Goal: Transaction & Acquisition: Purchase product/service

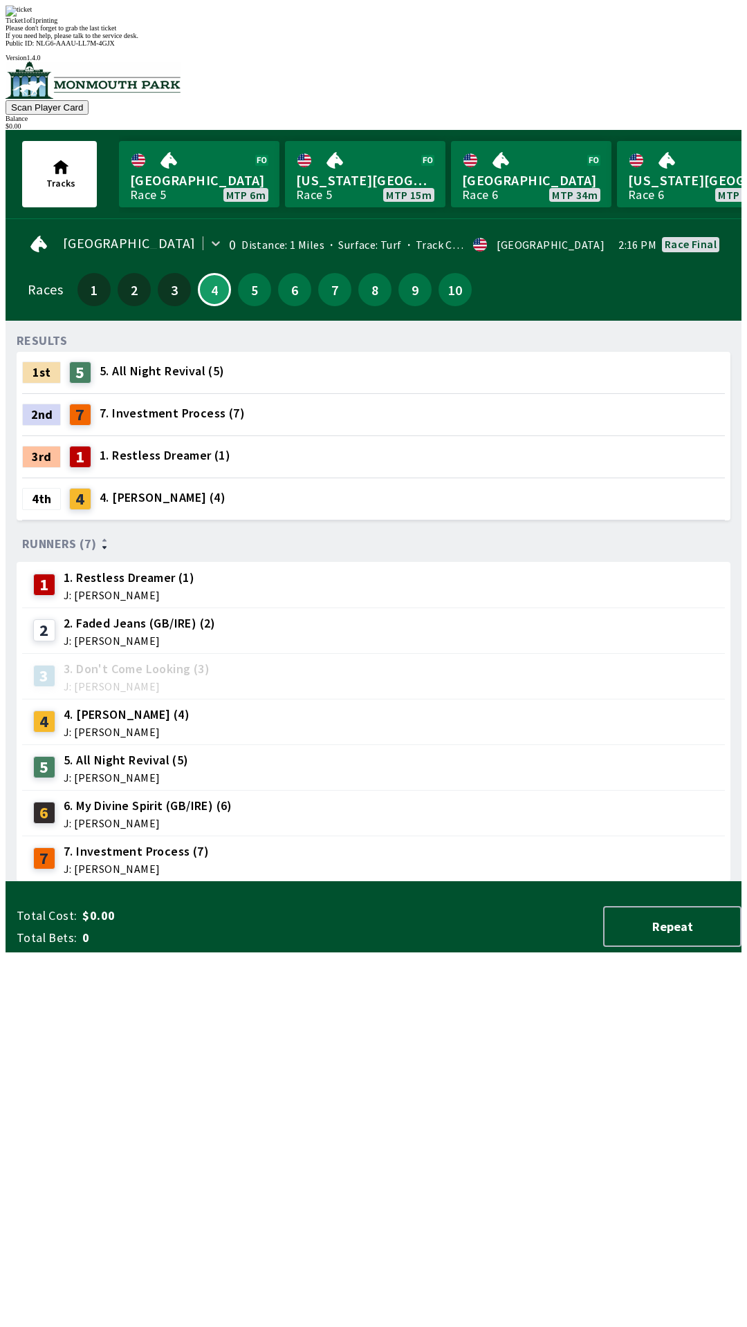
scroll to position [1, 0]
click at [138, 39] on span "If you need help, please talk to the service desk." at bounding box center [72, 36] width 133 height 8
click at [366, 39] on div "Ticket 1 of 1 printing Please don't forget to grab the last ticket If you need …" at bounding box center [374, 23] width 736 height 34
click at [562, 39] on div "Ticket 1 of 1 printing Please don't forget to grab the last ticket If you need …" at bounding box center [374, 23] width 736 height 34
click at [495, 39] on div "Ticket 1 of 1 printing Please don't forget to grab the last ticket If you need …" at bounding box center [374, 23] width 736 height 34
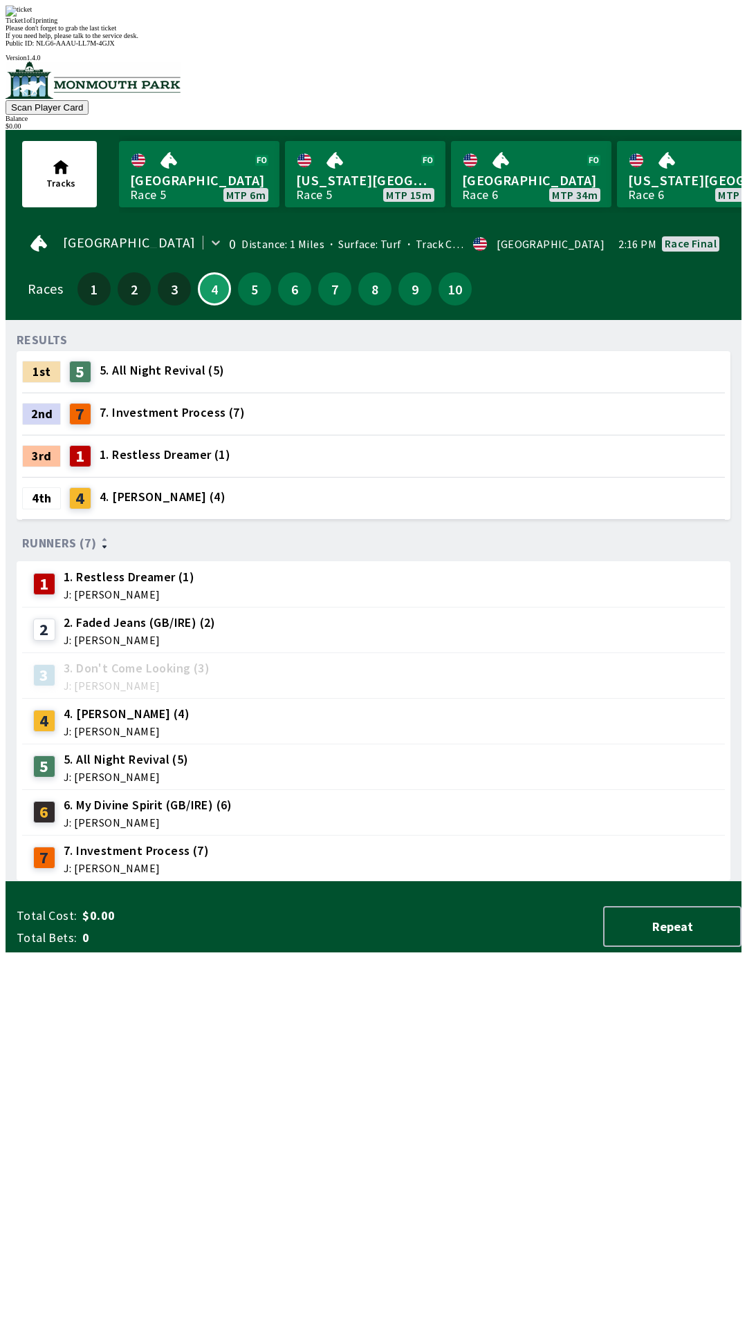
click at [32, 17] on img at bounding box center [19, 11] width 26 height 11
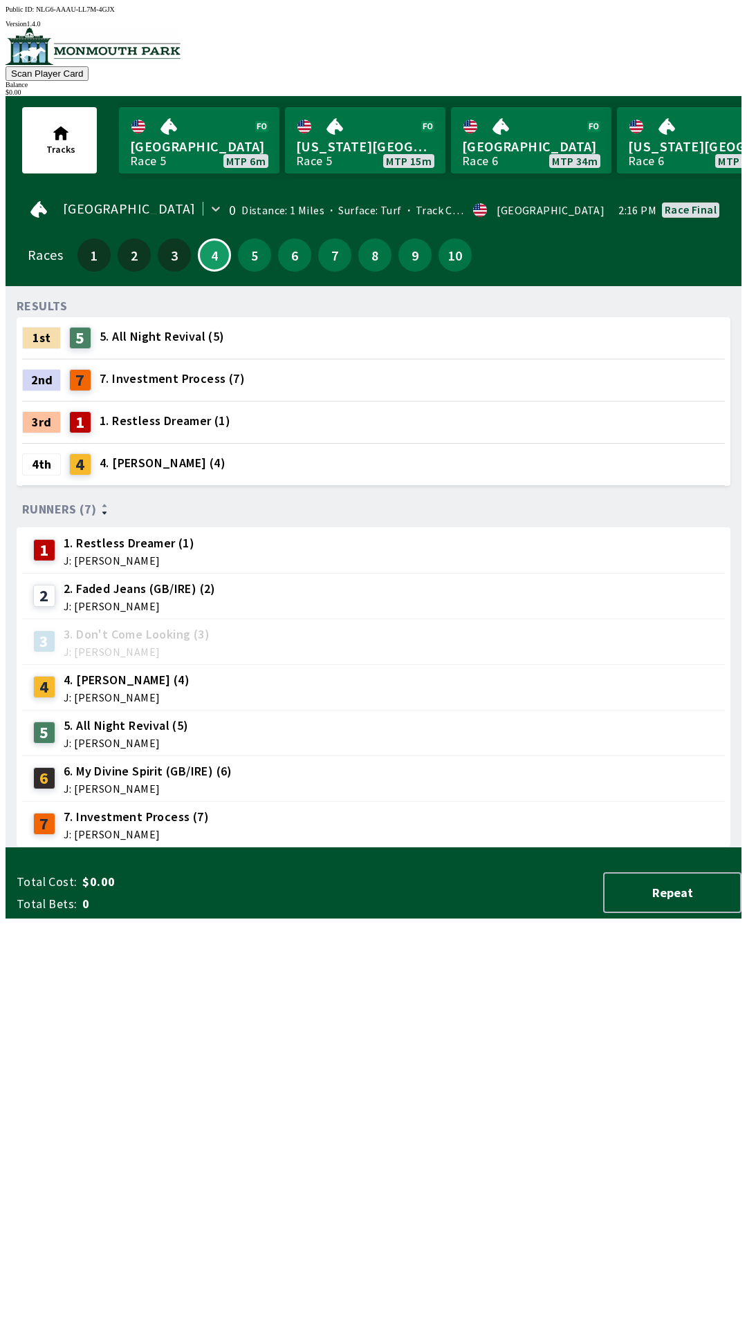
click at [55, 155] on button "Tracks" at bounding box center [59, 140] width 75 height 66
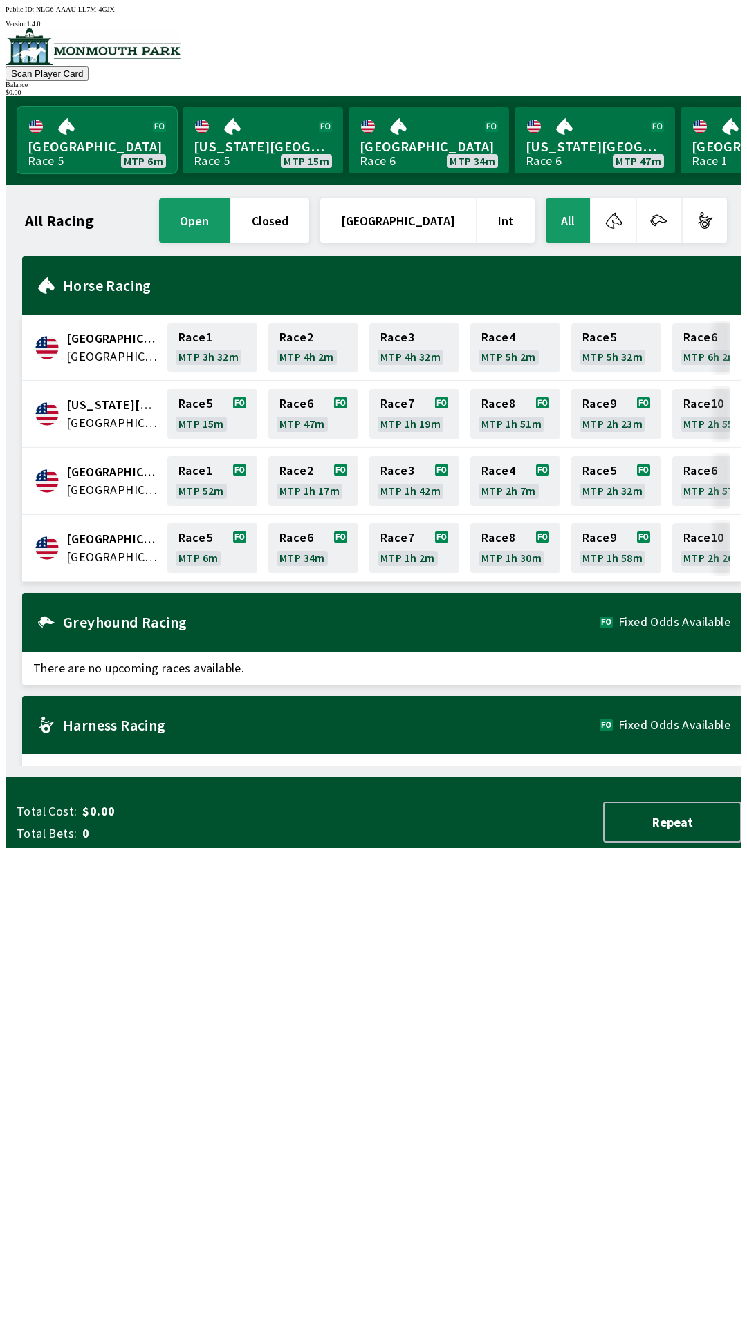
click at [98, 150] on link "[GEOGRAPHIC_DATA] Race 5 MTP 6m" at bounding box center [97, 140] width 160 height 66
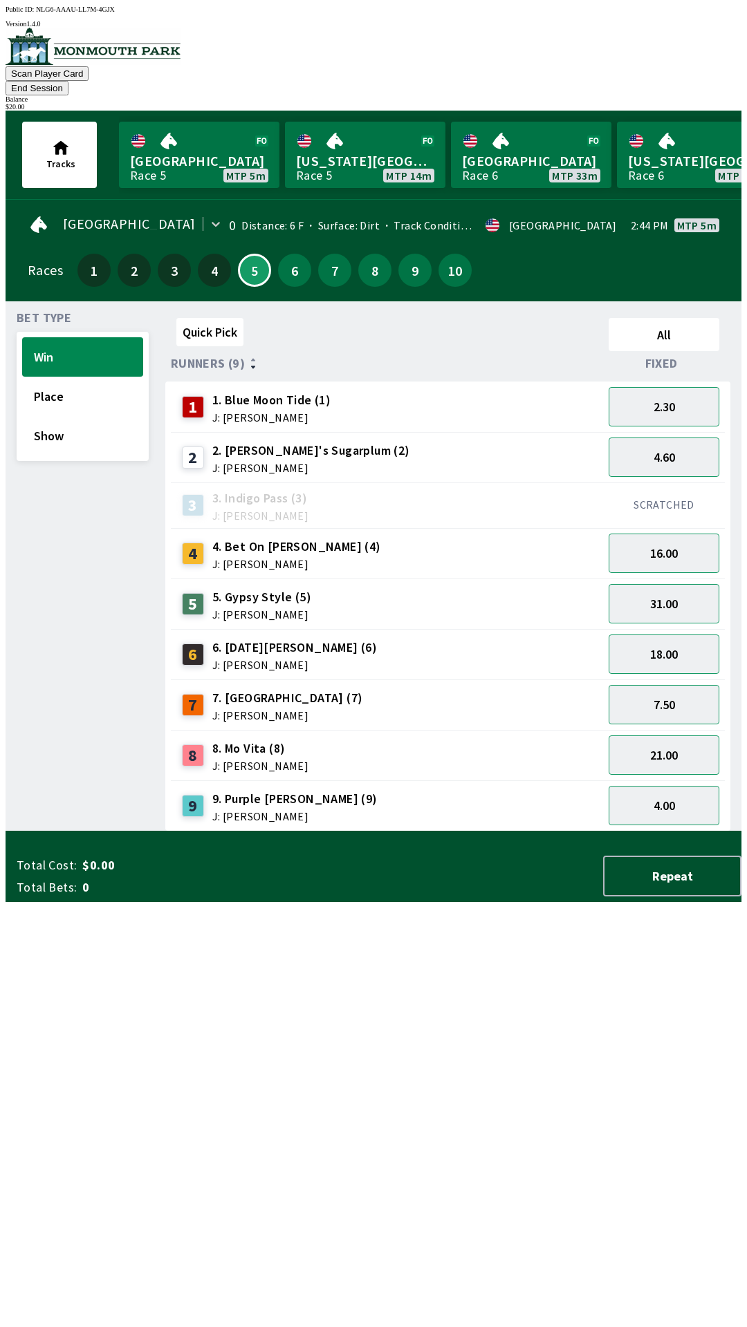
click at [675, 483] on div "SCRATCHED" at bounding box center [664, 506] width 122 height 46
click at [668, 438] on button "4.60" at bounding box center [663, 457] width 111 height 39
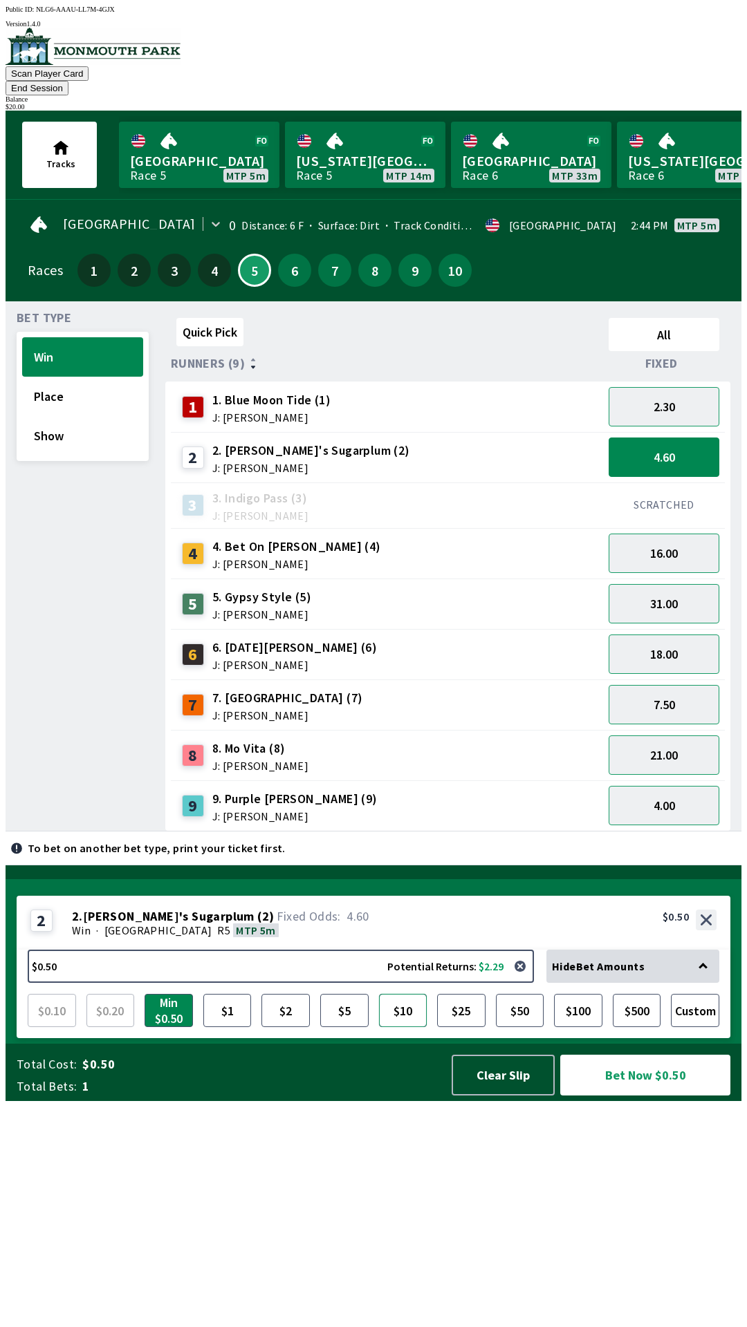
click at [396, 1027] on button "$10" at bounding box center [403, 1010] width 48 height 33
click at [650, 1096] on button "Bet Now $10.00" at bounding box center [645, 1075] width 170 height 41
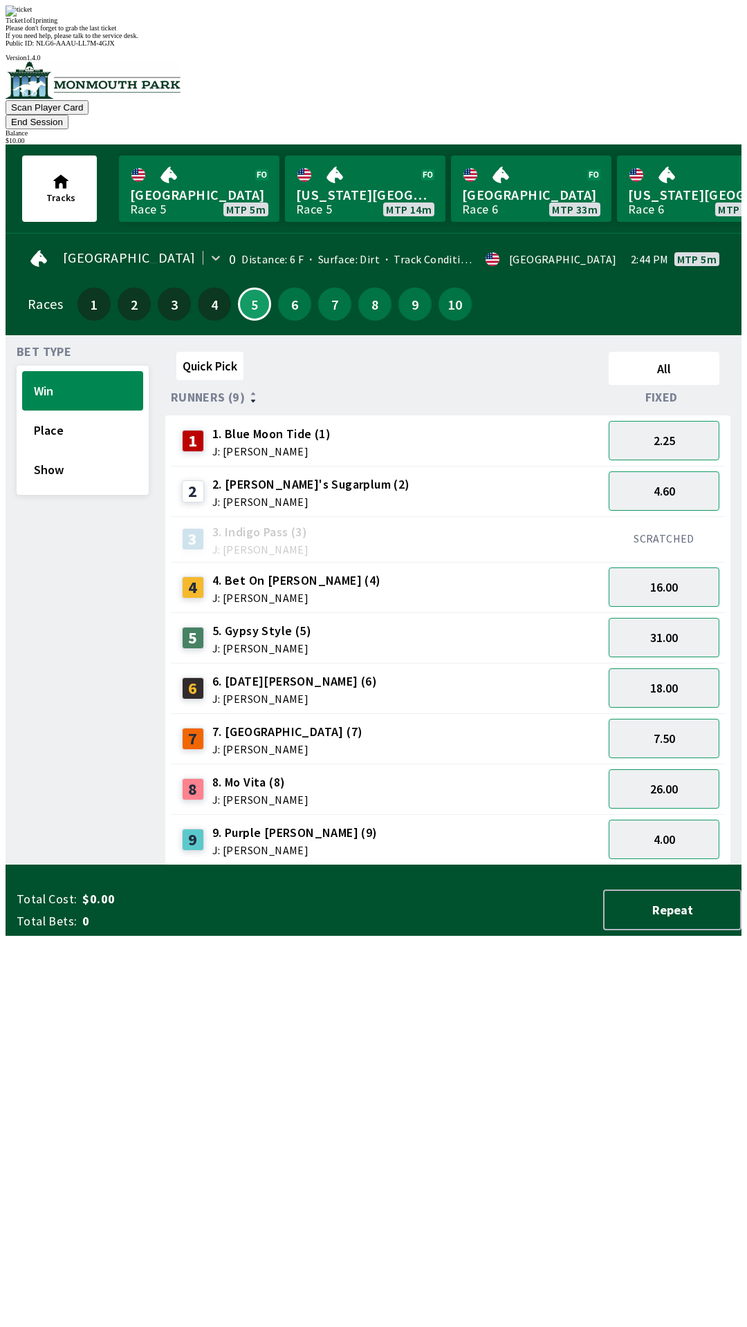
click at [270, 24] on div "Ticket 1 of 1 printing" at bounding box center [374, 21] width 736 height 8
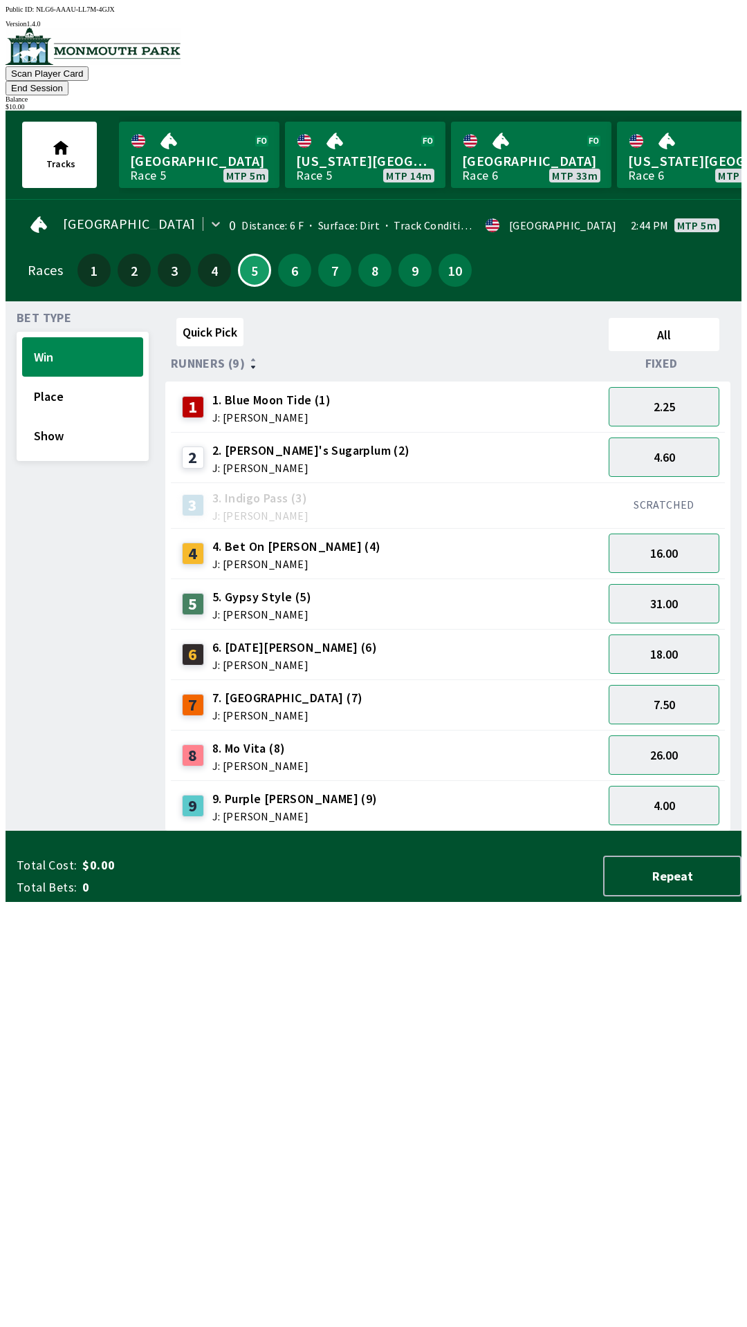
click at [191, 832] on div "Quick Pick All Runners (9) Fixed 1 1. Blue Moon Tide (1) J: [PERSON_NAME] 2.25 …" at bounding box center [453, 571] width 576 height 519
click at [87, 377] on button "Place" at bounding box center [82, 396] width 121 height 39
click at [684, 447] on button "2.20" at bounding box center [663, 457] width 111 height 39
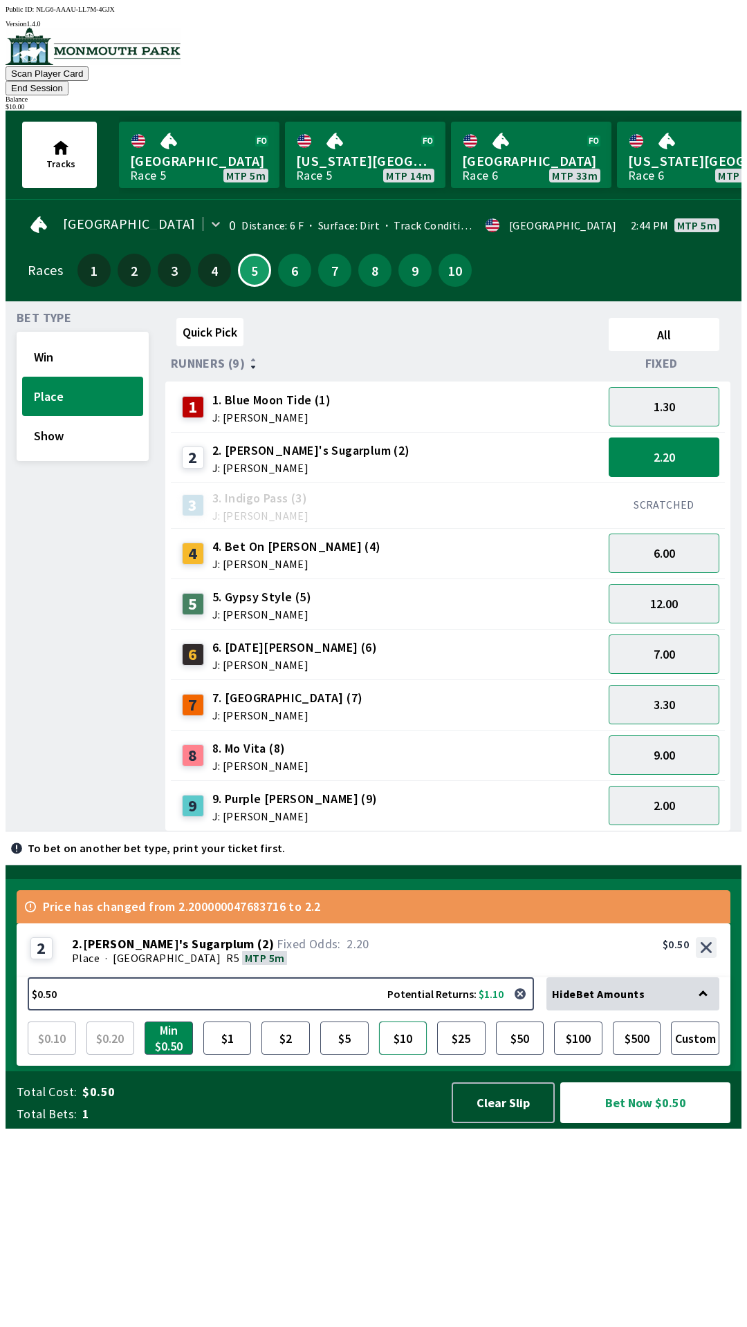
click at [395, 1055] on button "$10" at bounding box center [403, 1038] width 48 height 33
click at [662, 1123] on button "Bet Now $10.00" at bounding box center [645, 1103] width 170 height 41
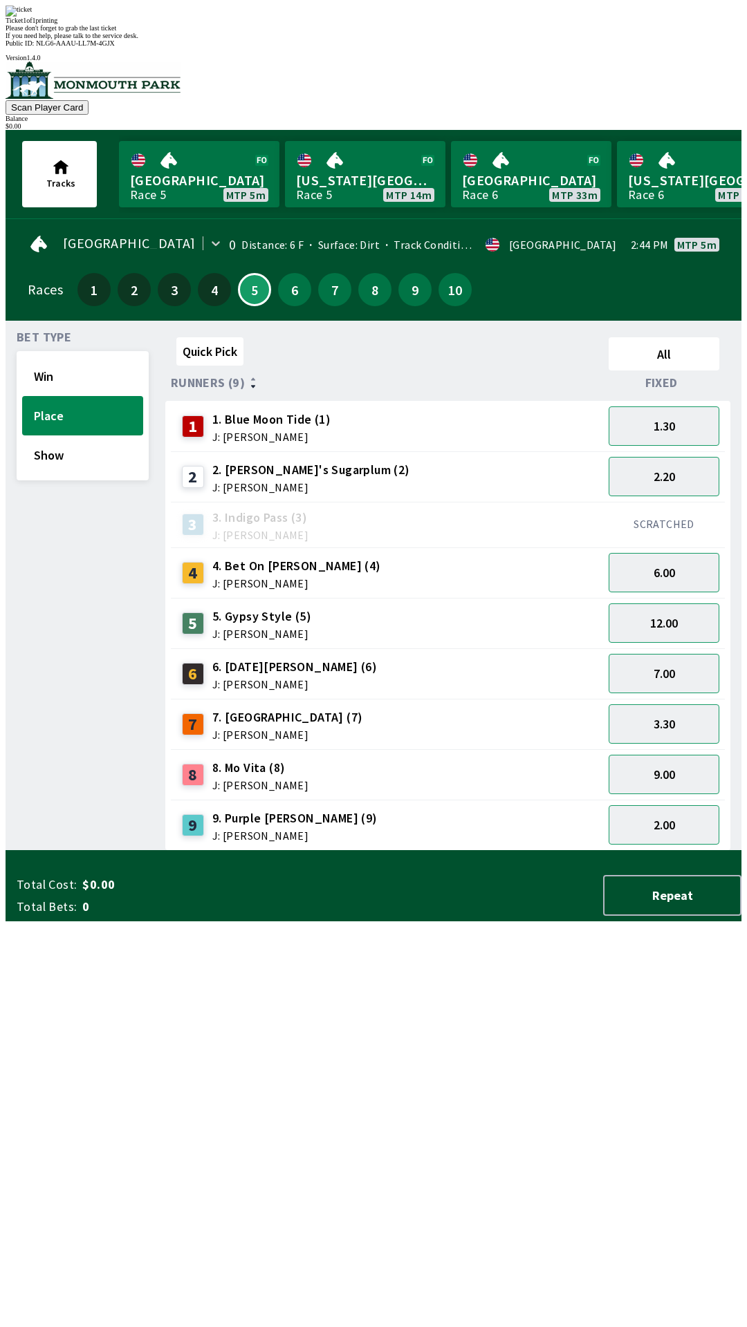
click at [237, 851] on div "Quick Pick All Runners (9) Fixed 1 1. Blue Moon Tide (1) J: [PERSON_NAME] 1.30 …" at bounding box center [453, 591] width 576 height 519
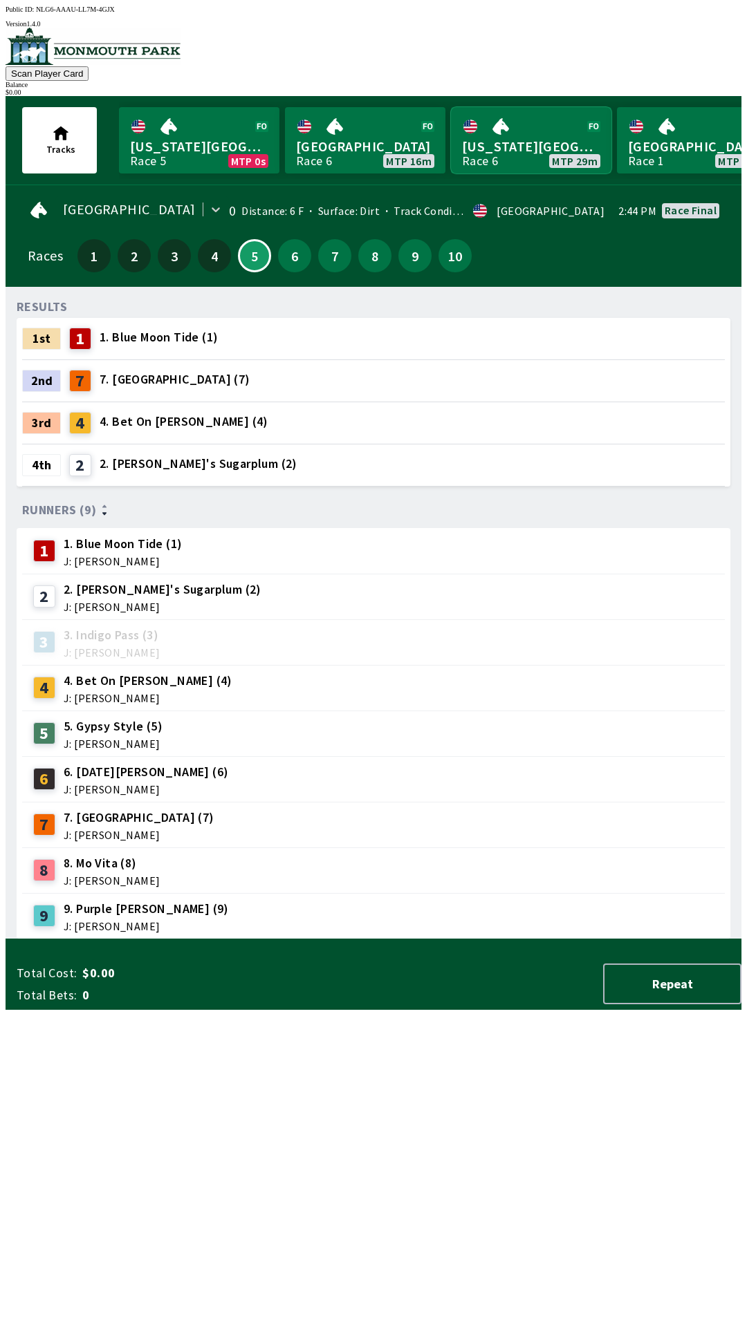
click at [525, 138] on link "[US_STATE] Park Race 6 MTP 29m" at bounding box center [531, 140] width 160 height 66
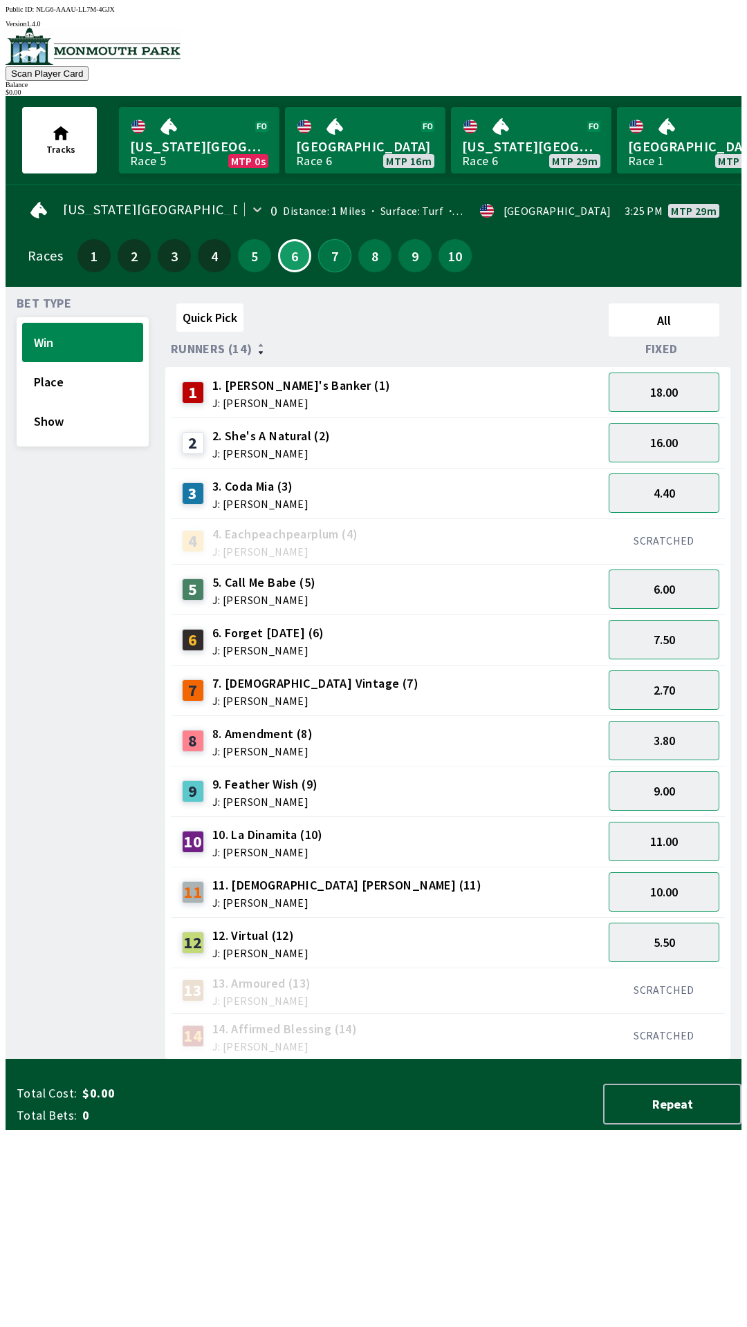
click at [328, 247] on button "7" at bounding box center [334, 255] width 33 height 33
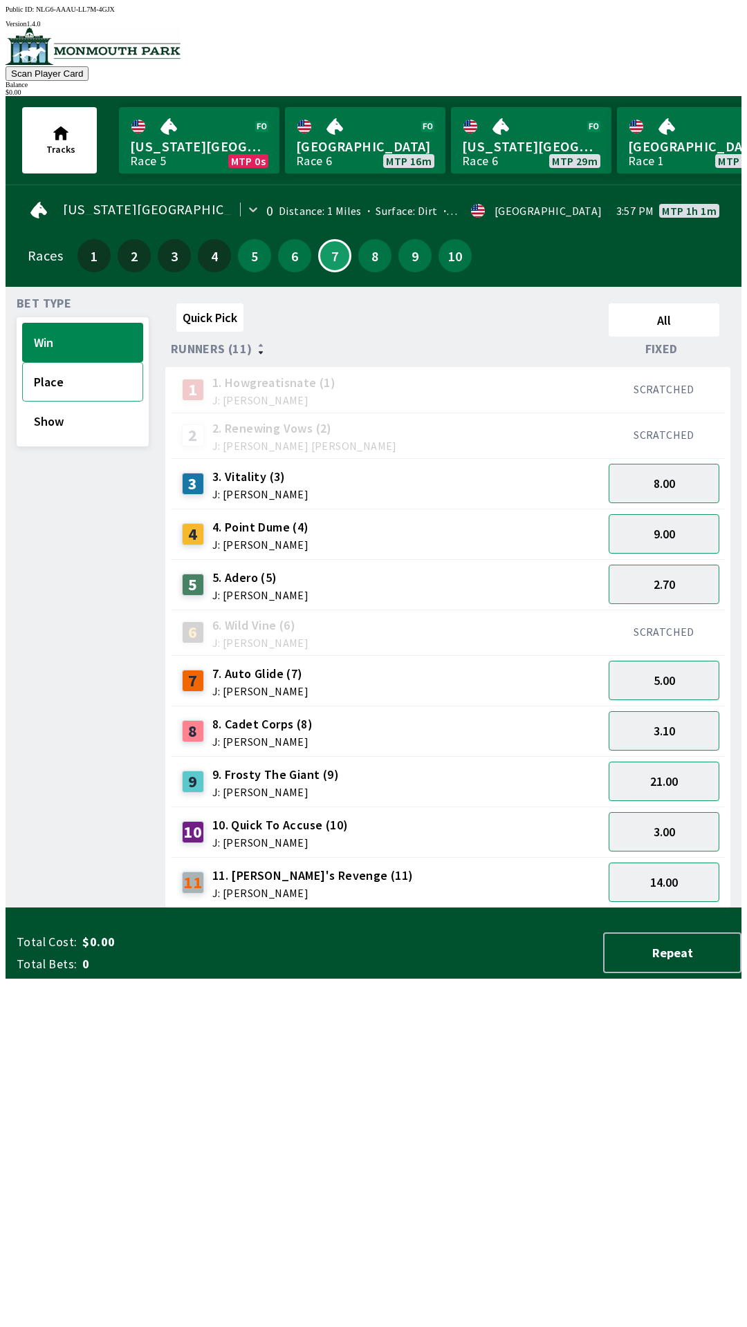
click at [58, 387] on button "Place" at bounding box center [82, 381] width 121 height 39
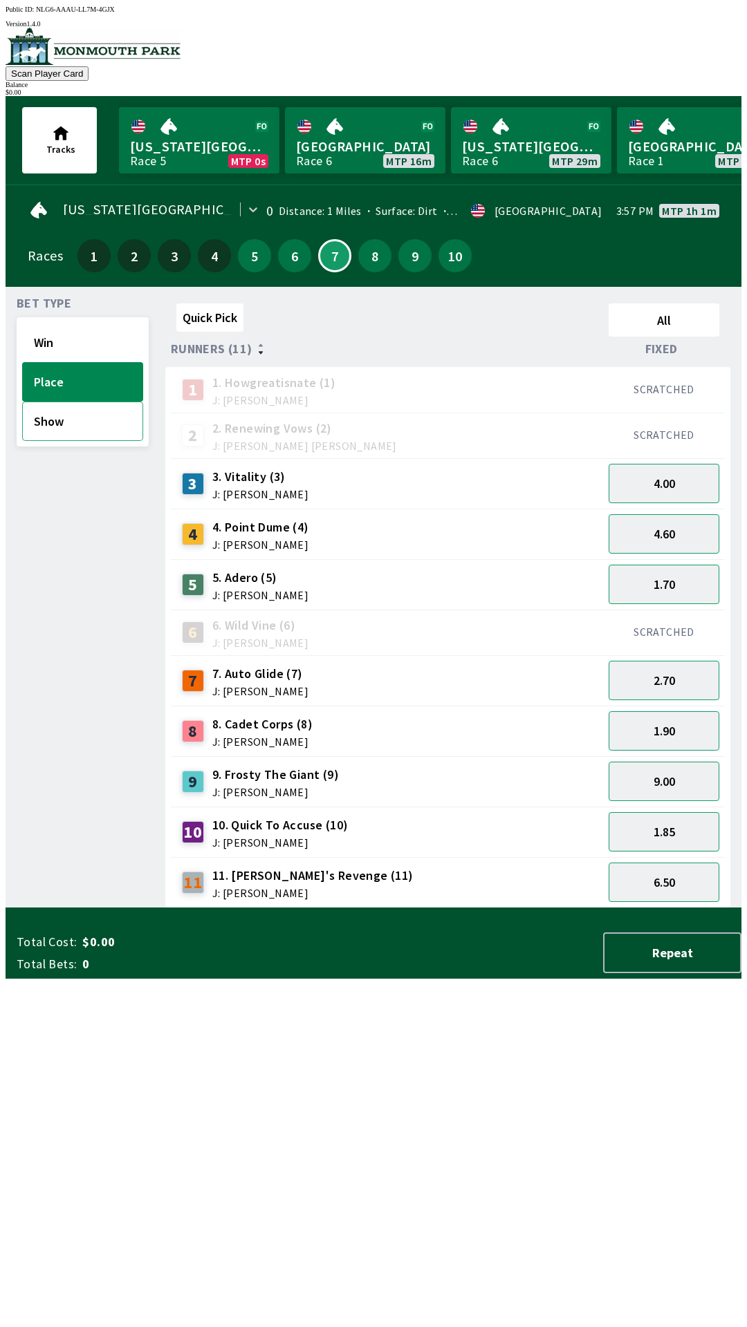
click at [46, 431] on button "Show" at bounding box center [82, 421] width 121 height 39
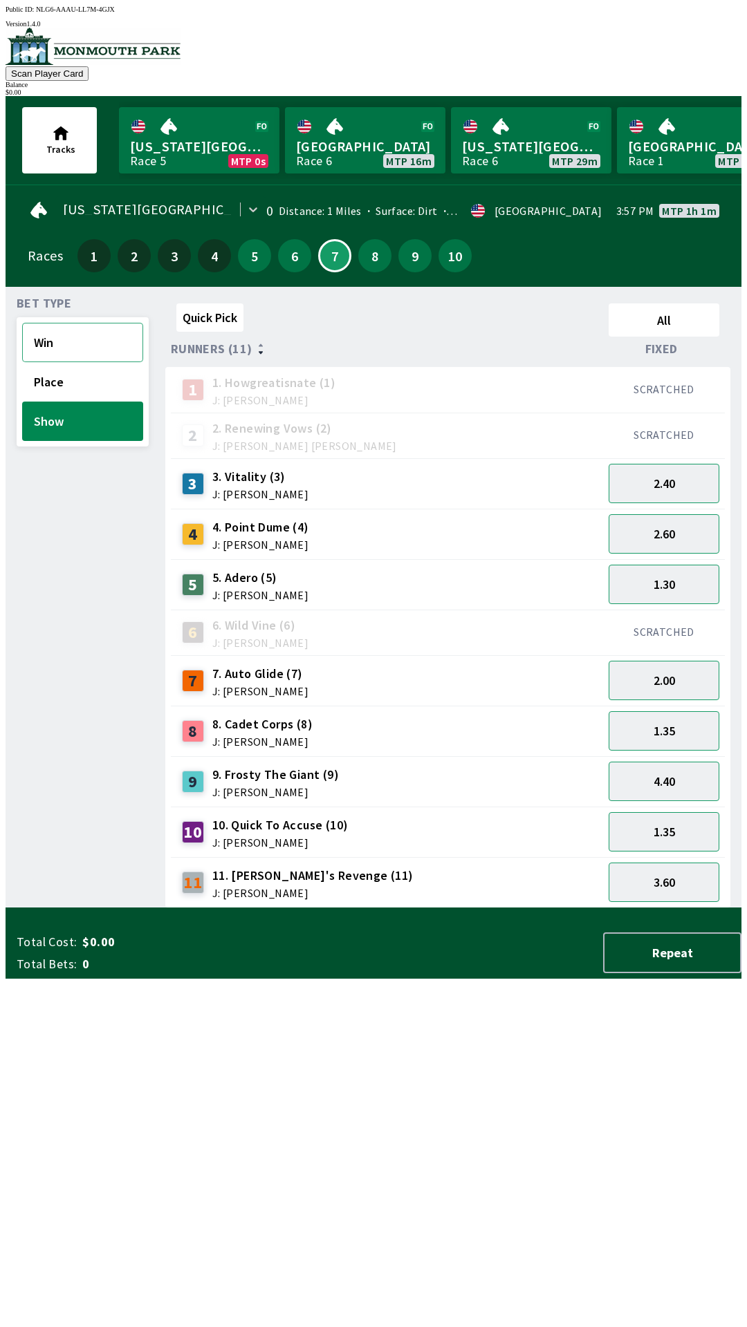
click at [59, 335] on button "Win" at bounding box center [82, 342] width 121 height 39
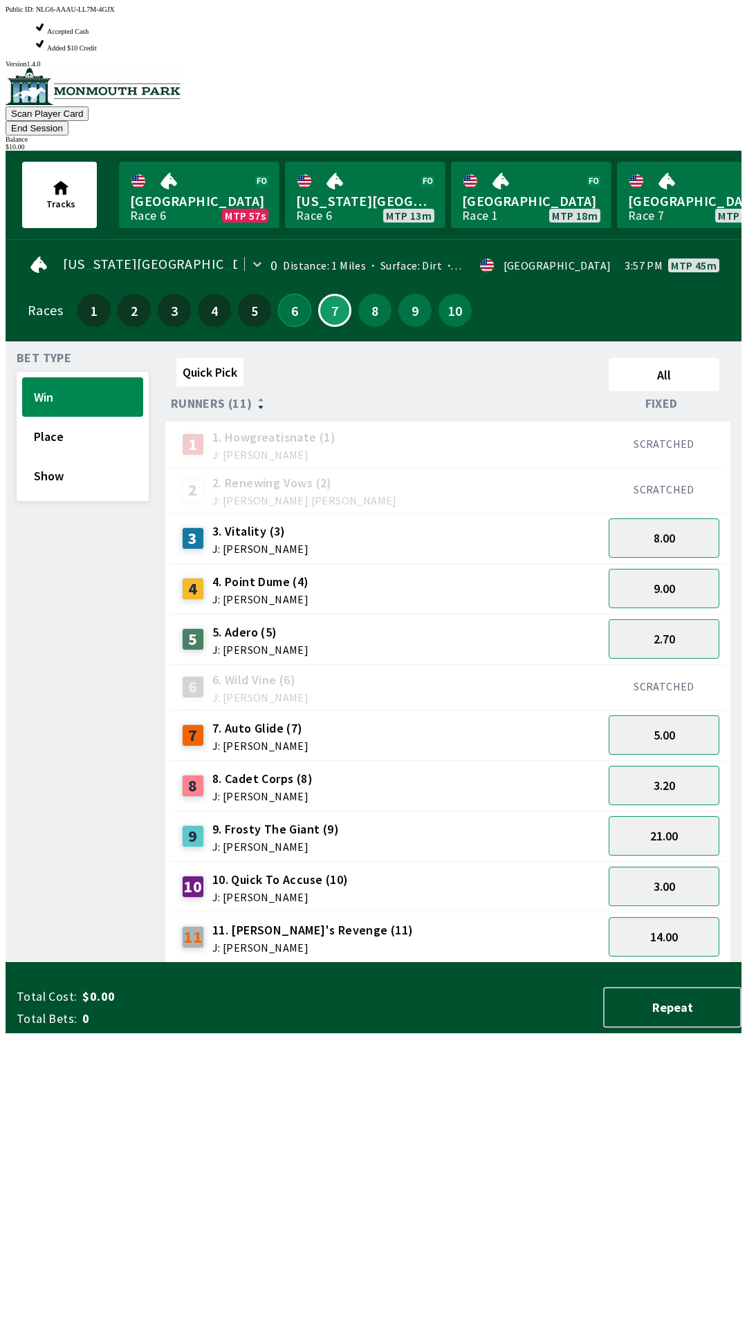
click at [291, 294] on button "6" at bounding box center [294, 310] width 33 height 33
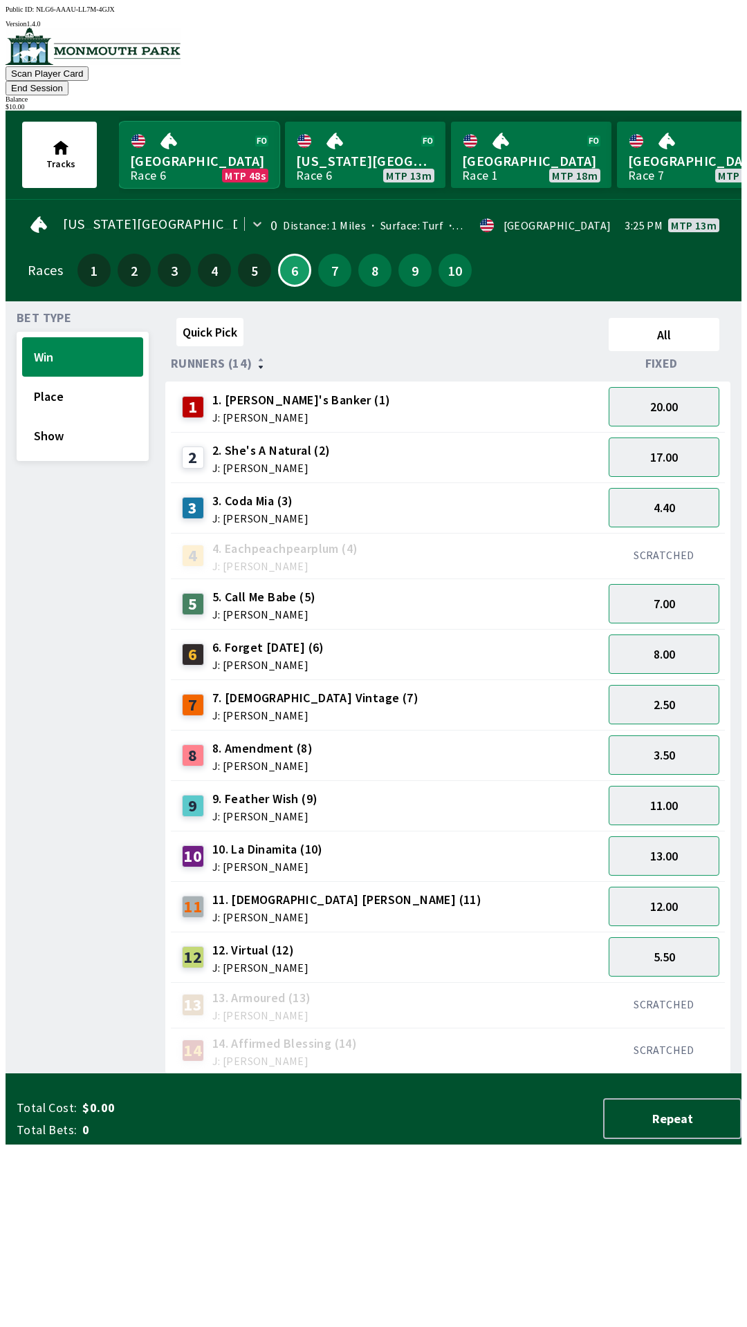
click at [202, 122] on link "[GEOGRAPHIC_DATA] Race 6 MTP 48s" at bounding box center [199, 155] width 160 height 66
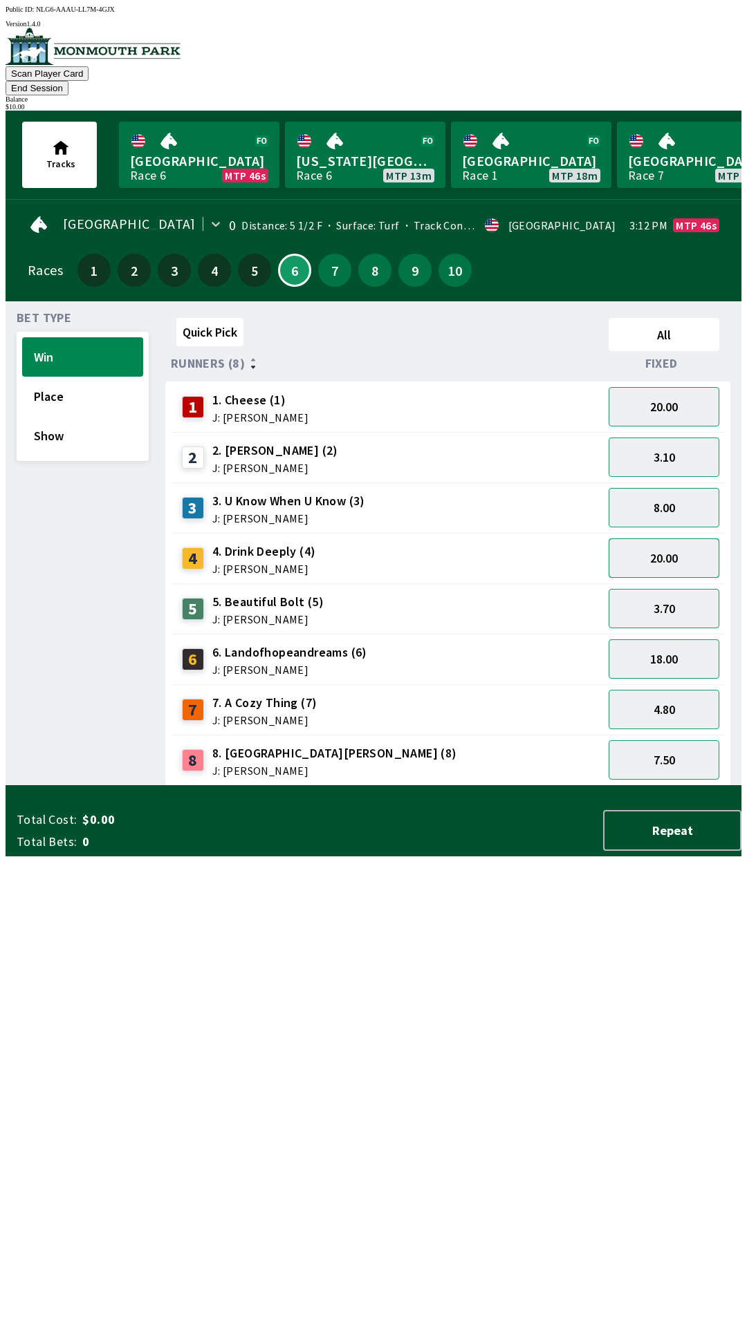
click at [671, 541] on button "20.00" at bounding box center [663, 558] width 111 height 39
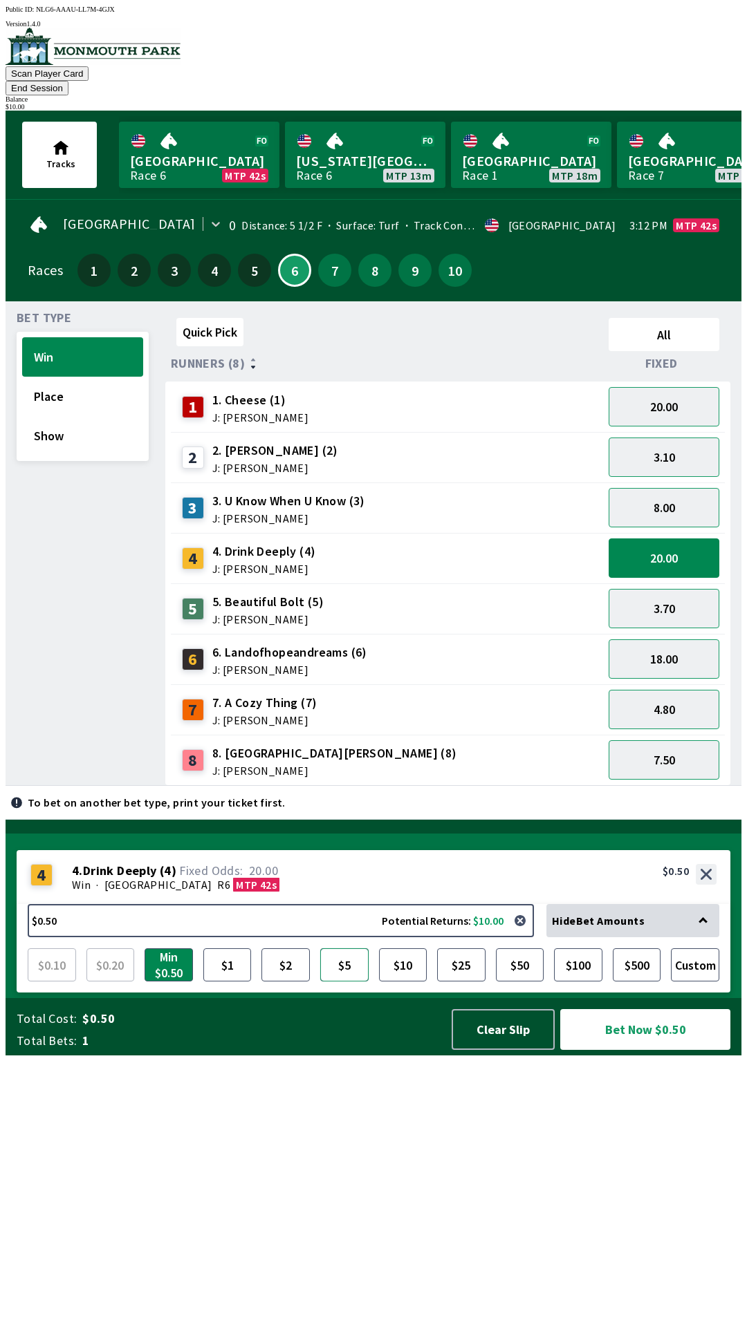
click at [339, 982] on button "$5" at bounding box center [344, 964] width 48 height 33
click at [76, 383] on button "Place" at bounding box center [82, 396] width 121 height 39
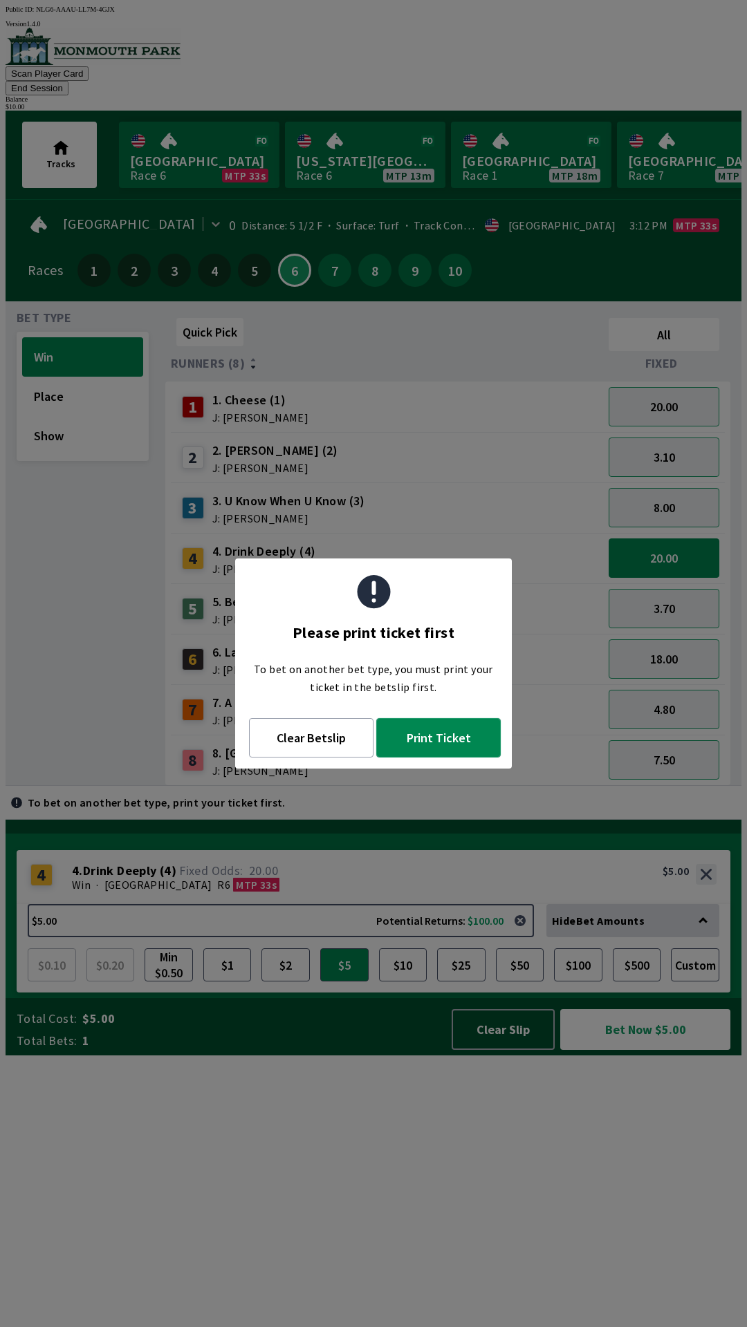
click at [444, 753] on button "Print Ticket" at bounding box center [438, 737] width 124 height 39
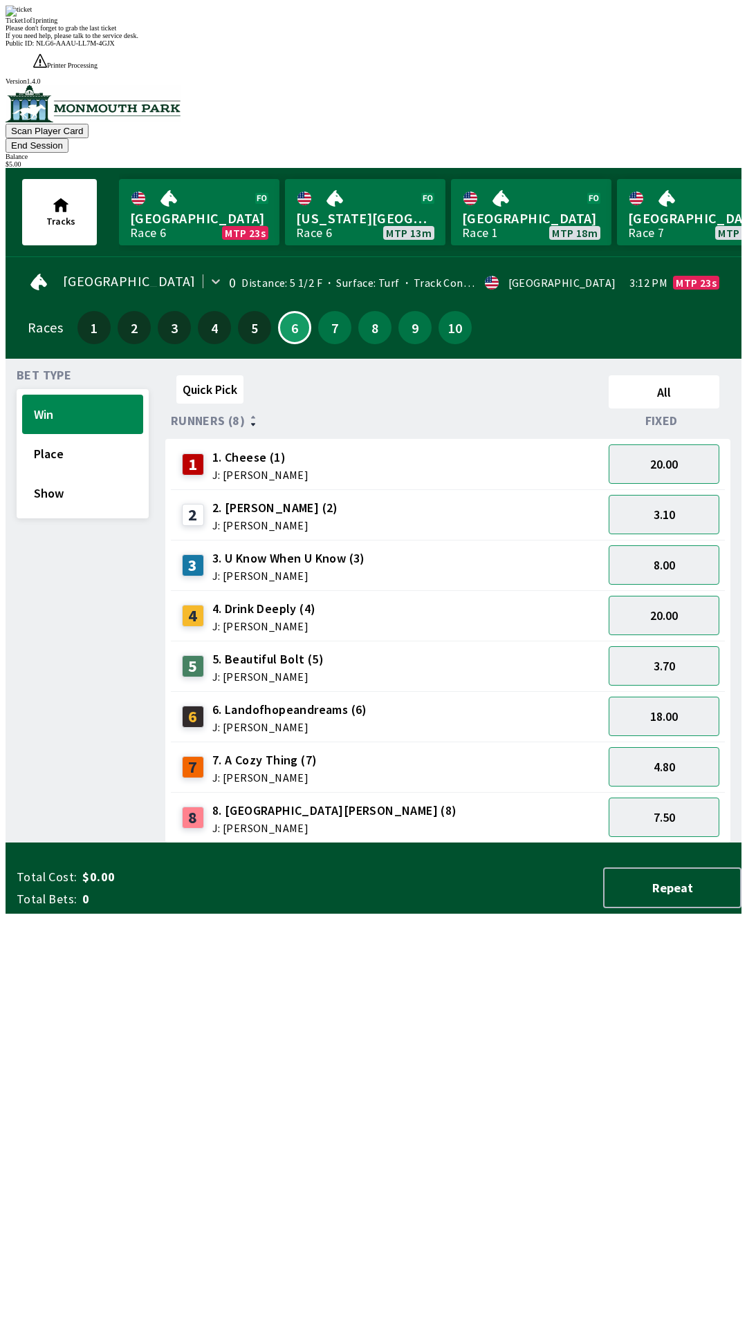
click at [138, 39] on span "If you need help, please talk to the service desk." at bounding box center [72, 36] width 133 height 8
click at [221, 39] on div "Ticket 1 of 1 printing Please don't forget to grab the last ticket If you need …" at bounding box center [374, 23] width 736 height 34
click at [288, 32] on div "Please don't forget to grab the last ticket" at bounding box center [374, 28] width 736 height 8
click at [138, 39] on span "If you need help, please talk to the service desk." at bounding box center [72, 36] width 133 height 8
click at [70, 434] on button "Place" at bounding box center [82, 453] width 121 height 39
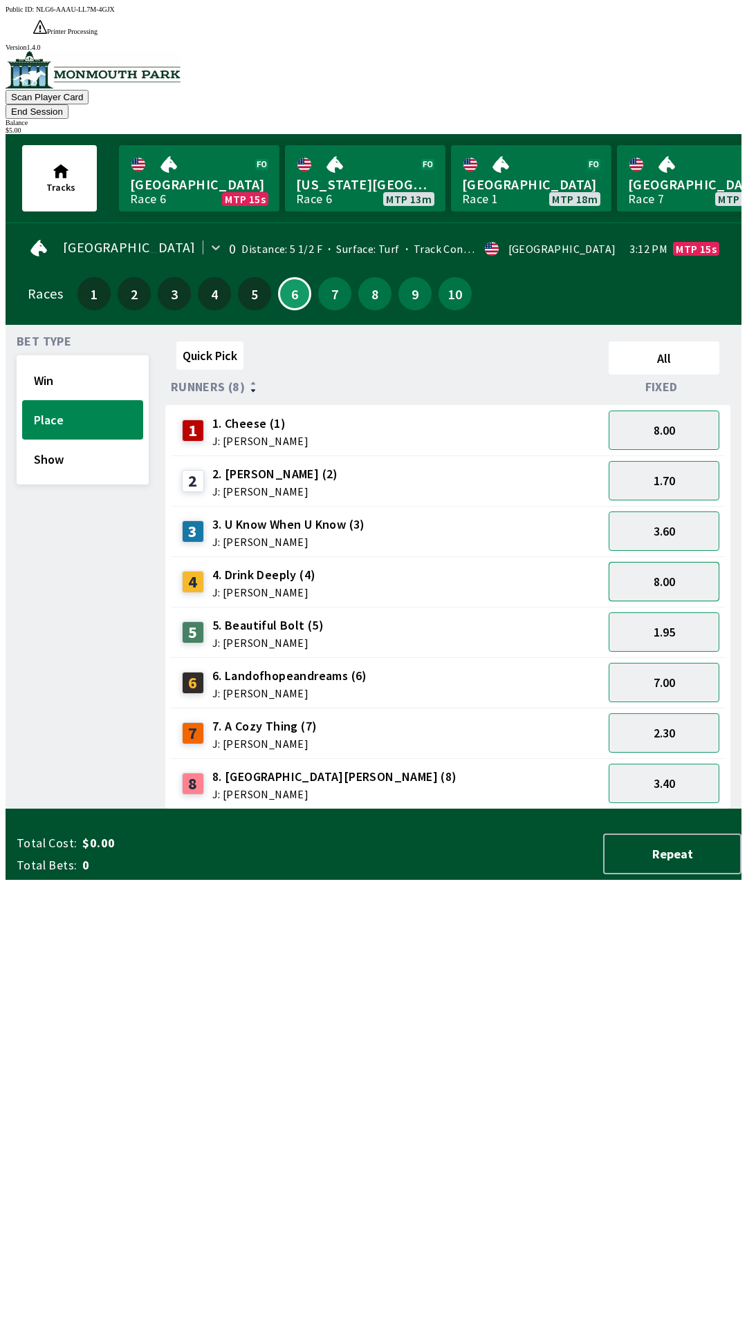
click at [671, 562] on button "8.00" at bounding box center [663, 581] width 111 height 39
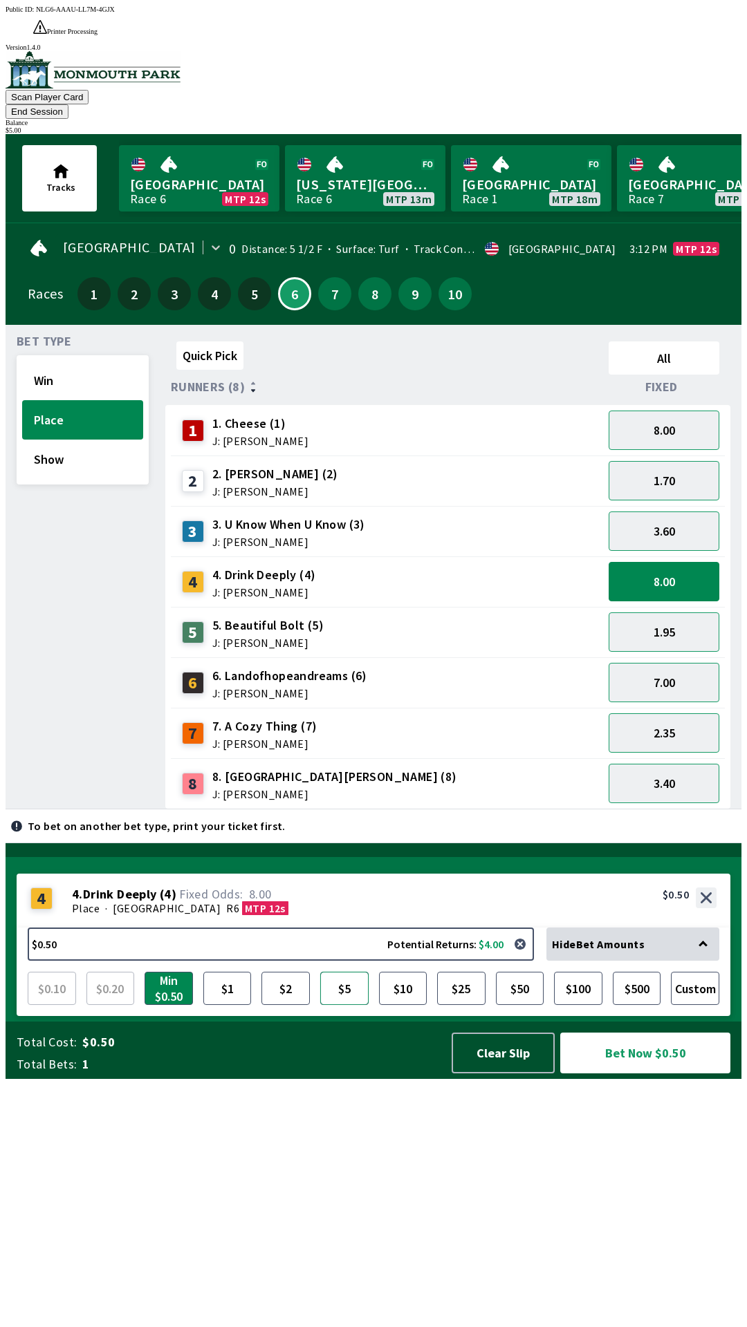
click at [357, 1005] on button "$5" at bounding box center [344, 988] width 48 height 33
click at [658, 1074] on button "Bet Now $5.00" at bounding box center [645, 1053] width 170 height 41
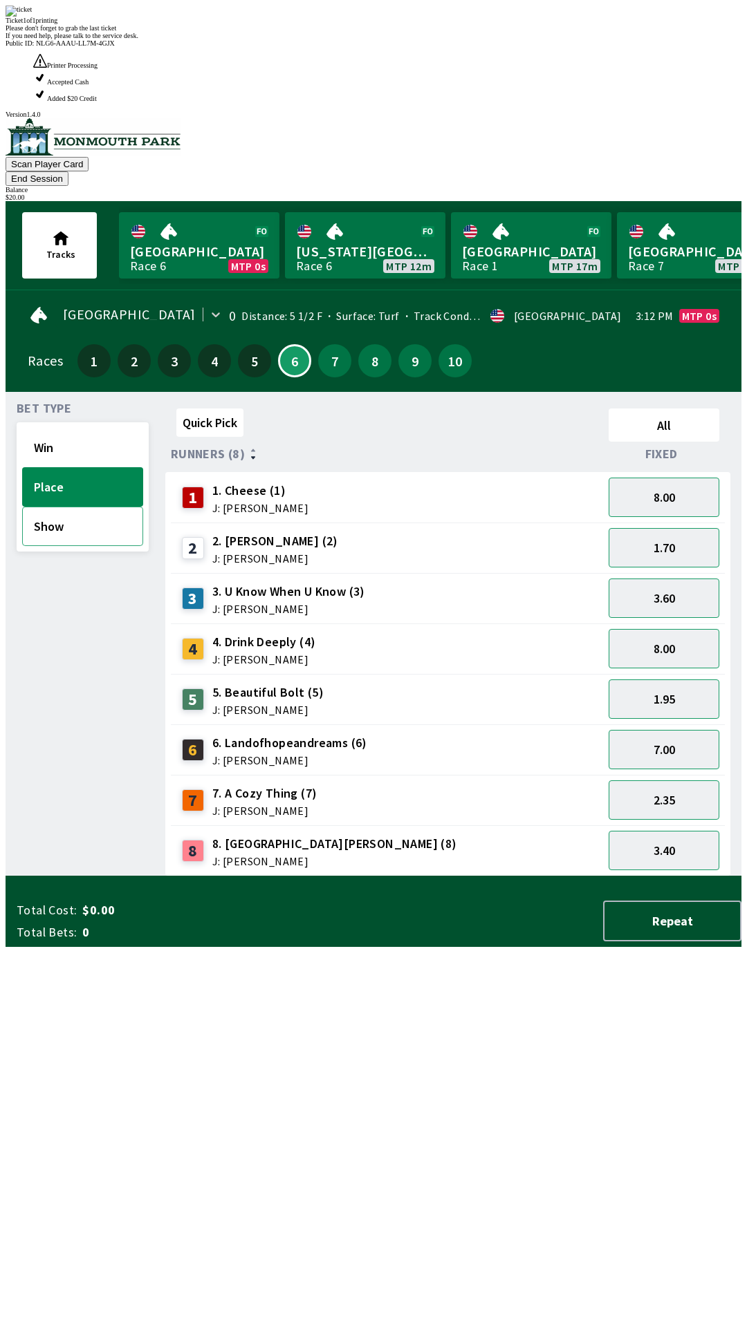
click at [77, 507] on button "Show" at bounding box center [82, 526] width 121 height 39
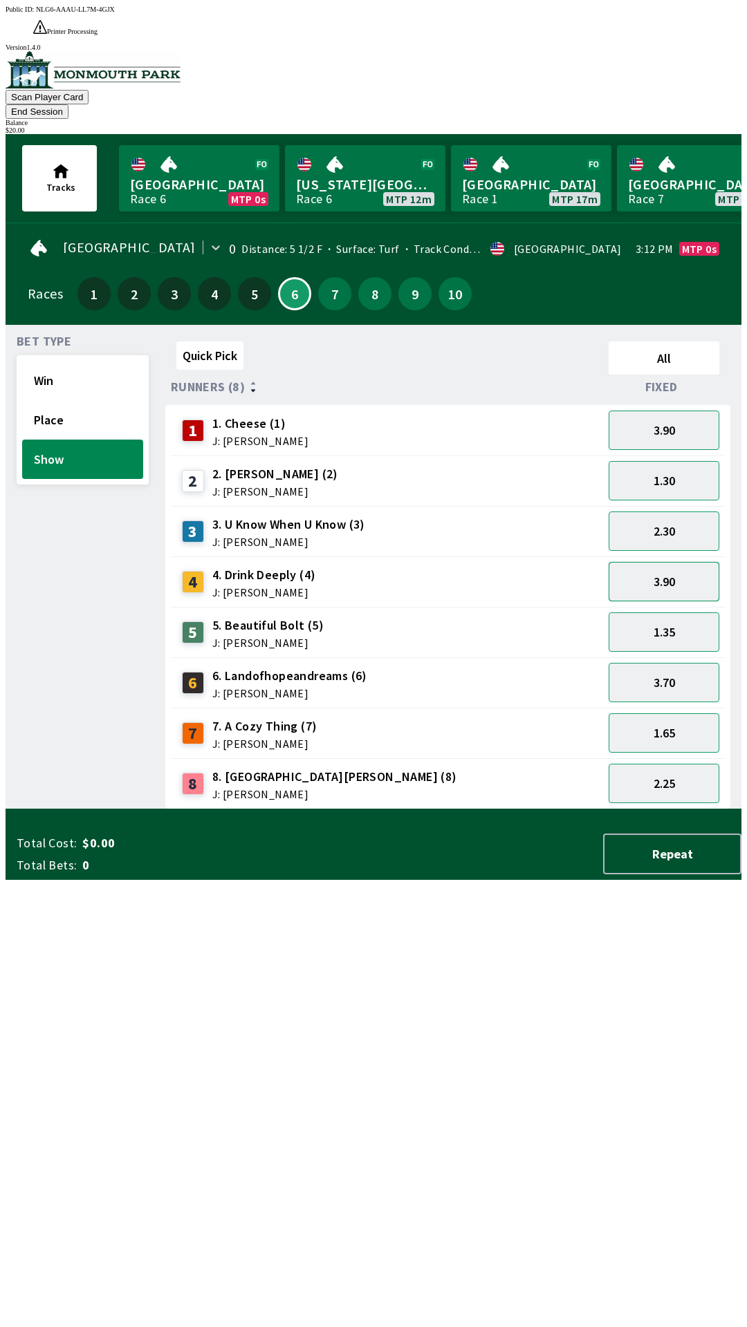
click at [673, 562] on button "3.90" at bounding box center [663, 581] width 111 height 39
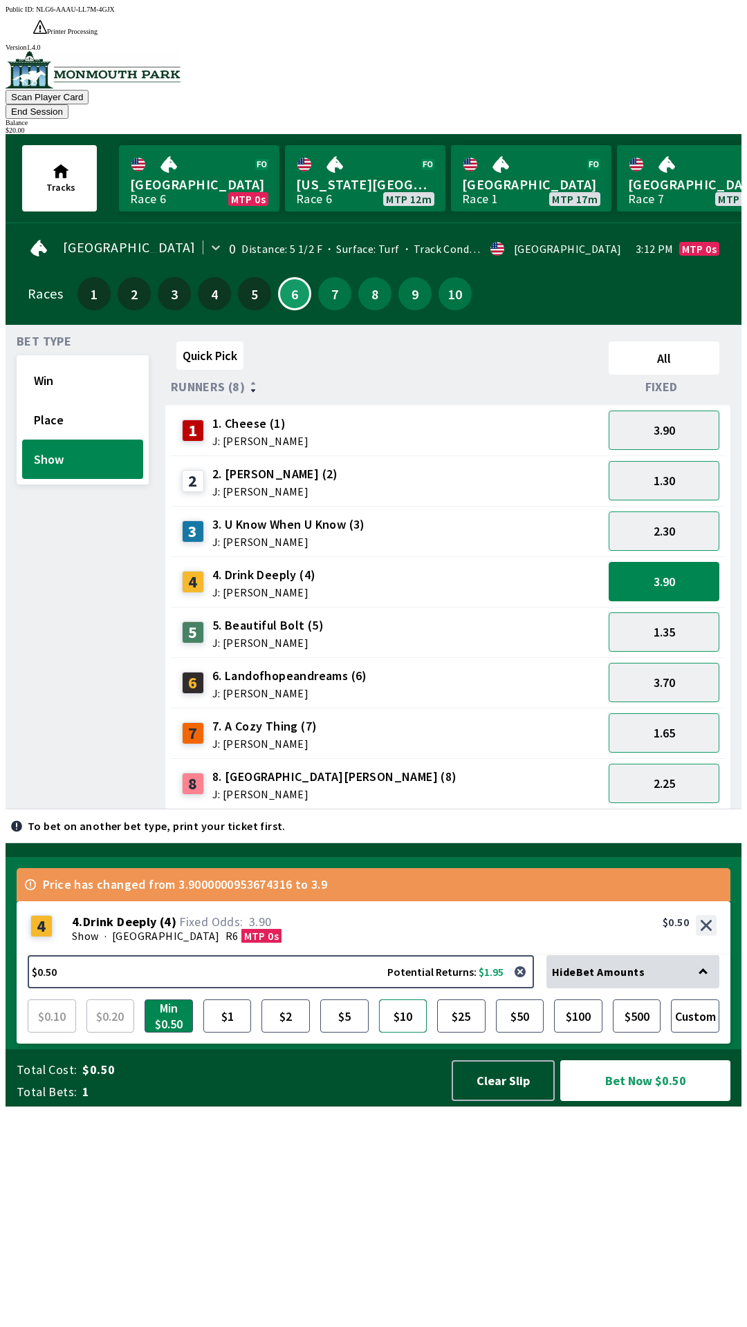
click at [409, 1033] on button "$10" at bounding box center [403, 1016] width 48 height 33
click at [648, 1101] on button "Bet Now $10.00" at bounding box center [645, 1080] width 170 height 41
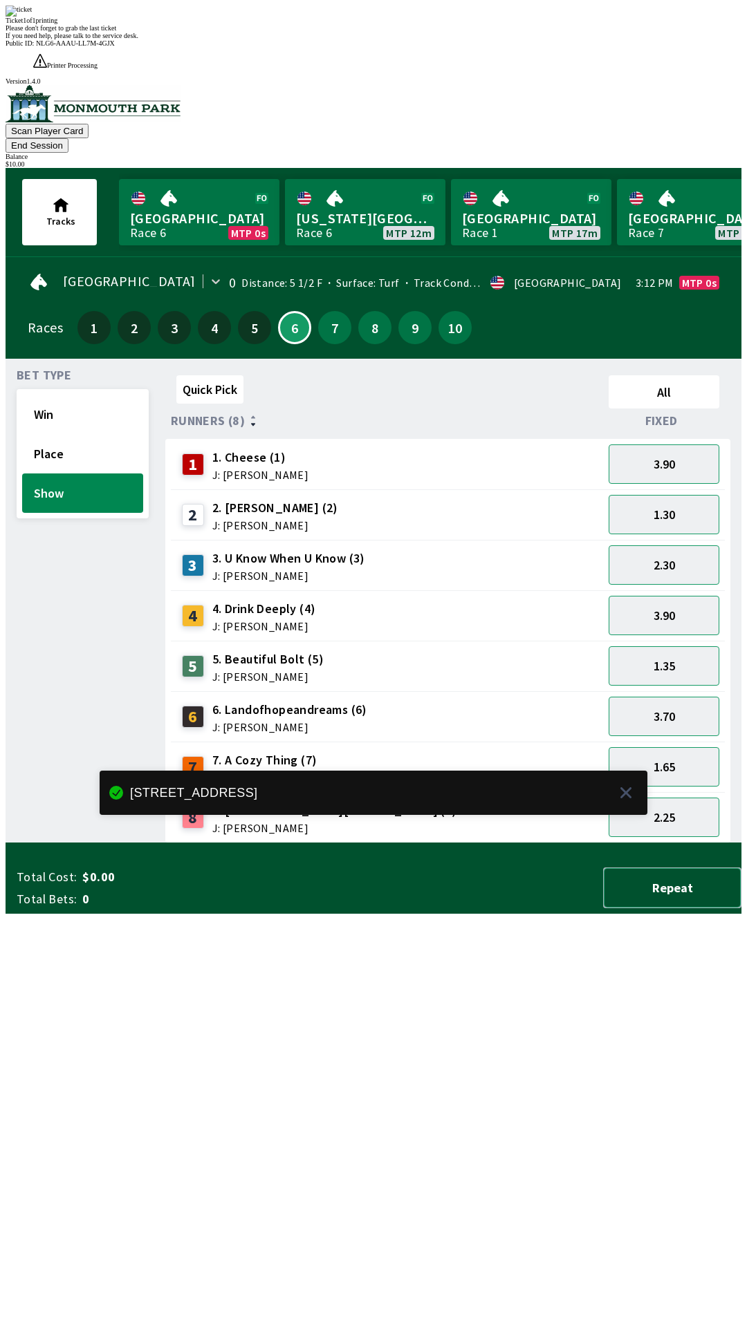
click at [679, 908] on button "Repeat" at bounding box center [672, 888] width 138 height 41
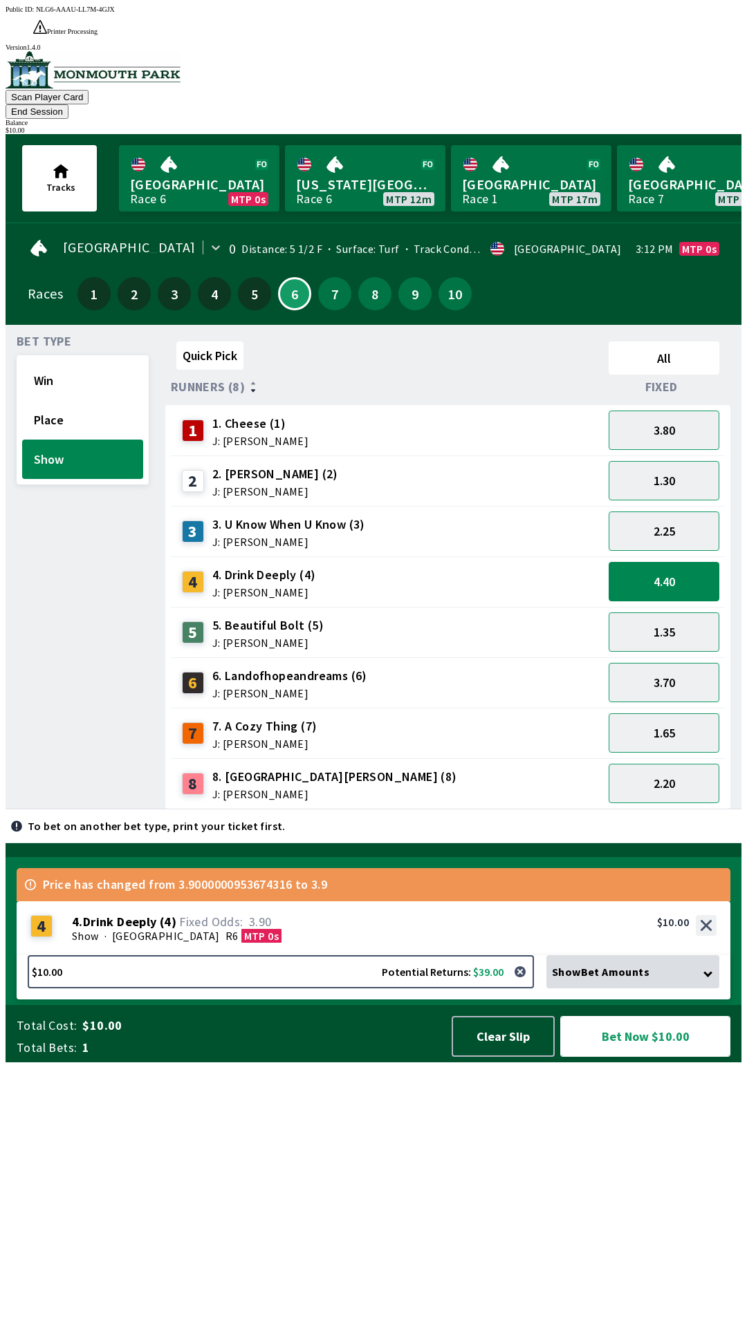
click at [657, 1057] on button "Bet Now $10.00" at bounding box center [645, 1036] width 170 height 41
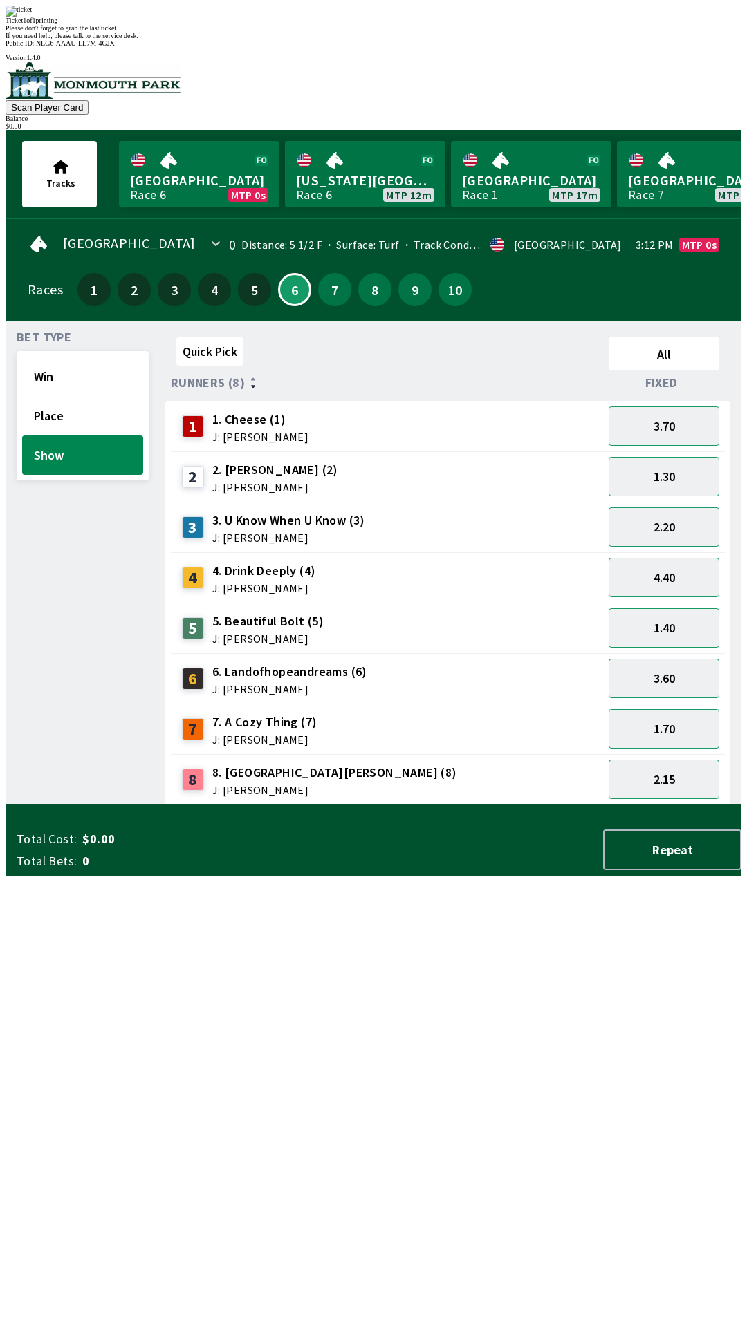
click at [352, 32] on div "Please don't forget to grab the last ticket" at bounding box center [374, 28] width 736 height 8
click at [485, 39] on div "Ticket 1 of 1 printing Please don't forget to grab the last ticket If you need …" at bounding box center [374, 23] width 736 height 34
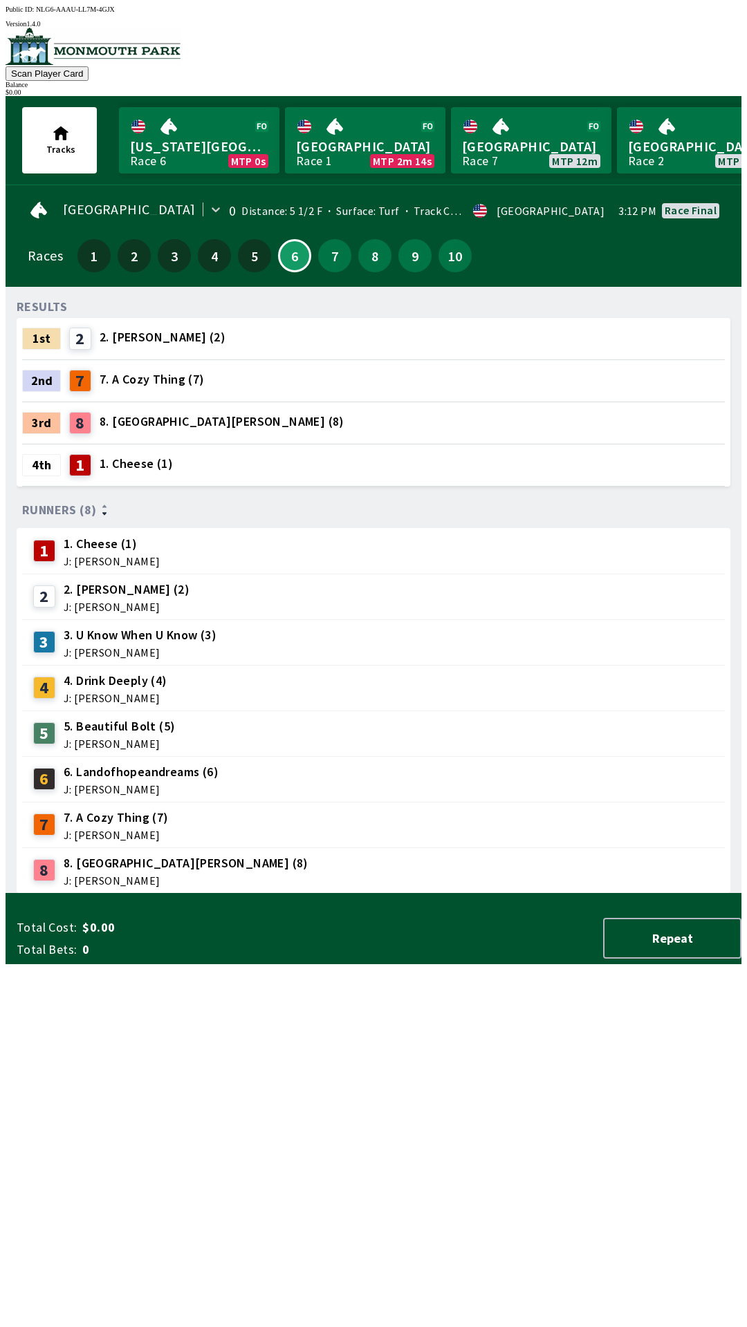
click at [391, 894] on div "RESULTS 1st 2 2. [PERSON_NAME] (2) 2nd 7 7. A Cozy Thing (7) 3rd 8 8. [GEOGRAPH…" at bounding box center [379, 596] width 724 height 596
click at [318, 245] on button "7" at bounding box center [334, 255] width 33 height 33
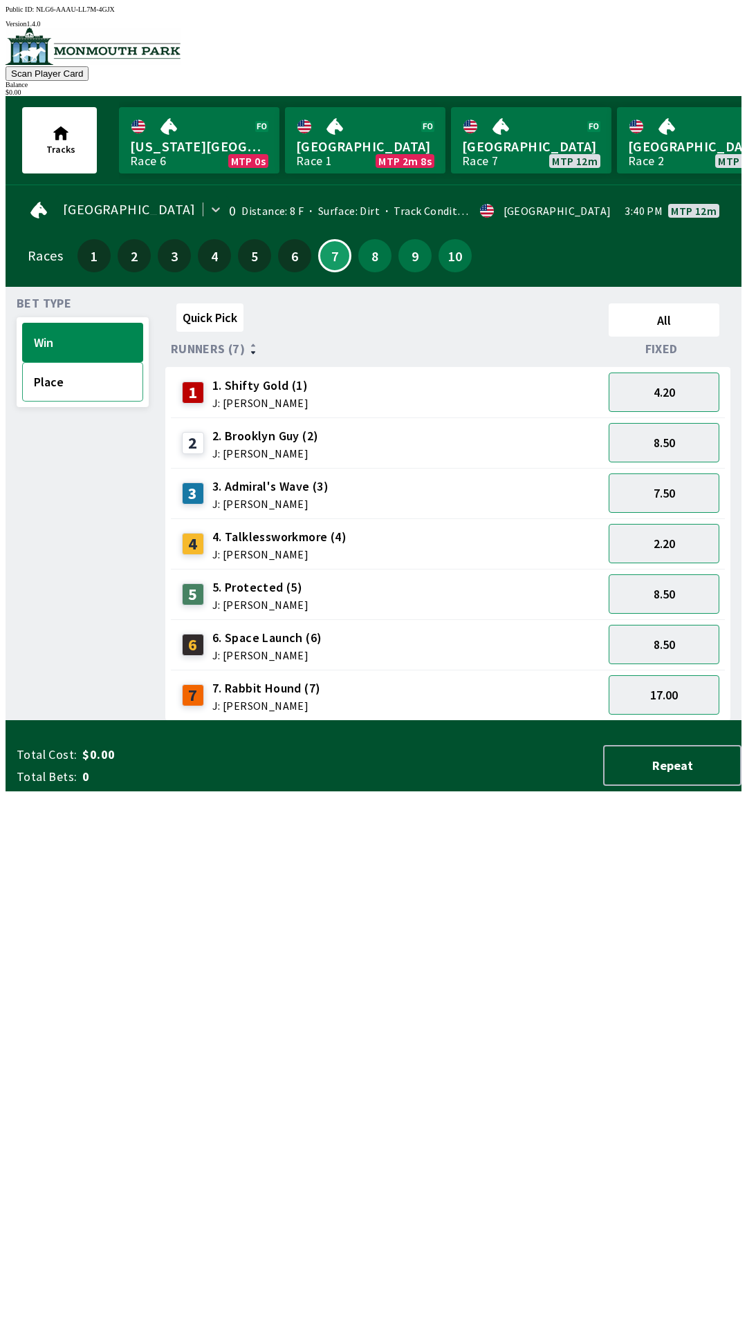
click at [88, 371] on button "Place" at bounding box center [82, 381] width 121 height 39
click at [56, 335] on button "Win" at bounding box center [82, 342] width 121 height 39
click at [39, 390] on button "Place" at bounding box center [82, 381] width 121 height 39
click at [35, 333] on button "Win" at bounding box center [82, 342] width 121 height 39
click at [44, 389] on button "Place" at bounding box center [82, 381] width 121 height 39
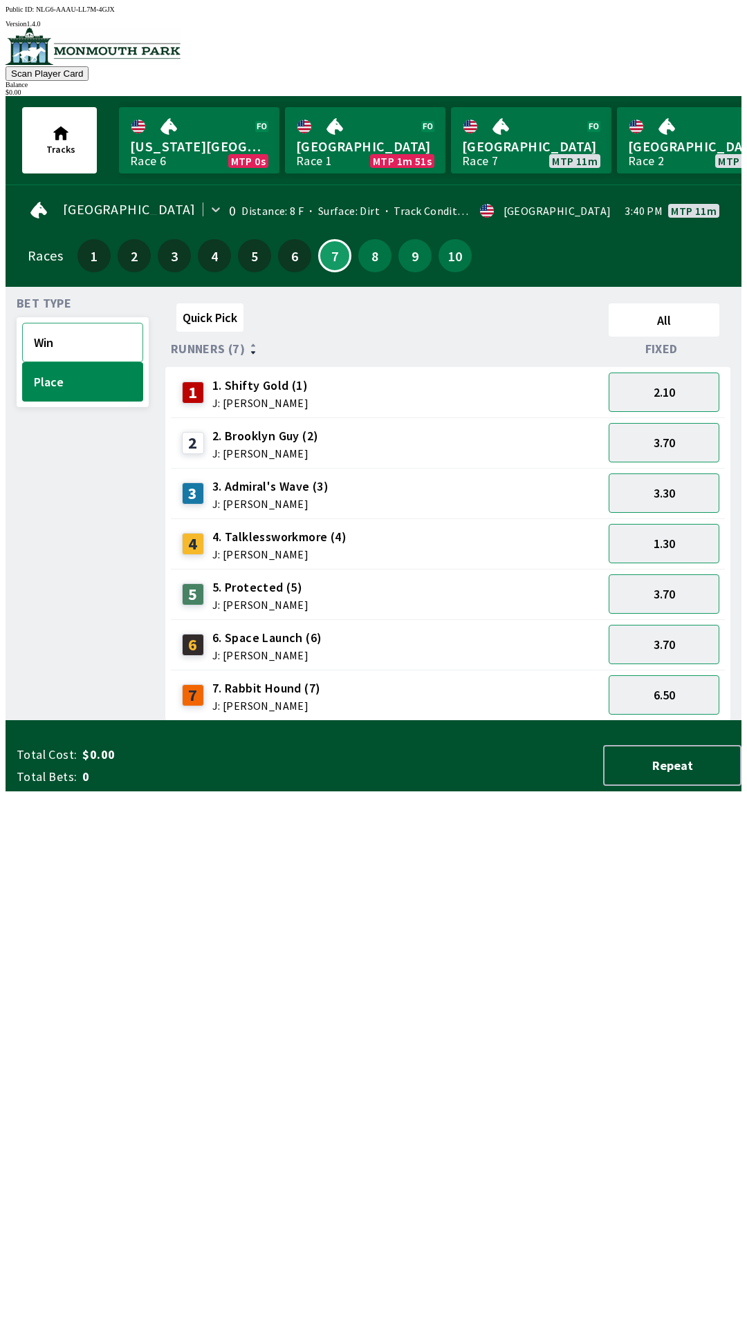
click at [50, 340] on button "Win" at bounding box center [82, 342] width 121 height 39
click at [66, 381] on button "Place" at bounding box center [82, 381] width 121 height 39
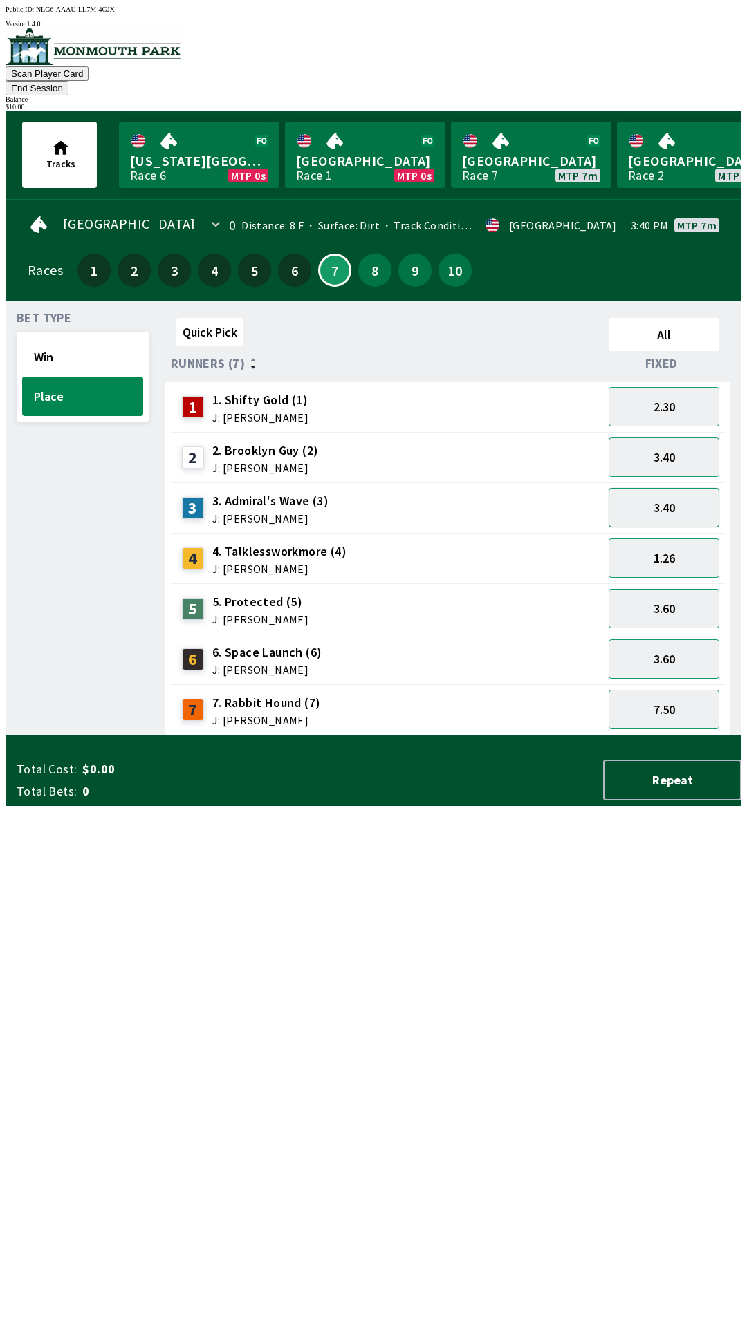
click at [671, 491] on button "3.40" at bounding box center [663, 507] width 111 height 39
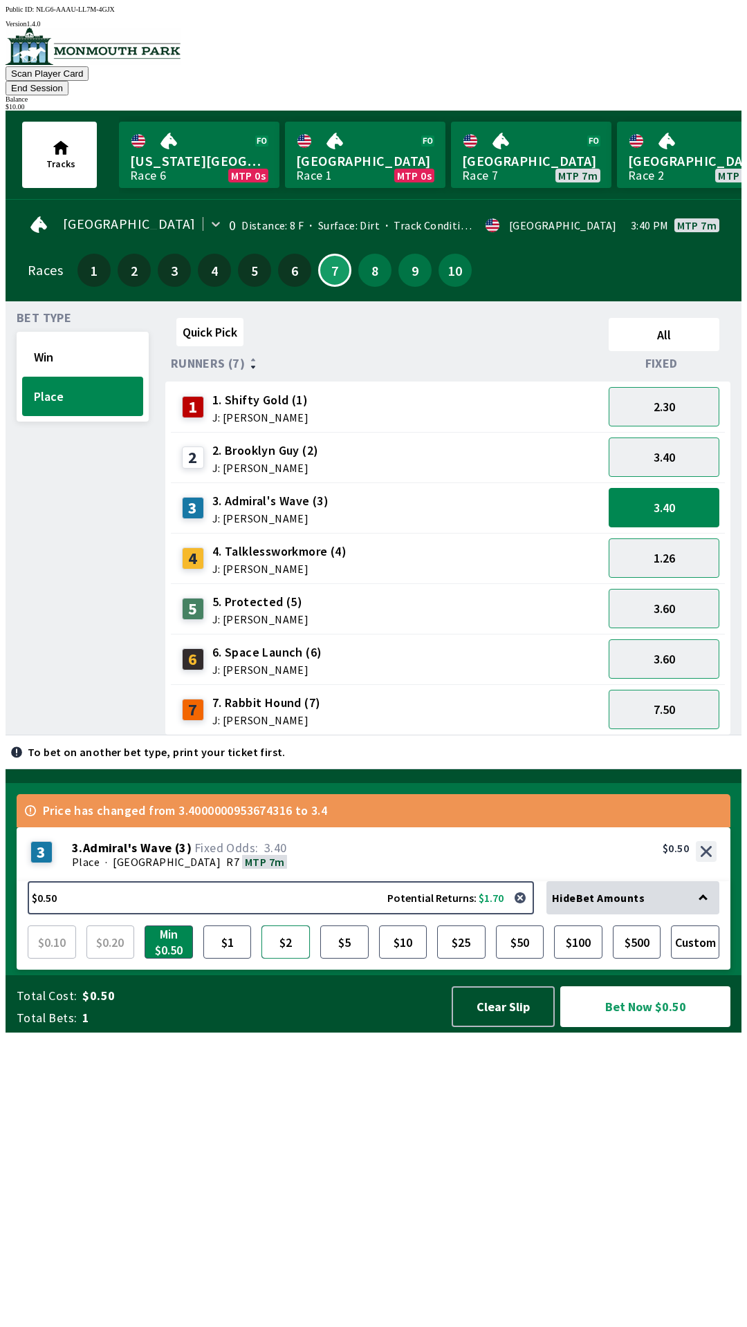
click at [300, 959] on button "$2" at bounding box center [285, 942] width 48 height 33
click at [615, 1027] on button "Bet Now $2.00" at bounding box center [645, 1006] width 170 height 41
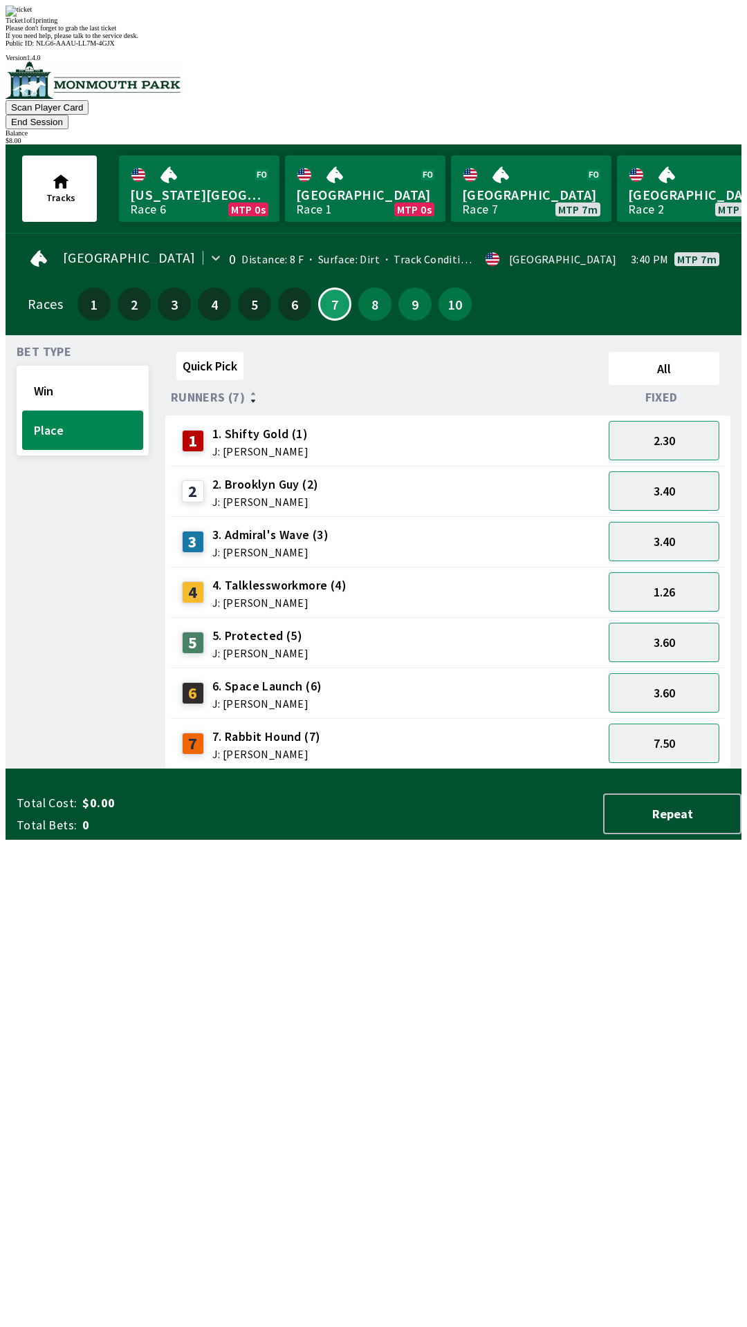
click at [465, 769] on div "Quick Pick All Runners (7) Fixed 1 1. Shifty Gold (1) J: [PERSON_NAME] 2.30 2 2…" at bounding box center [453, 557] width 576 height 423
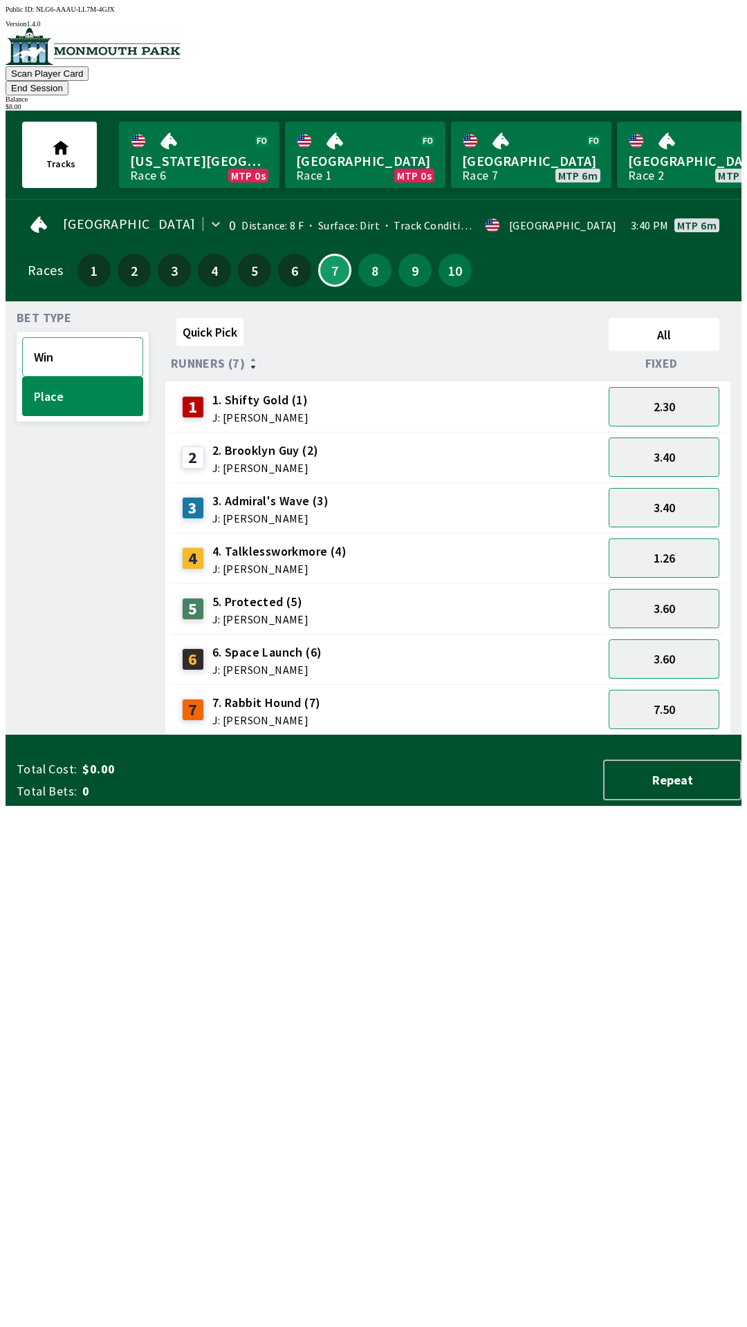
click at [68, 341] on button "Win" at bounding box center [82, 356] width 121 height 39
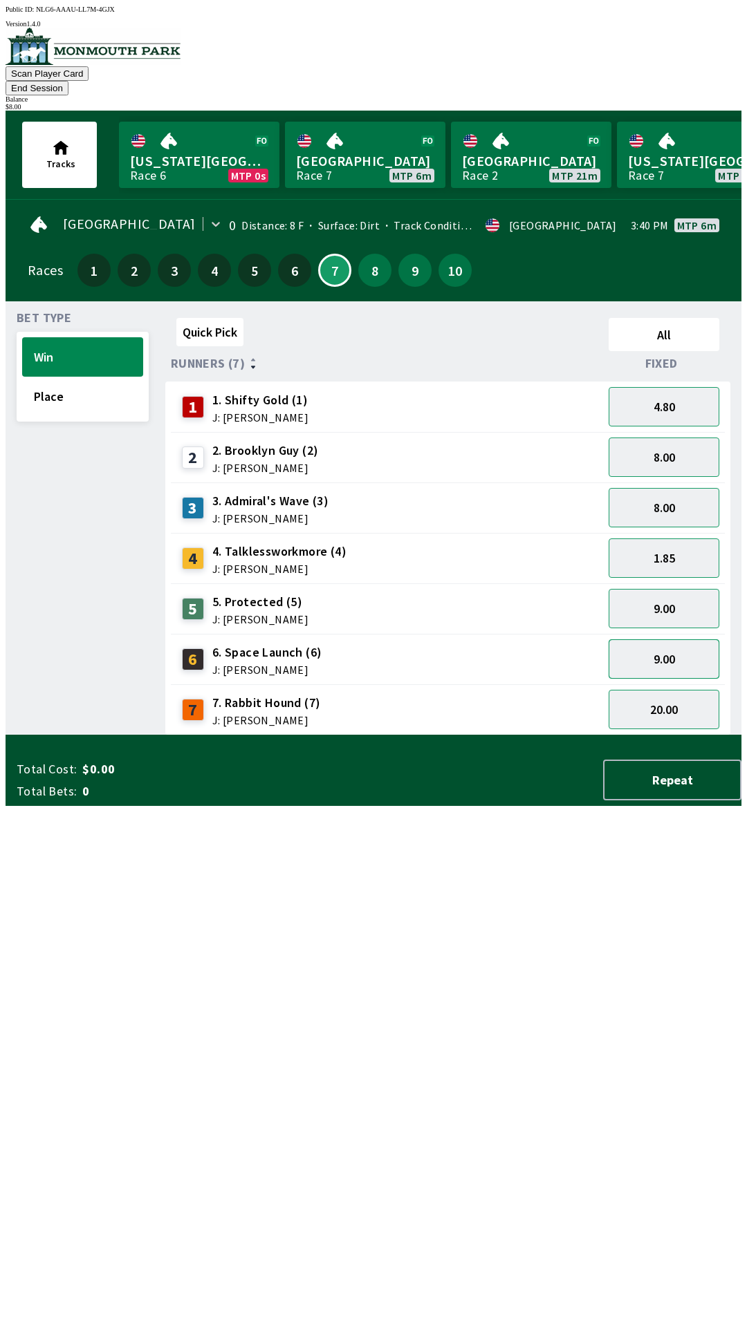
click at [673, 639] on button "9.00" at bounding box center [663, 658] width 111 height 39
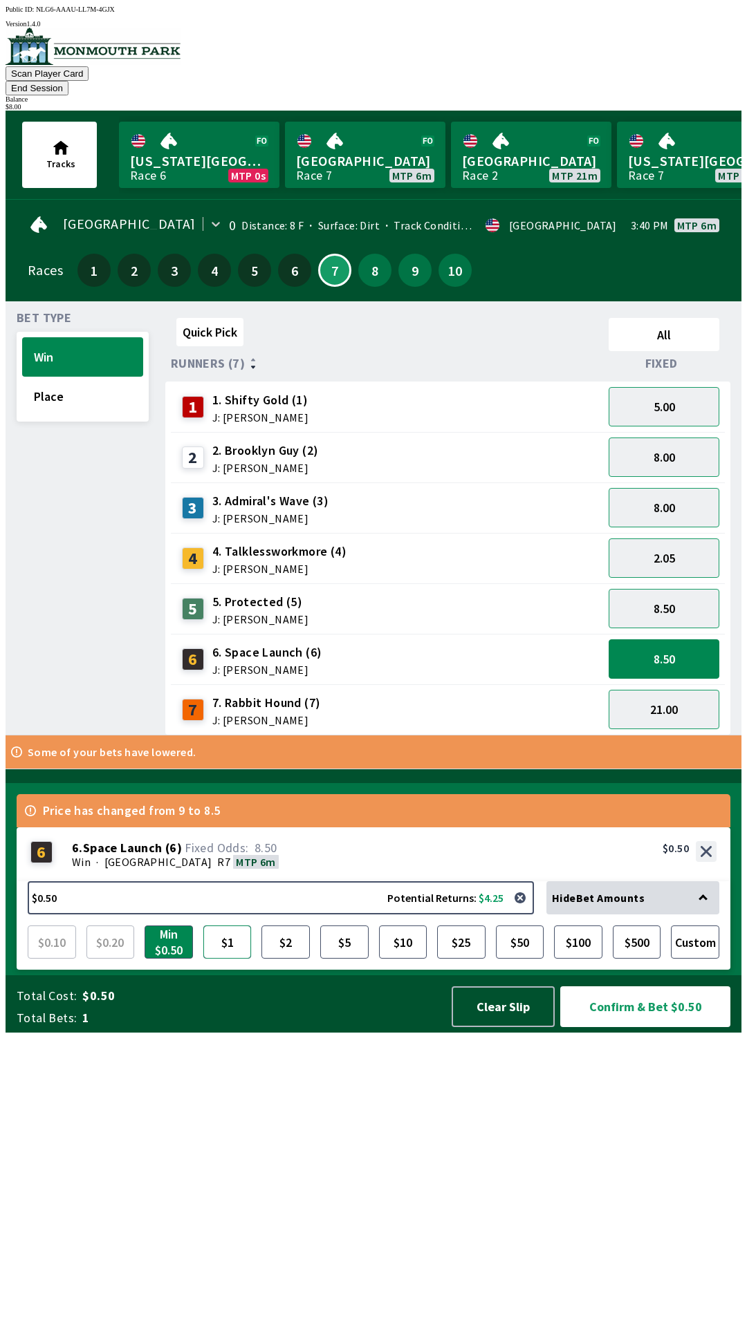
click at [232, 959] on button "$1" at bounding box center [227, 942] width 48 height 33
click at [277, 959] on button "$2" at bounding box center [285, 942] width 48 height 33
click at [642, 1027] on button "Confirm & Bet $2.00" at bounding box center [645, 1006] width 170 height 41
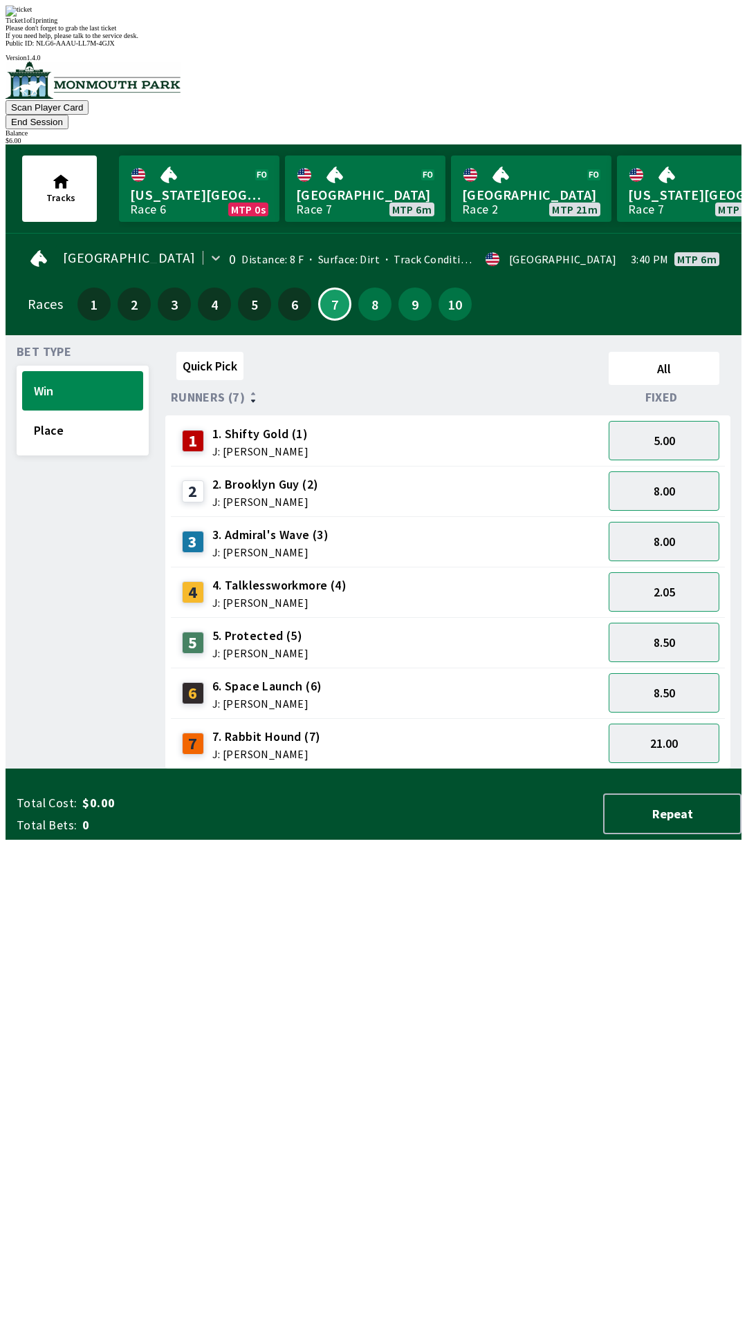
click at [443, 769] on div "Quick Pick All Runners (7) Fixed 1 1. Shifty Gold (1) J: [PERSON_NAME] 5.00 2 2…" at bounding box center [453, 557] width 576 height 423
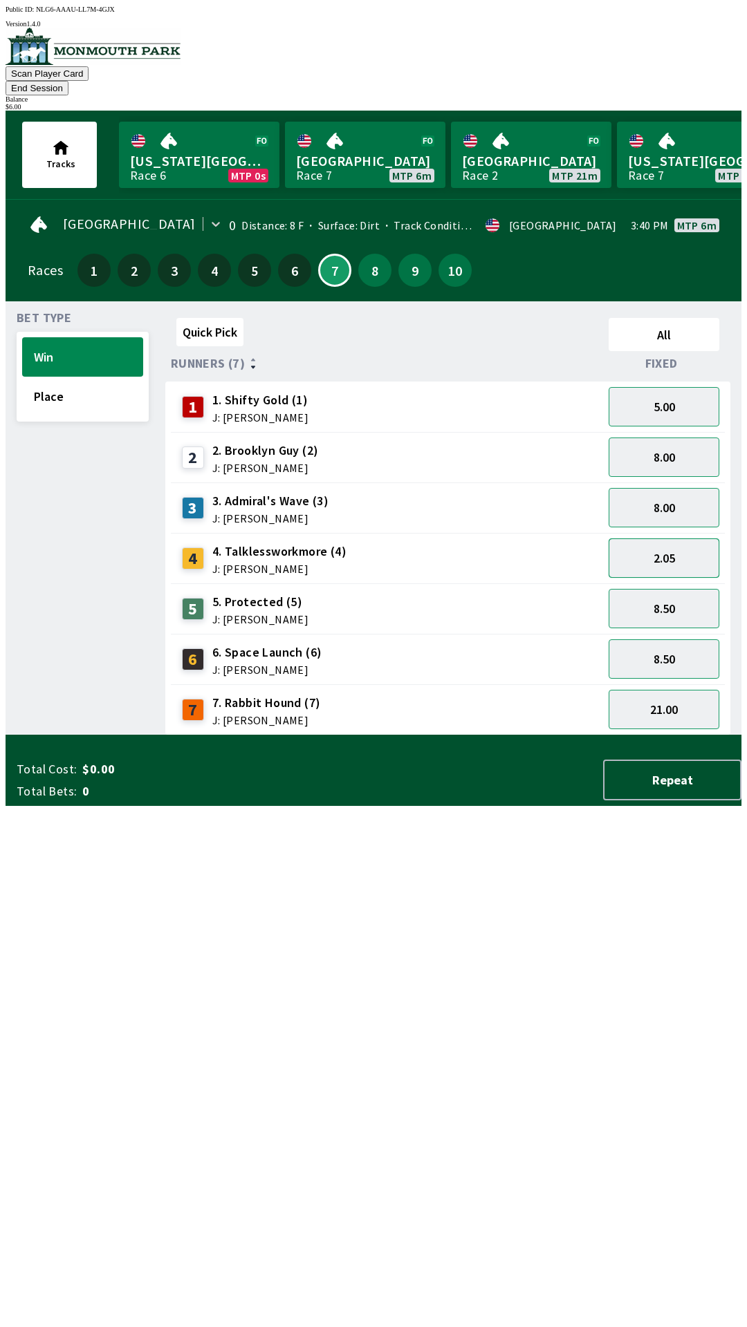
click at [667, 539] on button "2.05" at bounding box center [663, 558] width 111 height 39
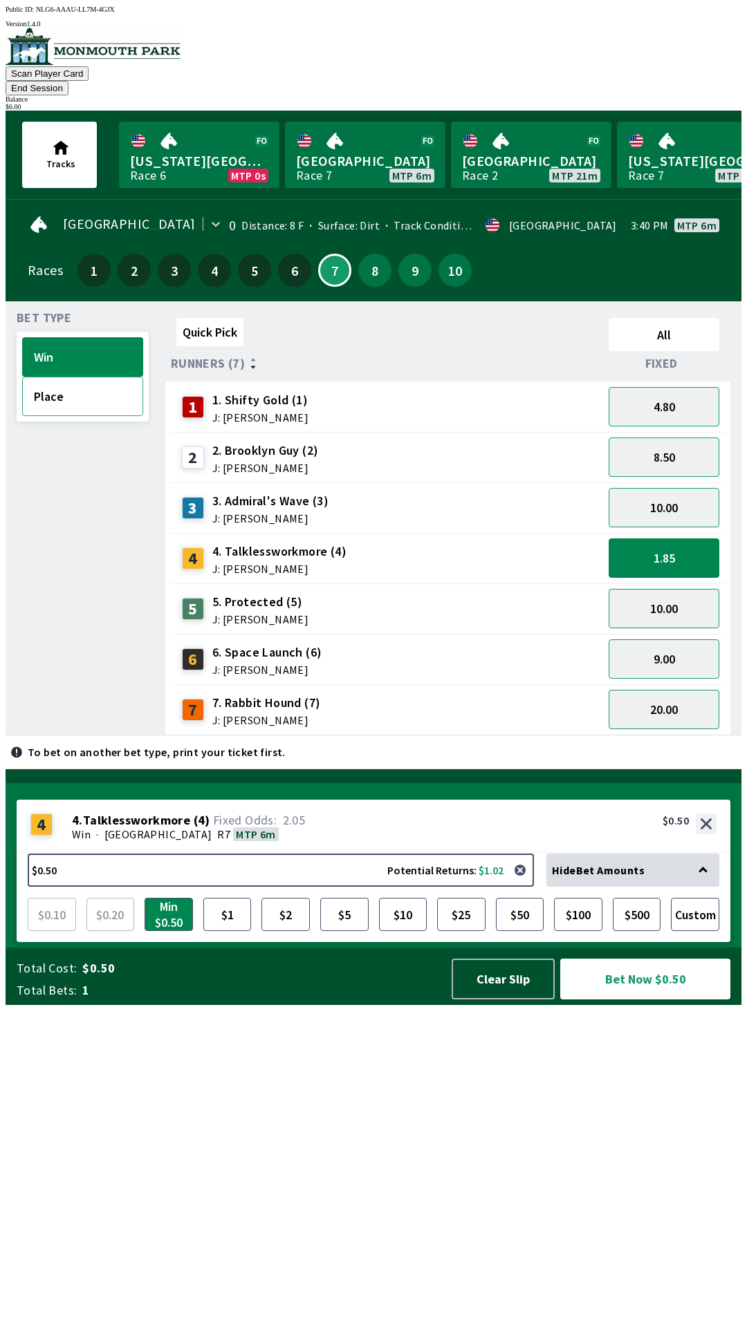
click at [95, 380] on button "Place" at bounding box center [82, 396] width 121 height 39
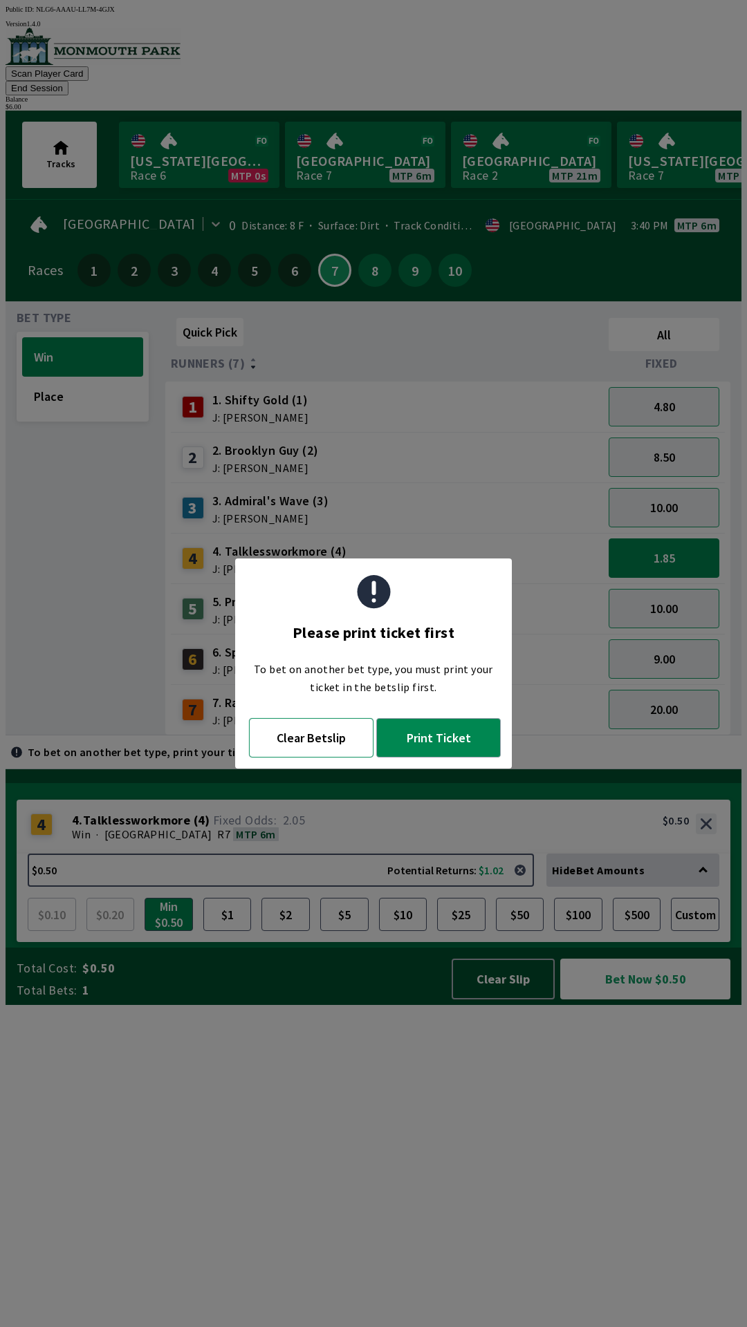
click at [317, 740] on button "Clear Betslip" at bounding box center [311, 737] width 124 height 39
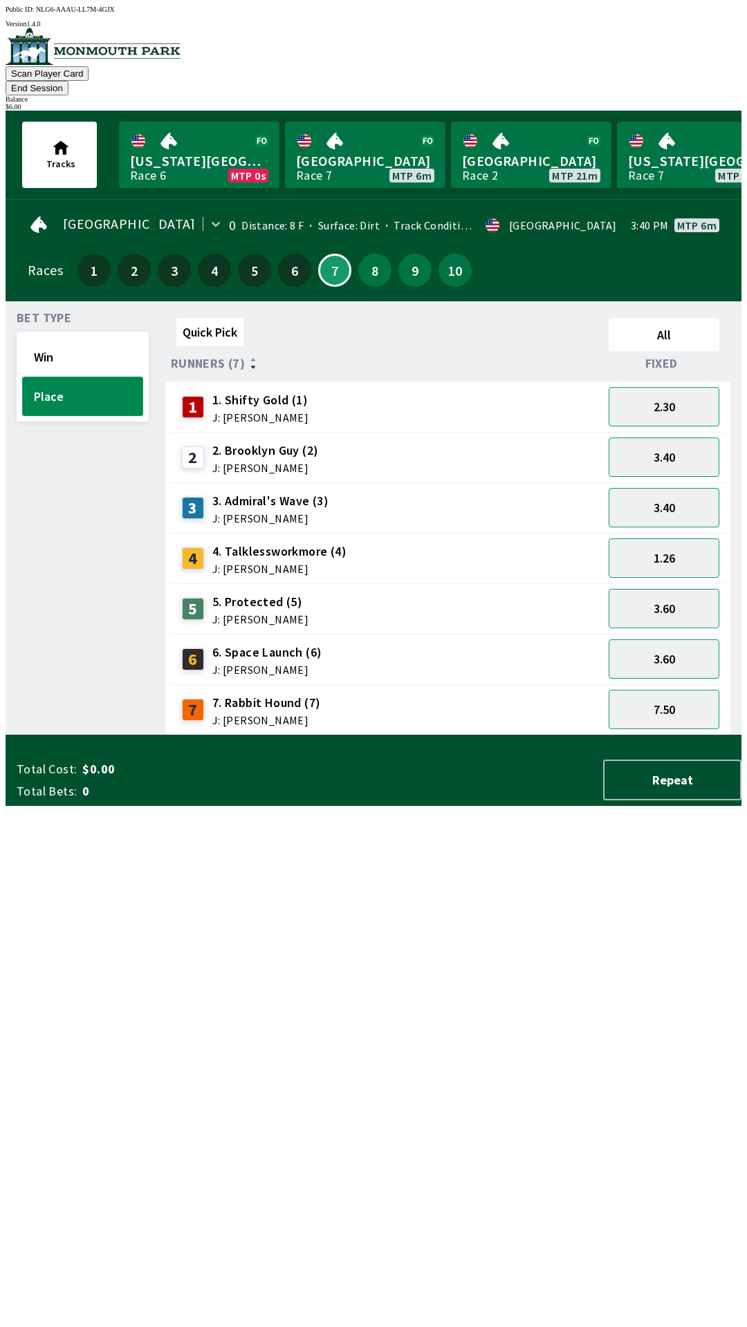
click at [78, 377] on button "Place" at bounding box center [82, 396] width 121 height 39
click at [668, 539] on button "1.26" at bounding box center [663, 558] width 111 height 39
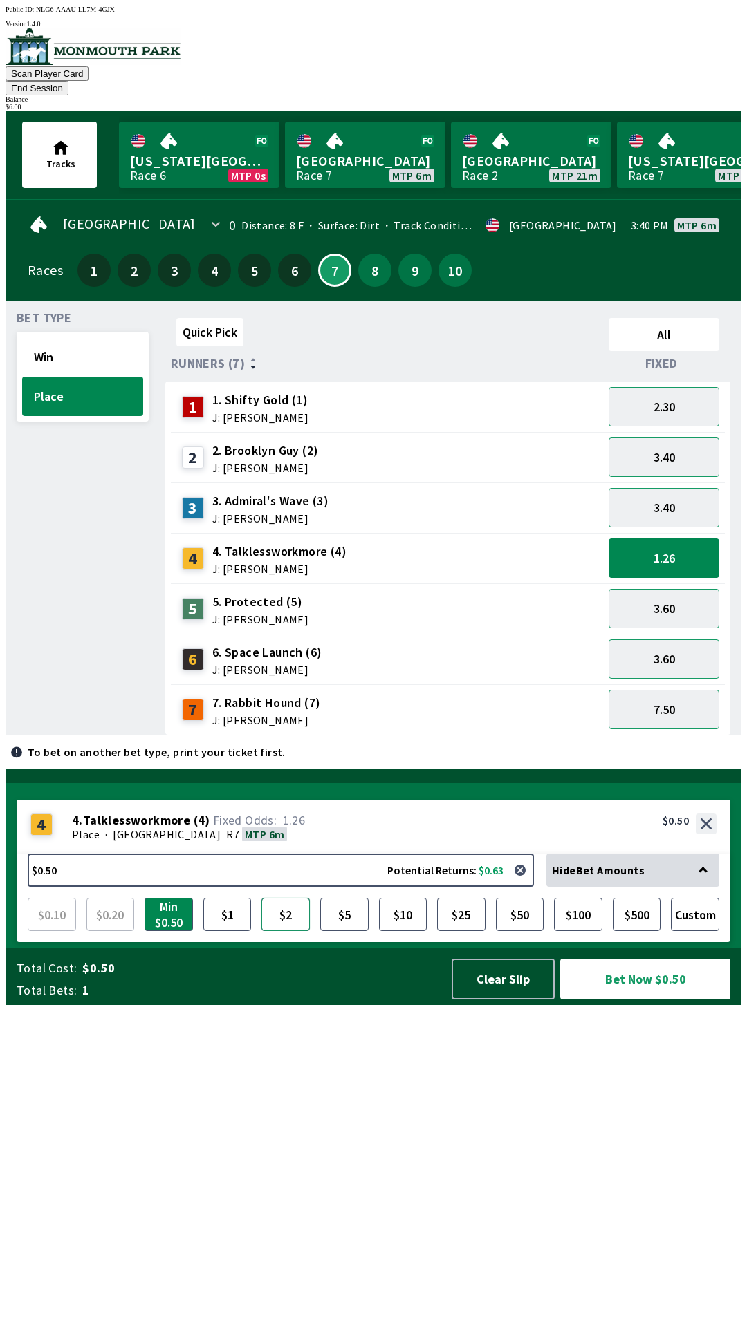
click at [281, 931] on button "$2" at bounding box center [285, 914] width 48 height 33
click at [175, 931] on button "Min $0.50" at bounding box center [168, 914] width 48 height 33
click at [671, 438] on button "3.40" at bounding box center [663, 457] width 111 height 39
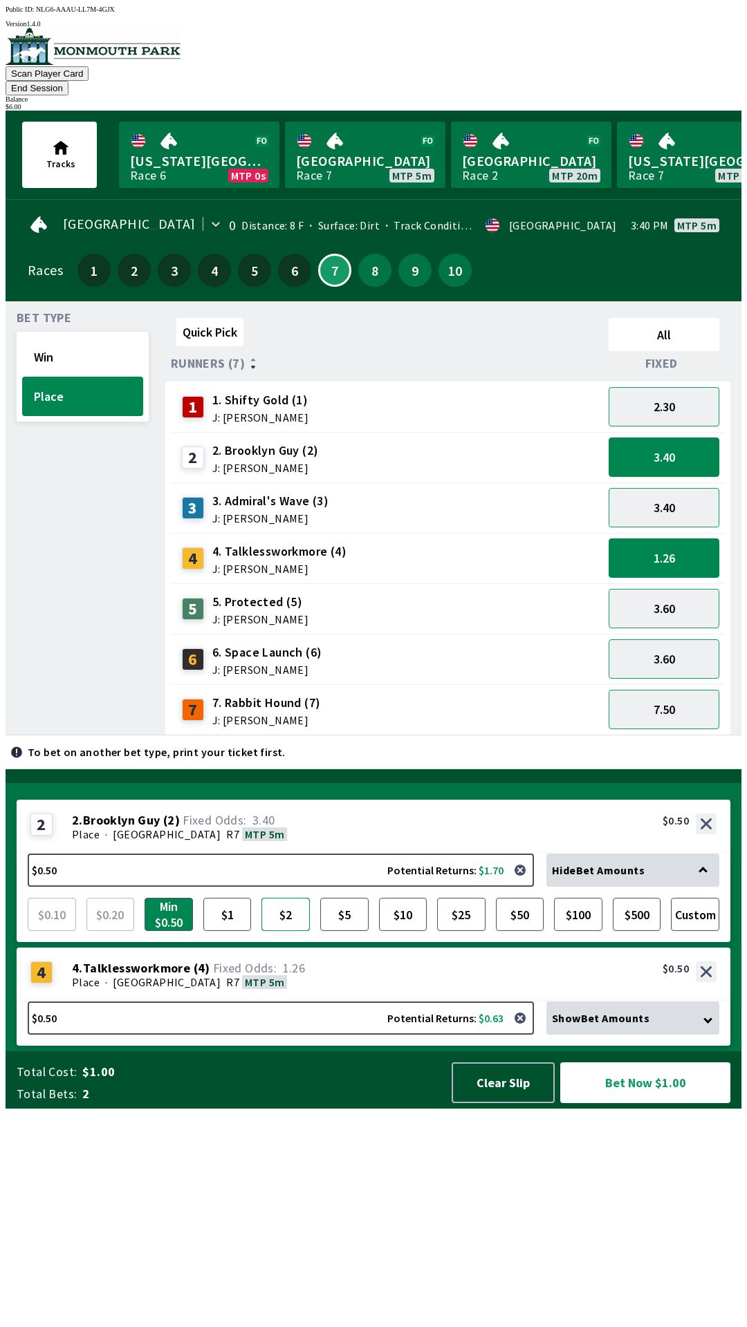
click at [280, 931] on button "$2" at bounding box center [285, 914] width 48 height 33
click at [627, 1103] on button "Bet Now $2.50" at bounding box center [645, 1082] width 170 height 41
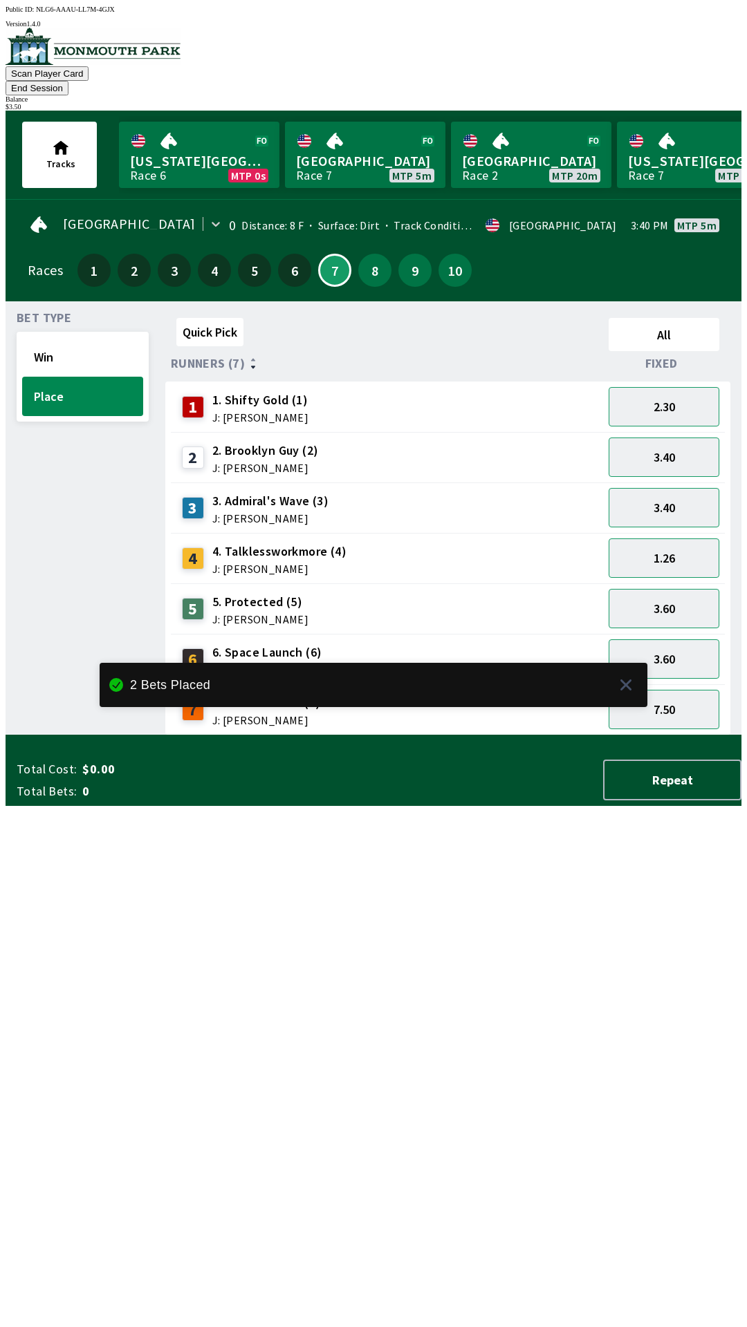
click at [68, 81] on button "End Session" at bounding box center [37, 88] width 63 height 15
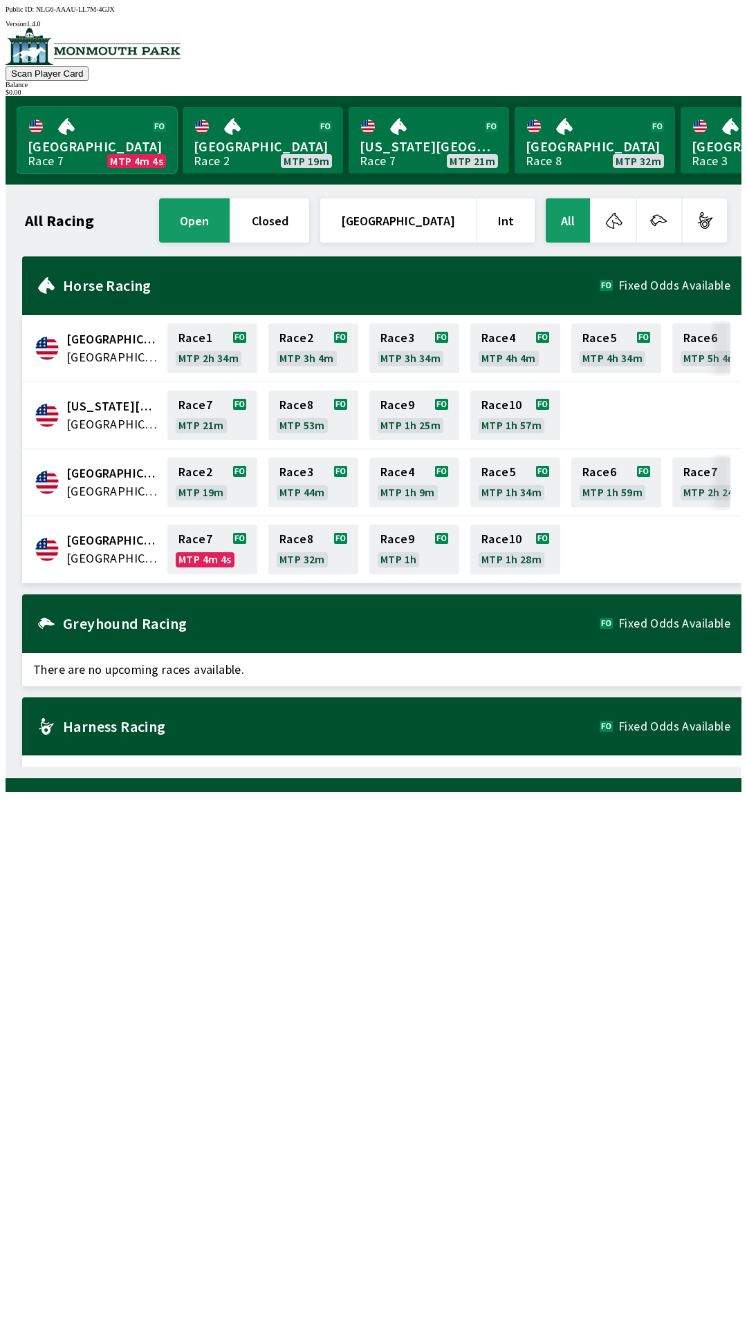
click at [101, 158] on link "Monmouth Park Race 7 MTP 4m 4s" at bounding box center [97, 140] width 160 height 66
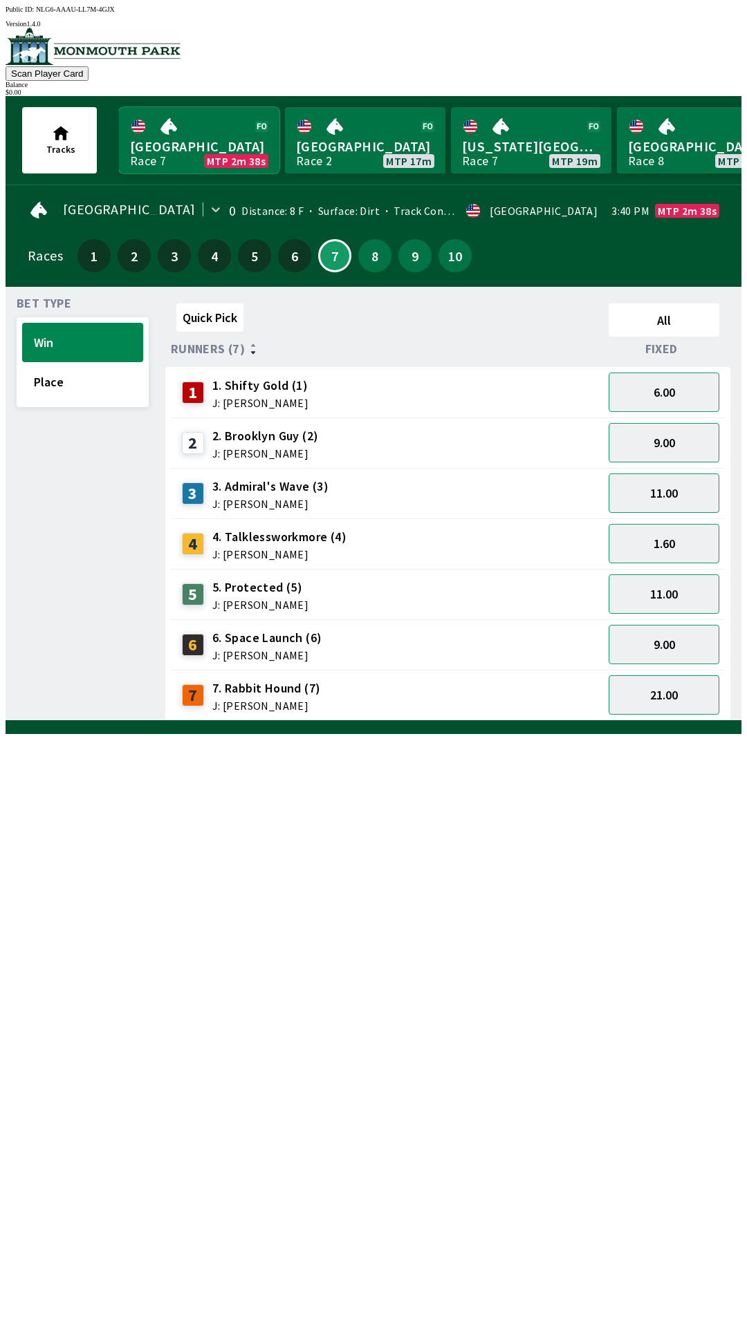
click at [119, 107] on link "Monmouth Park Race 7 MTP 2m 38s" at bounding box center [199, 140] width 160 height 66
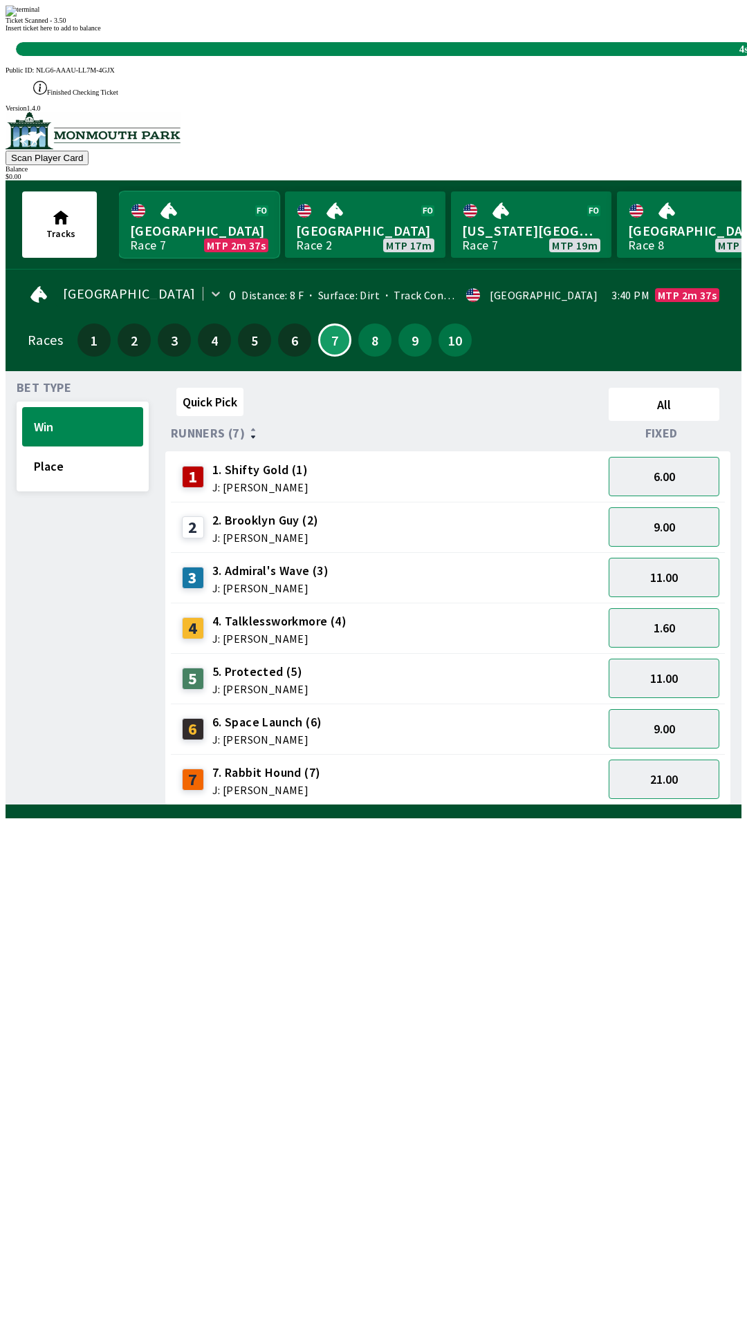
click at [119, 191] on link "Monmouth Park Race 7 MTP 2m 37s" at bounding box center [199, 224] width 160 height 66
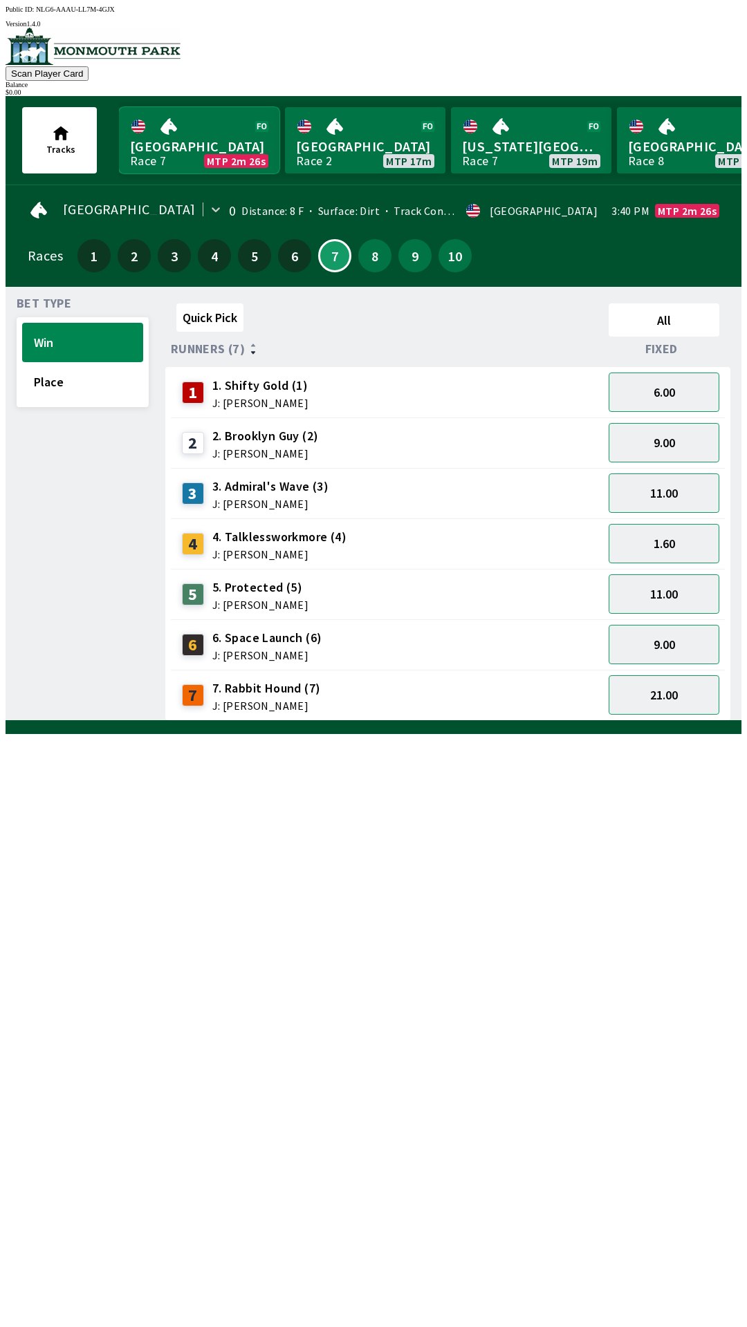
click at [119, 107] on link "[GEOGRAPHIC_DATA] Race 7 MTP 2m 26s" at bounding box center [199, 140] width 160 height 66
click at [119, 107] on link "Monmouth Park Race 7 MTP 2m 10s" at bounding box center [199, 140] width 160 height 66
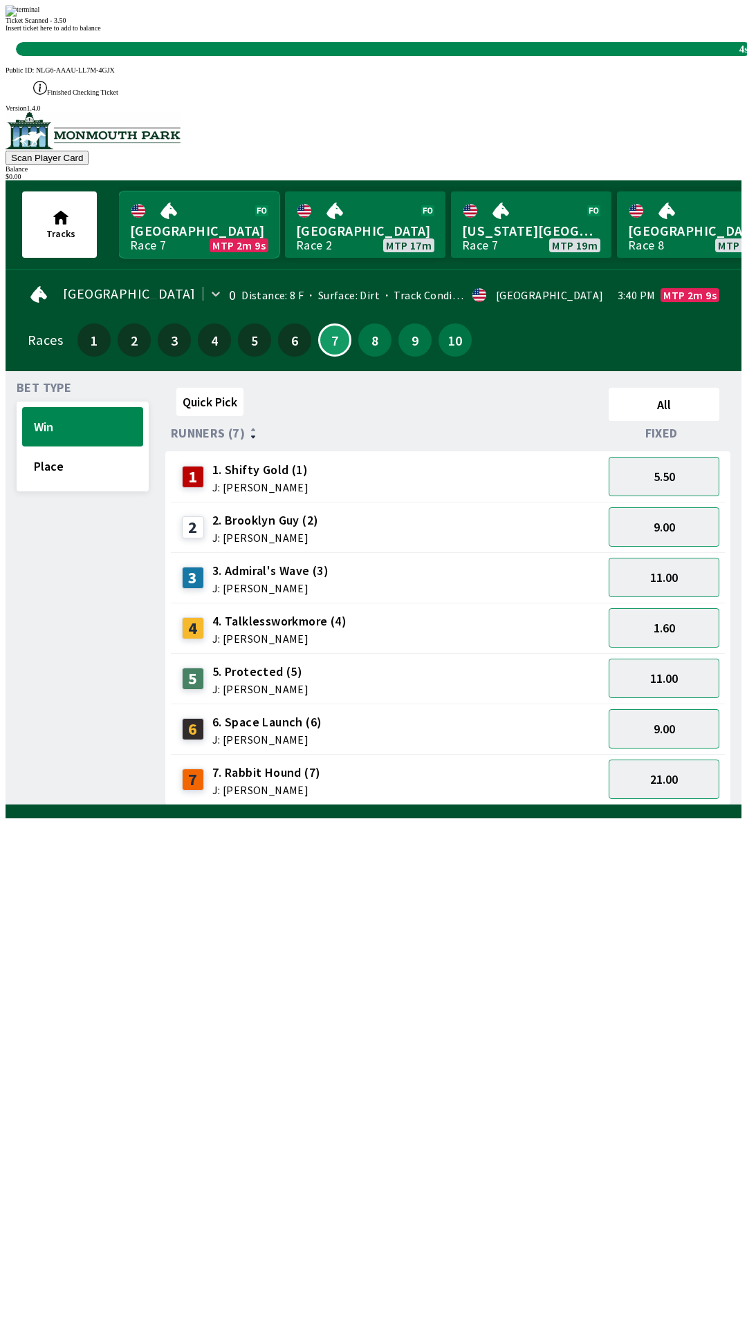
click at [119, 191] on link "Monmouth Park Race 7 MTP 2m 9s" at bounding box center [199, 224] width 160 height 66
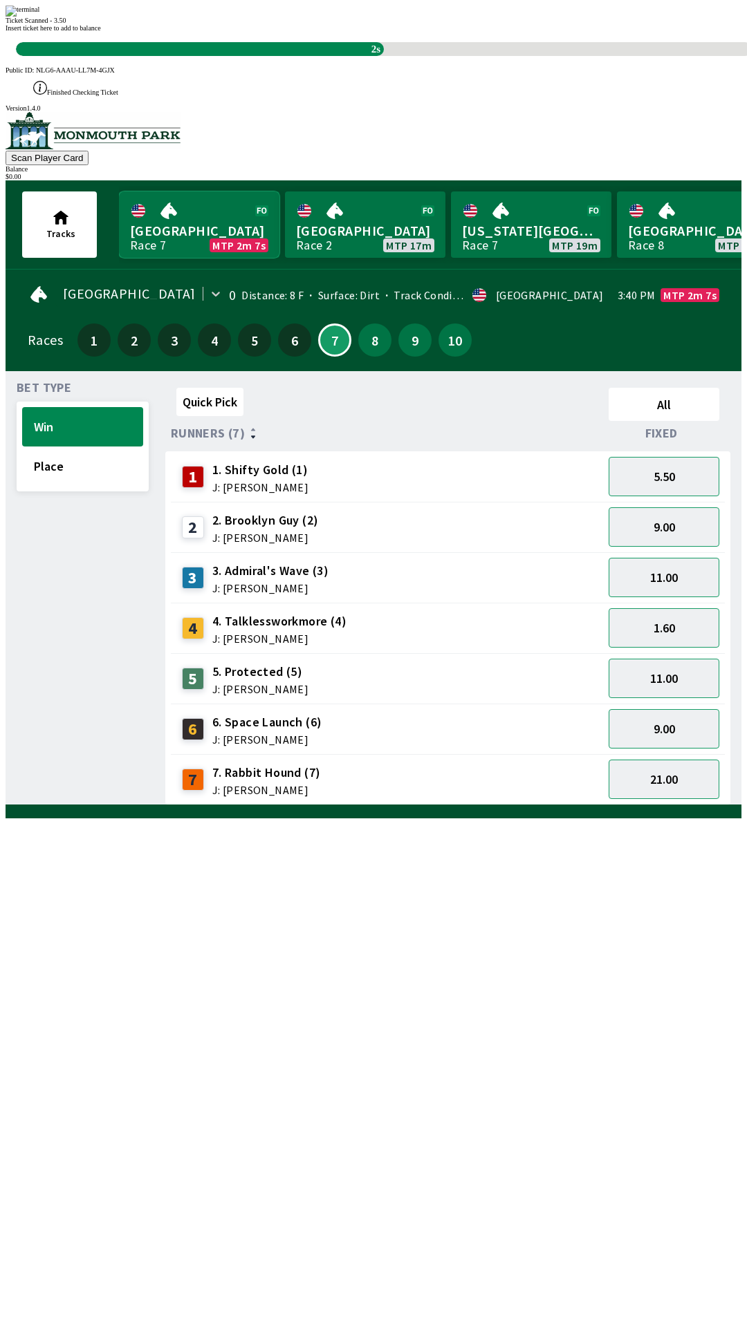
click at [119, 191] on link "Monmouth Park Race 7 MTP 2m 7s" at bounding box center [199, 224] width 160 height 66
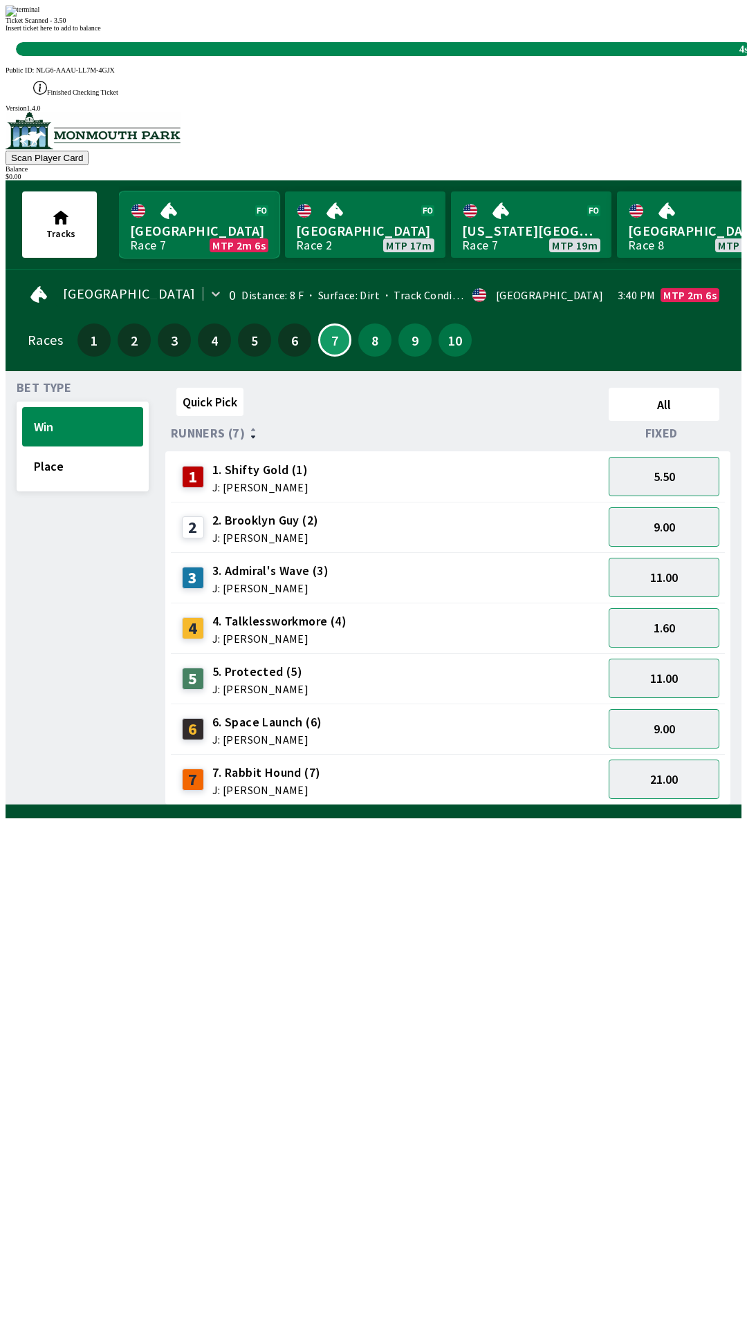
click at [119, 191] on link "Monmouth Park Race 7 MTP 2m 6s" at bounding box center [199, 224] width 160 height 66
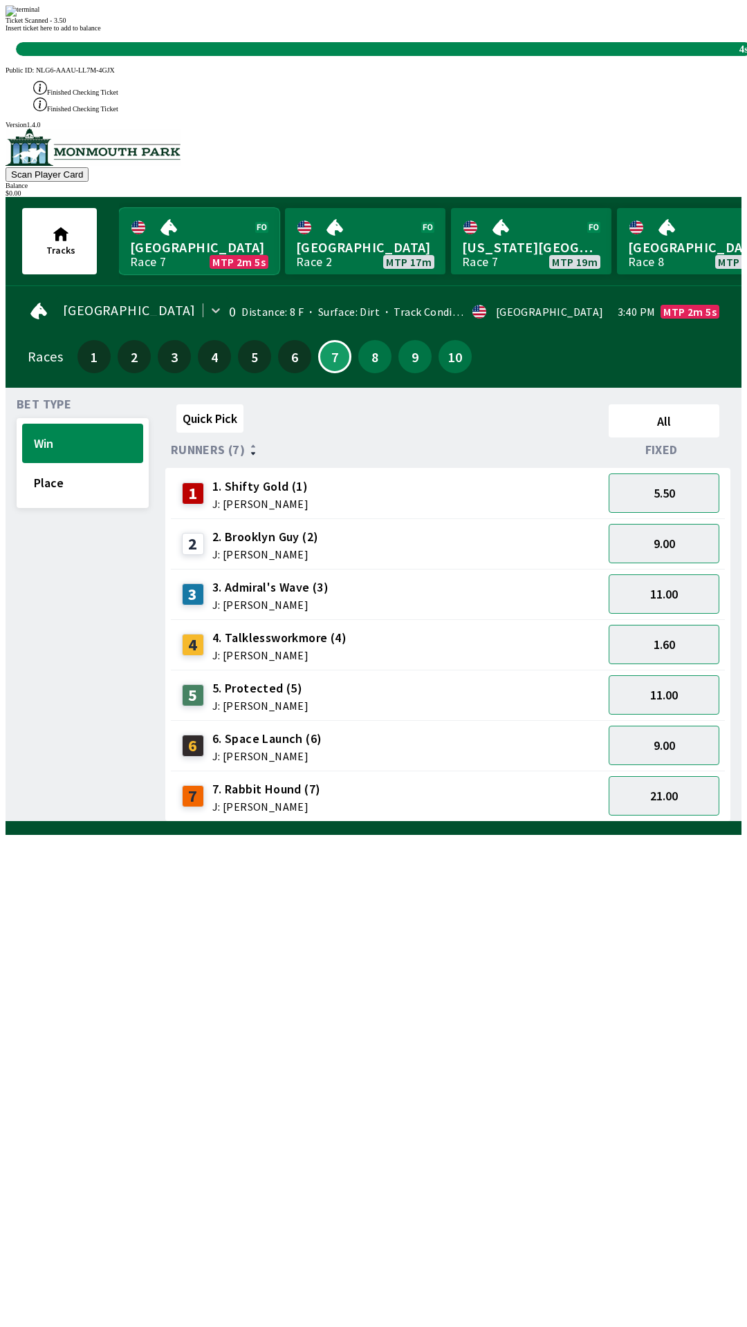
click at [119, 208] on link "Monmouth Park Race 7 MTP 2m 5s" at bounding box center [199, 241] width 160 height 66
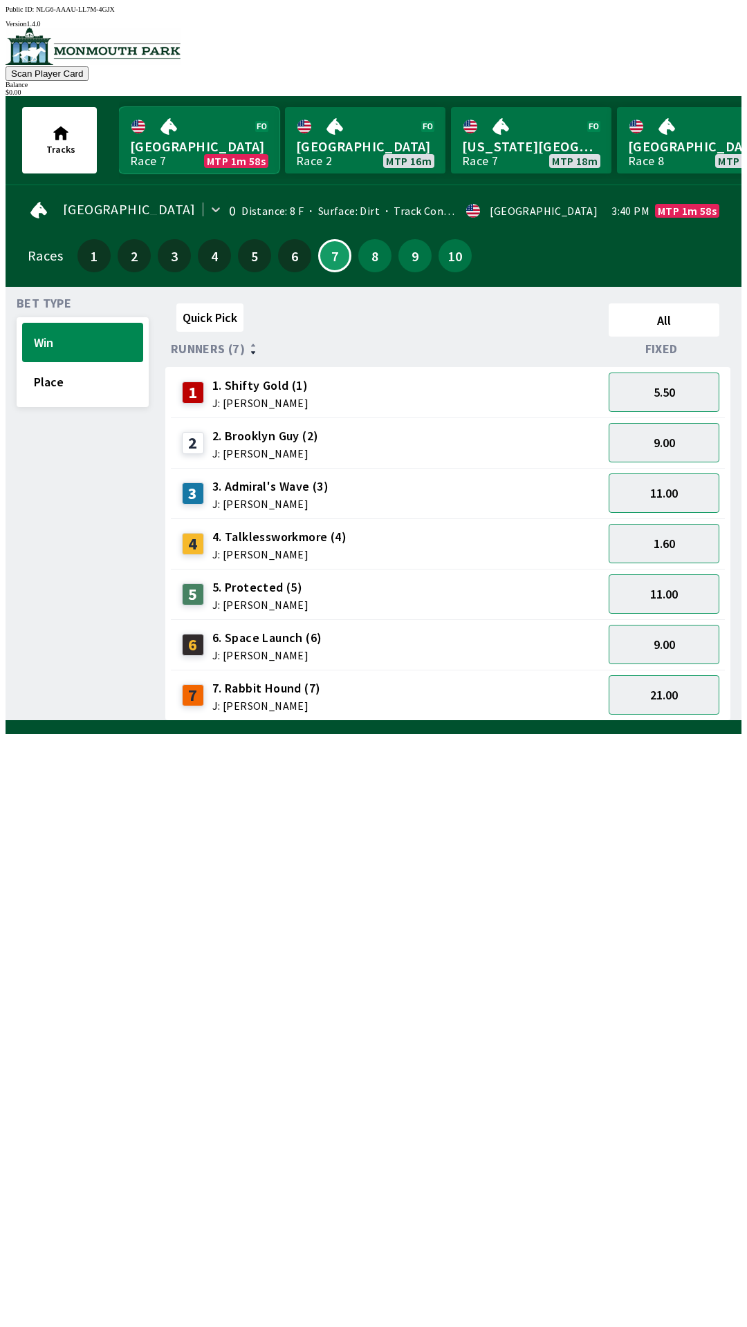
click at [119, 107] on link "Monmouth Park Race 7 MTP 1m 58s" at bounding box center [199, 140] width 160 height 66
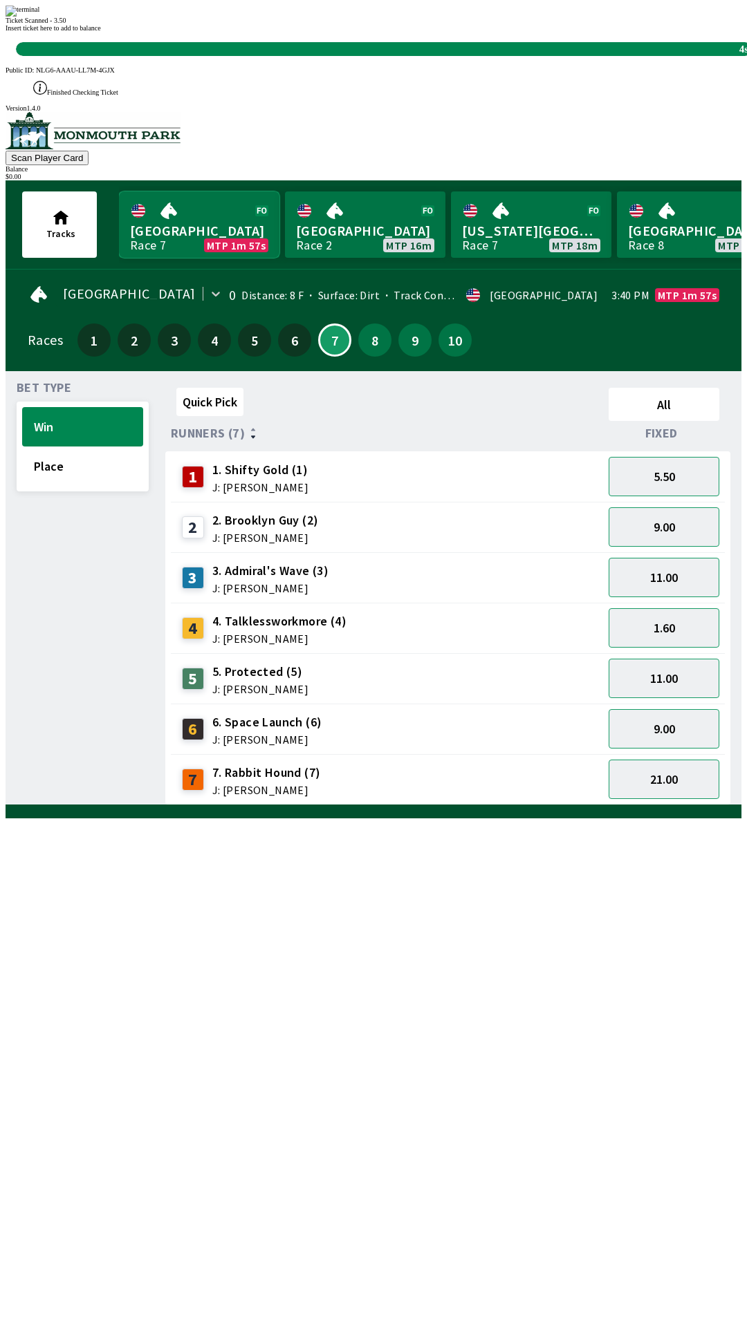
click at [119, 191] on link "[GEOGRAPHIC_DATA] Race 7 MTP 1m 57s" at bounding box center [199, 224] width 160 height 66
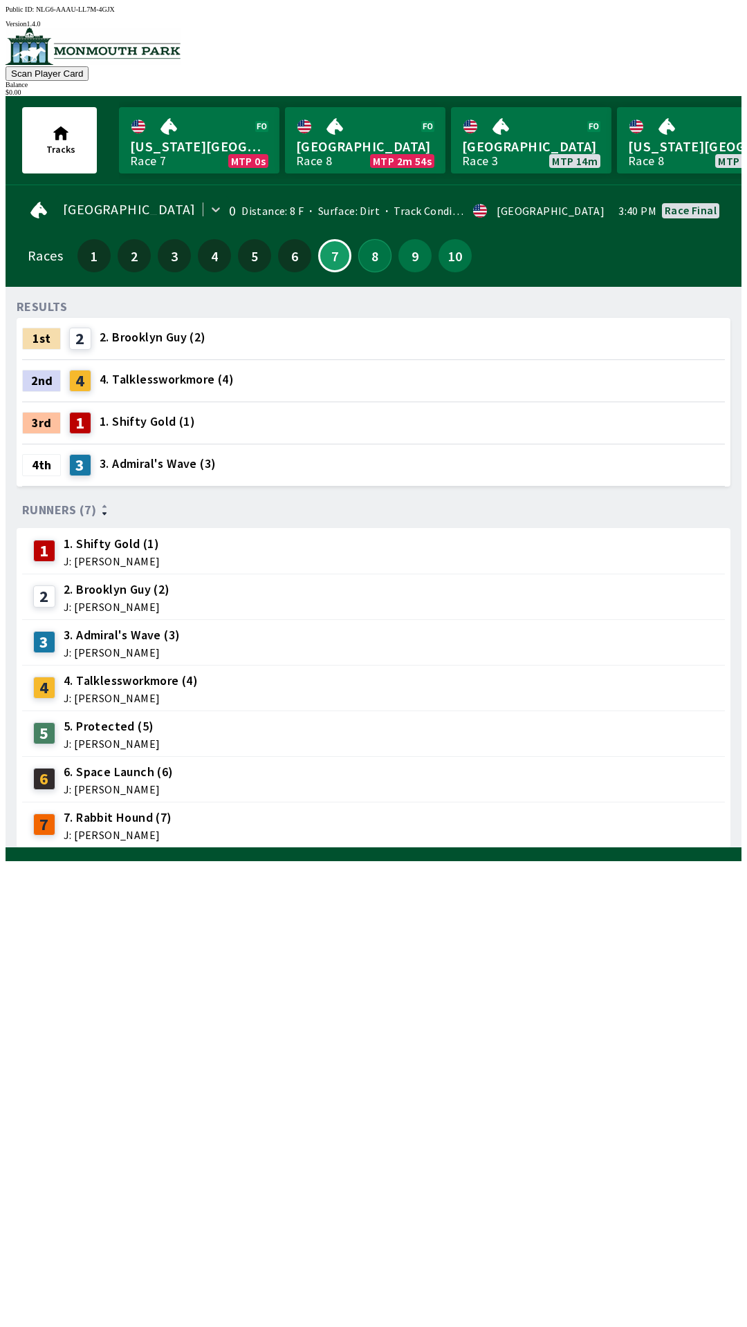
click at [361, 244] on button "8" at bounding box center [374, 255] width 33 height 33
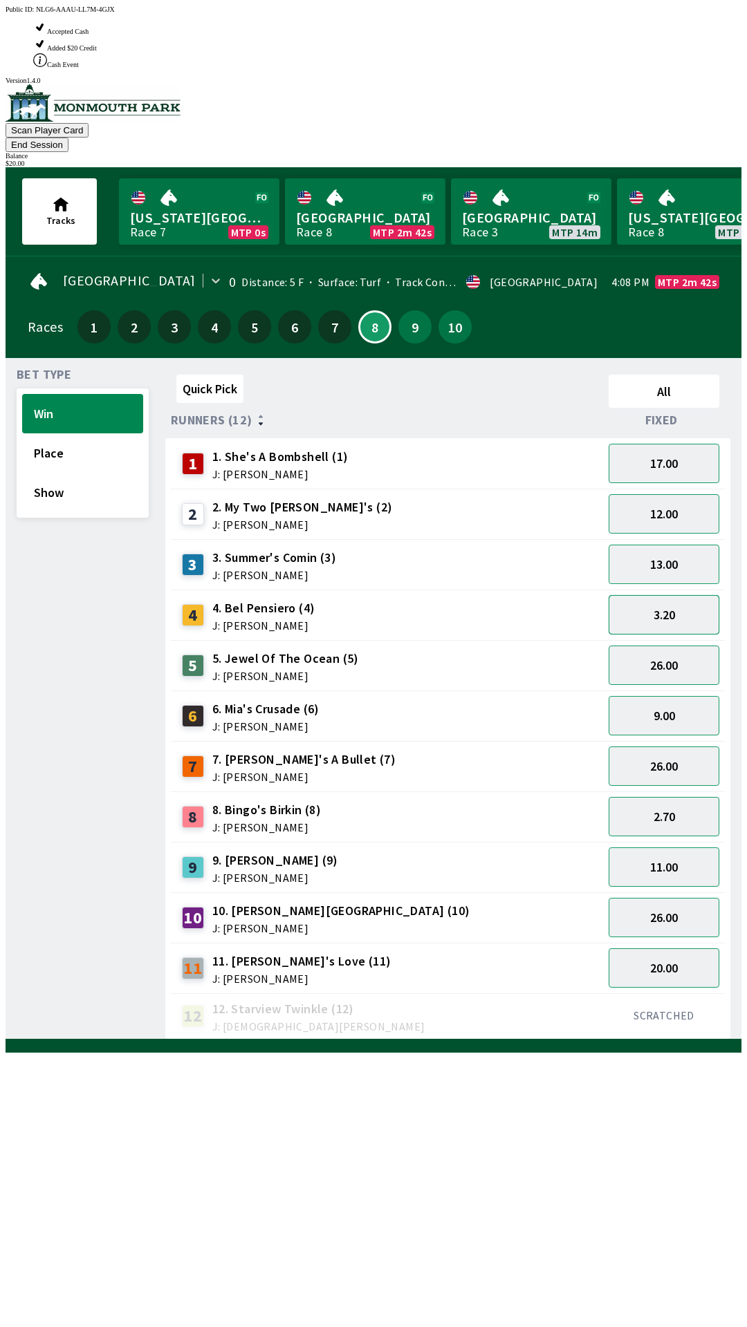
click at [671, 595] on button "3.20" at bounding box center [663, 614] width 111 height 39
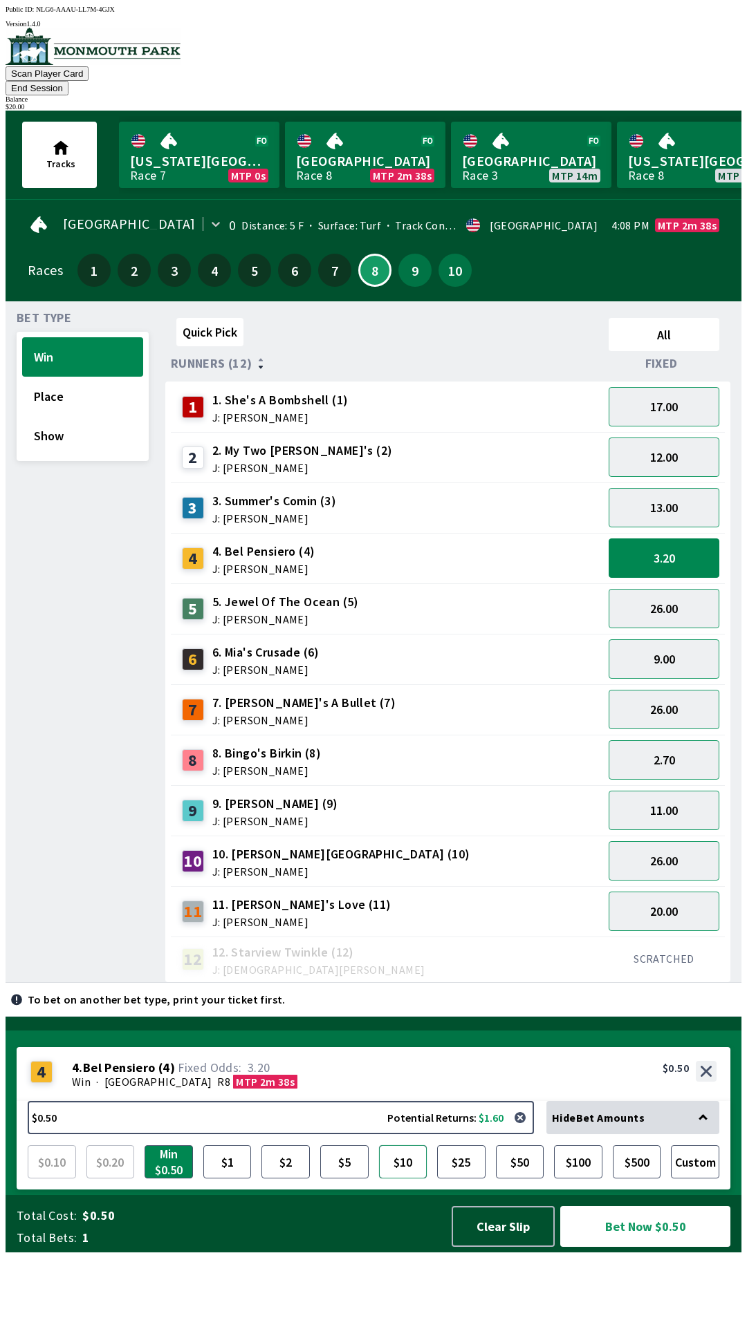
click at [402, 1179] on button "$10" at bounding box center [403, 1161] width 48 height 33
click at [653, 1247] on button "Bet Now $10.00" at bounding box center [645, 1226] width 170 height 41
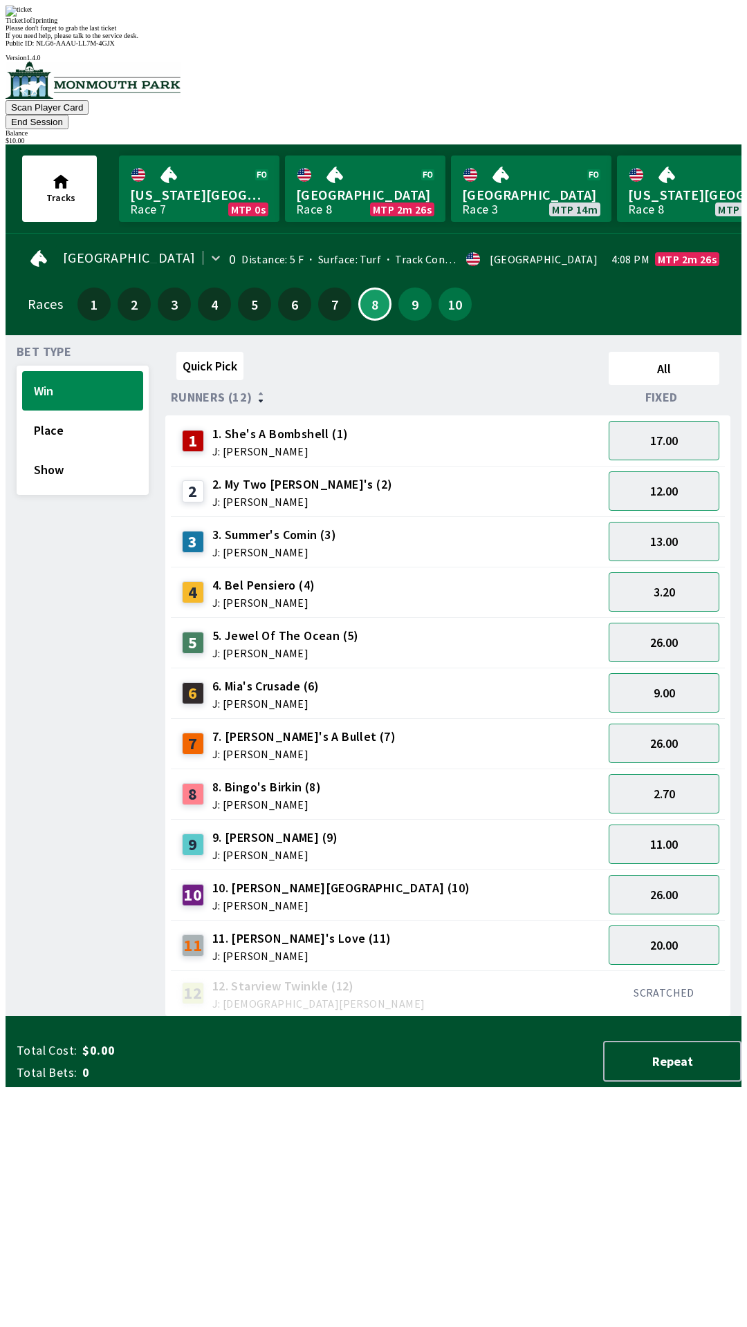
click at [248, 920] on div "11 11. [PERSON_NAME]'s Love (11) J: [PERSON_NAME]" at bounding box center [387, 945] width 432 height 50
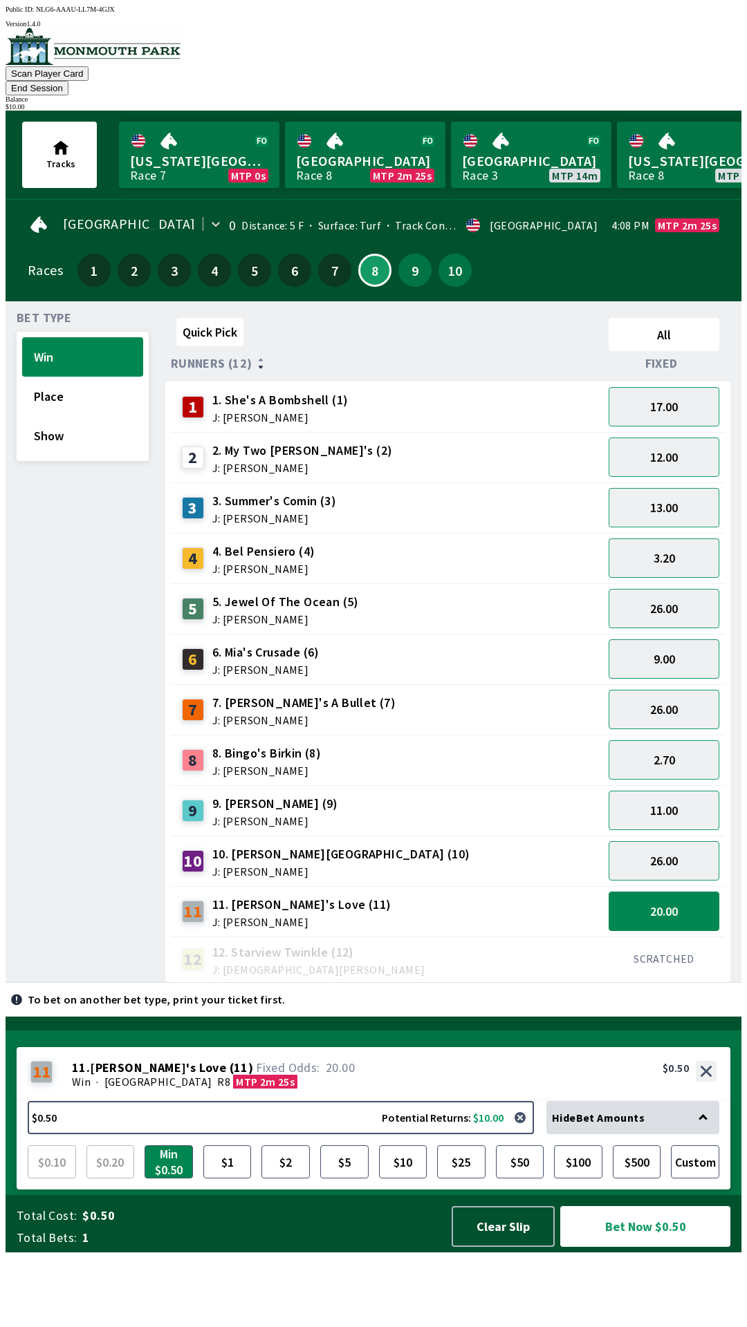
click at [669, 583] on div "26.00" at bounding box center [664, 608] width 122 height 50
click at [684, 539] on button "3.20" at bounding box center [663, 558] width 111 height 39
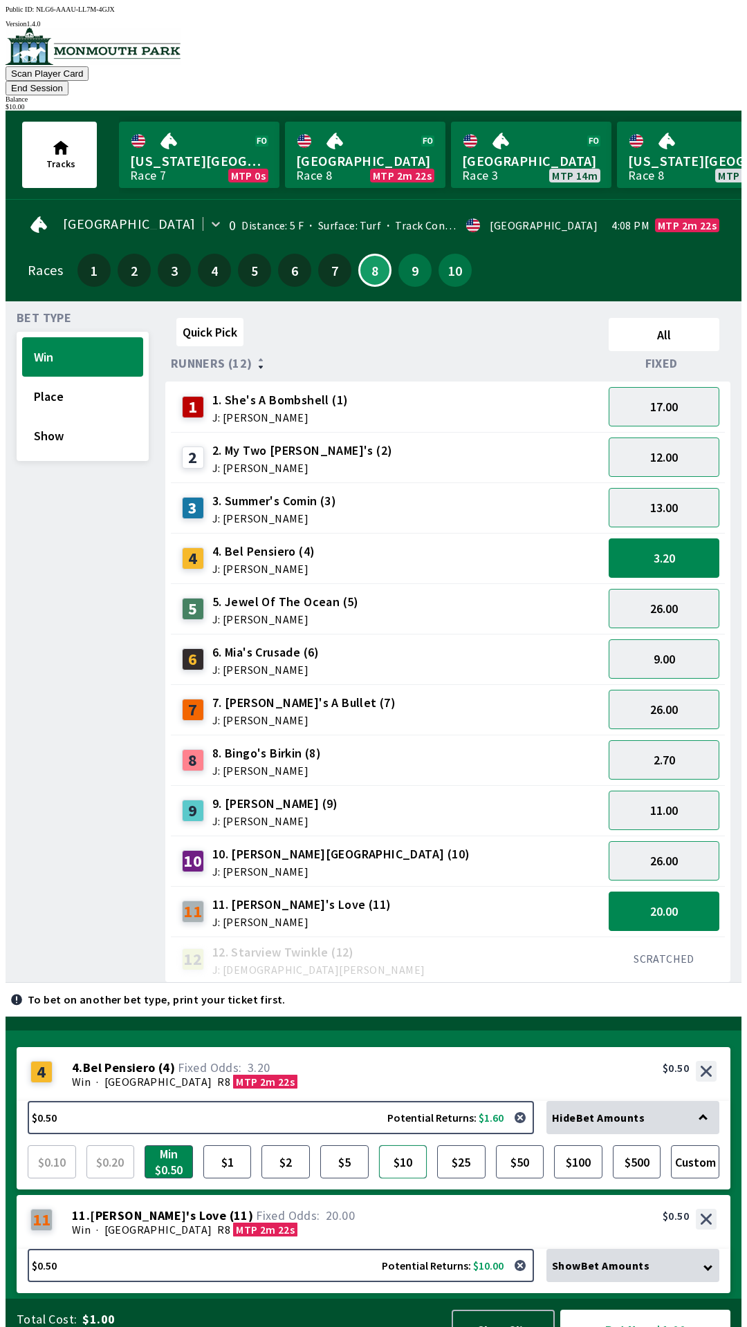
click at [398, 1145] on button "$10" at bounding box center [403, 1161] width 48 height 33
click at [652, 1310] on button "Bet Now $10.50" at bounding box center [645, 1330] width 170 height 41
click at [512, 1310] on button "Clear Slip" at bounding box center [502, 1330] width 103 height 41
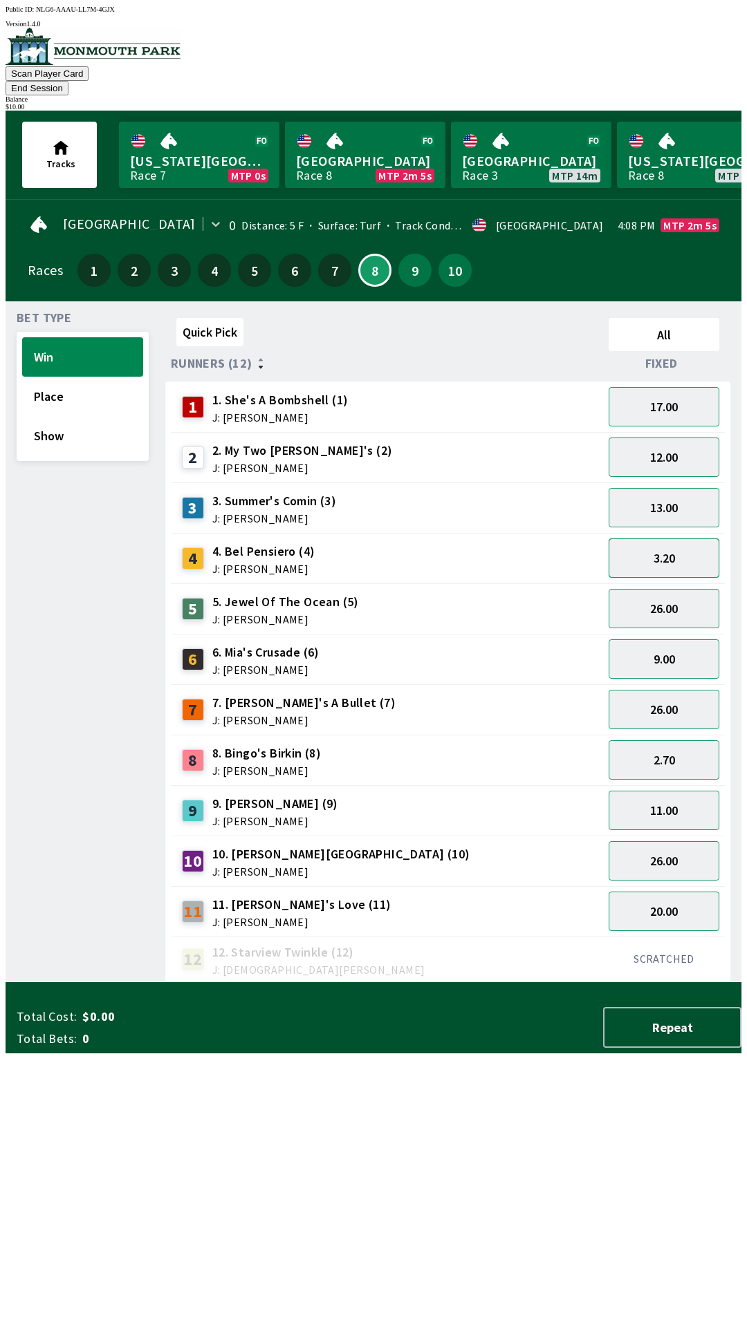
click at [672, 543] on button "3.20" at bounding box center [663, 558] width 111 height 39
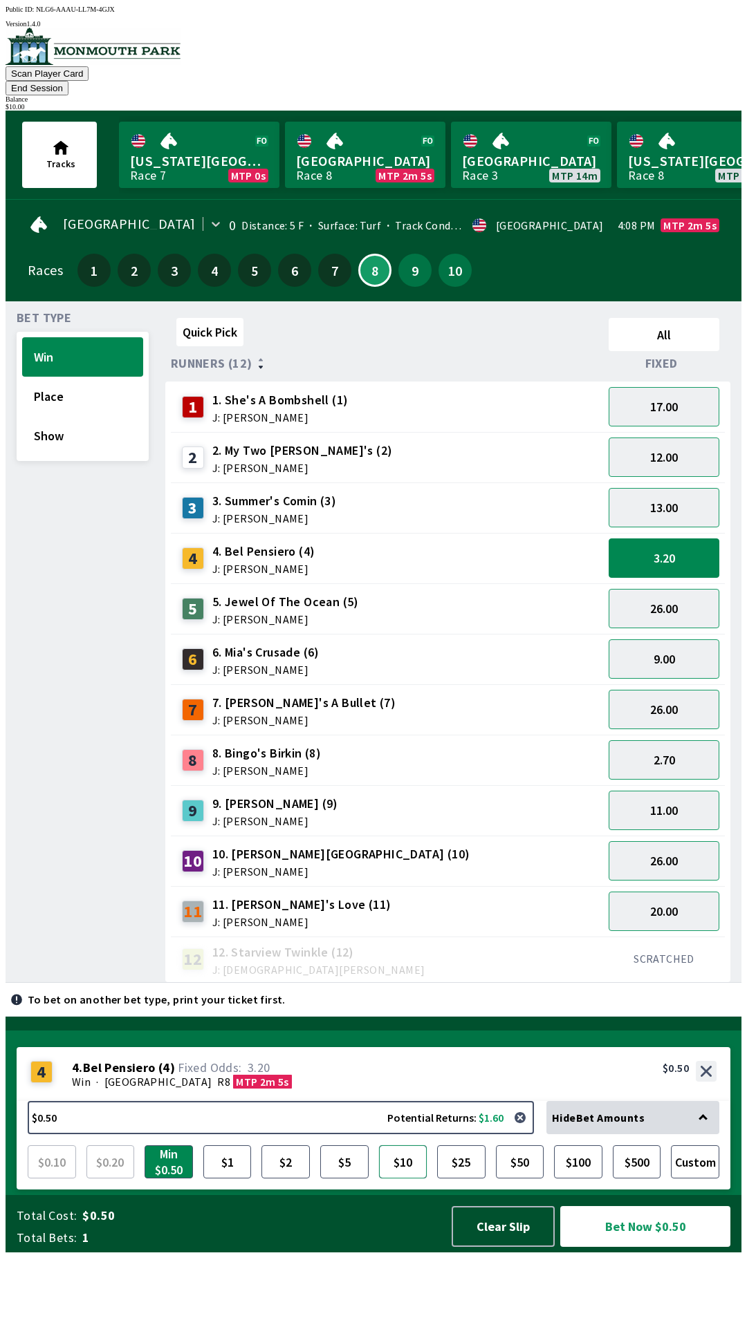
click at [400, 1179] on button "$10" at bounding box center [403, 1161] width 48 height 33
click at [670, 1247] on button "Bet Now $10.00" at bounding box center [645, 1226] width 170 height 41
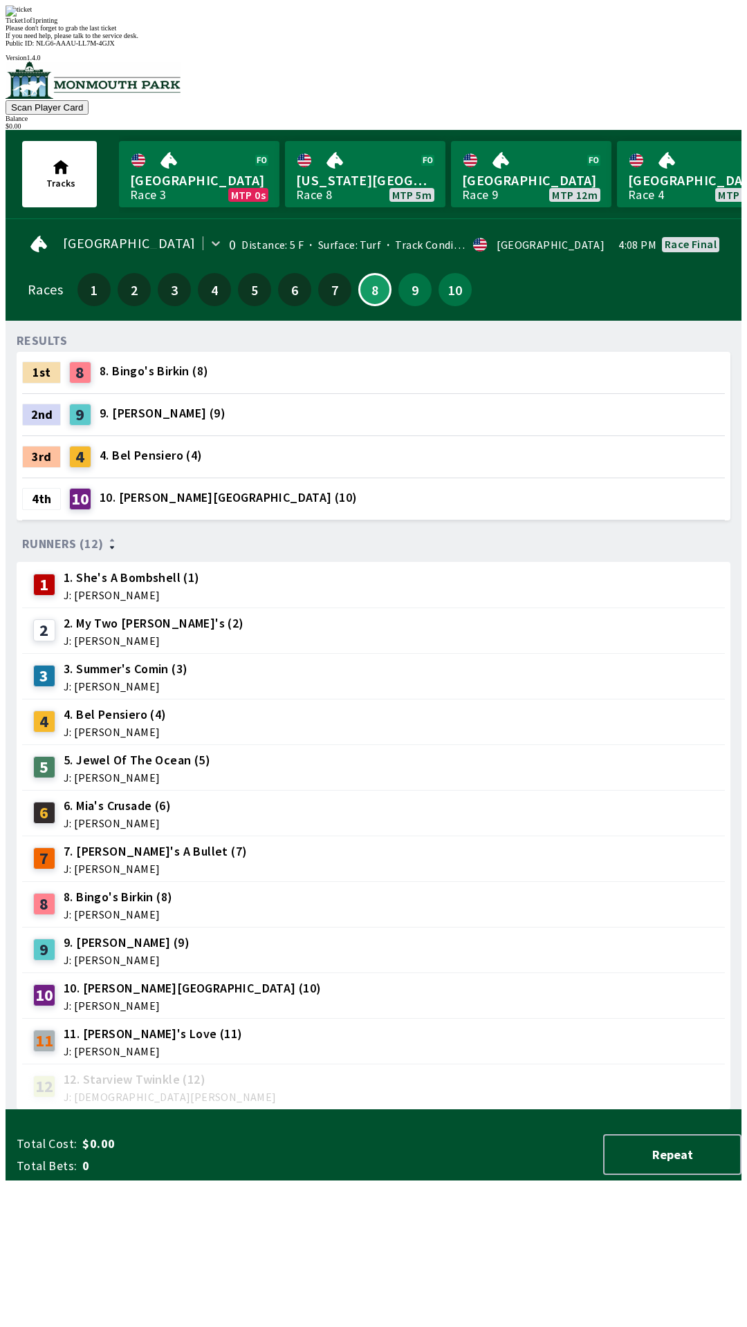
click at [281, 39] on div "Ticket 1 of 1 printing Please don't forget to grab the last ticket If you need …" at bounding box center [374, 23] width 736 height 34
click at [152, 39] on div "Ticket 1 of 1 printing Please don't forget to grab the last ticket If you need …" at bounding box center [374, 23] width 736 height 34
click at [163, 39] on div "Ticket 1 of 1 printing Please don't forget to grab the last ticket If you need …" at bounding box center [374, 23] width 736 height 34
click at [402, 39] on div "Ticket 1 of 1 printing Please don't forget to grab the last ticket If you need …" at bounding box center [374, 23] width 736 height 34
click at [401, 39] on div "Ticket 1 of 1 printing Please don't forget to grab the last ticket If you need …" at bounding box center [374, 23] width 736 height 34
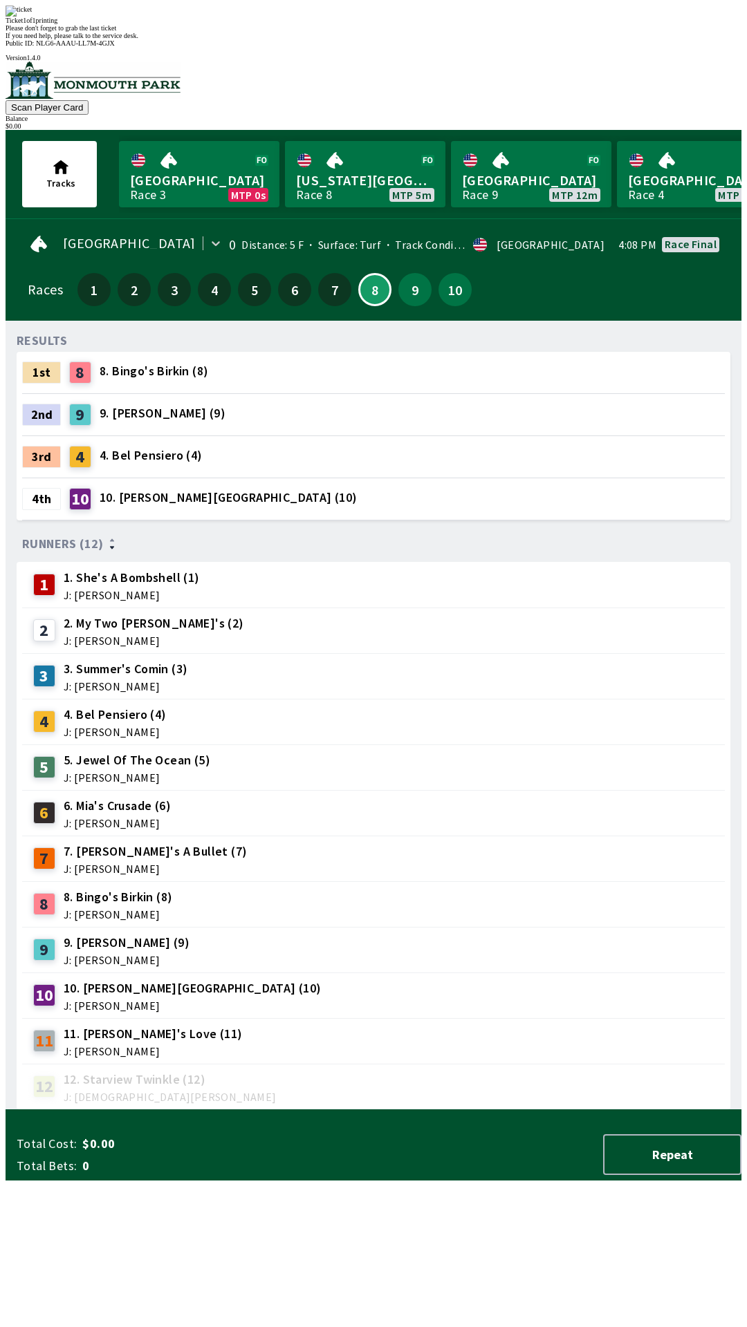
click at [530, 39] on div "Ticket 1 of 1 printing Please don't forget to grab the last ticket If you need …" at bounding box center [374, 23] width 736 height 34
click at [459, 39] on div "Ticket 1 of 1 printing Please don't forget to grab the last ticket If you need …" at bounding box center [374, 23] width 736 height 34
click at [270, 1110] on div "RESULTS 1st 8 8. Bingo's Birkin (8) 2nd 9 9. [PERSON_NAME] (9) 3rd 4 4. Bel Pen…" at bounding box center [379, 721] width 724 height 778
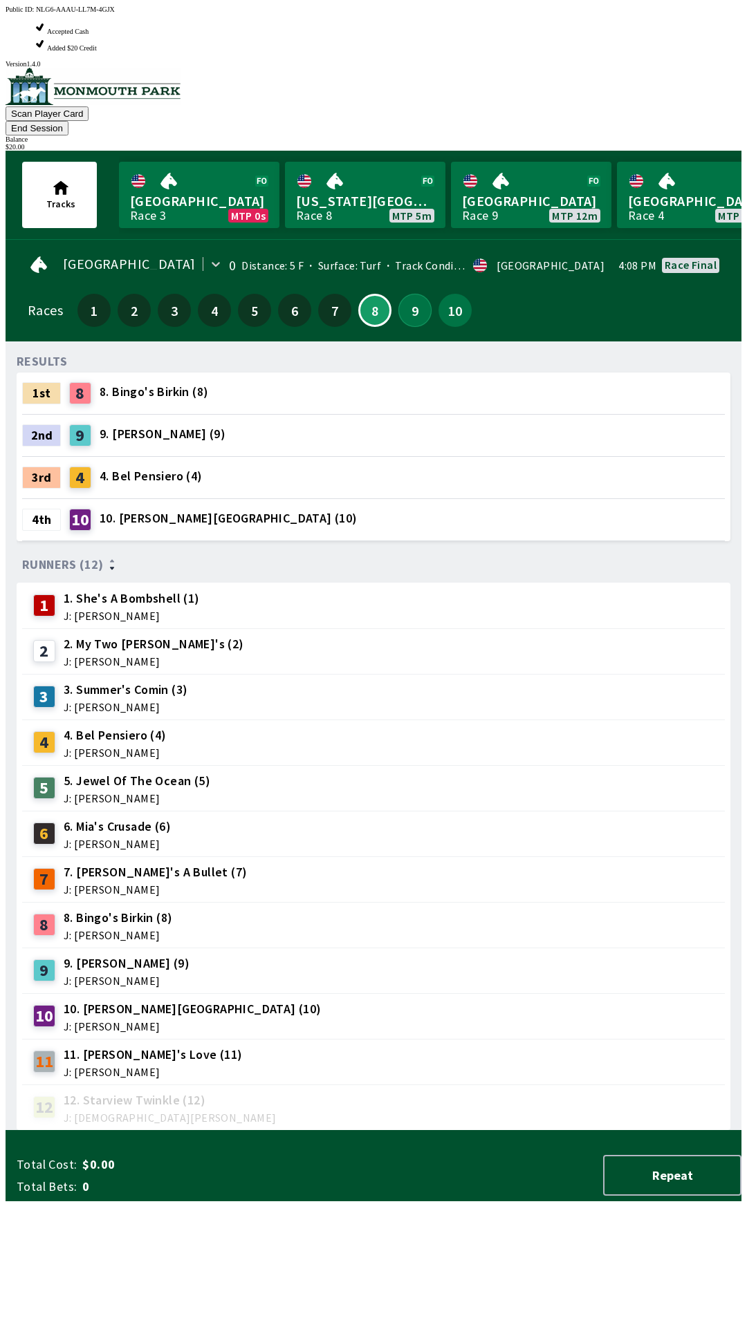
click at [402, 294] on button "9" at bounding box center [414, 310] width 33 height 33
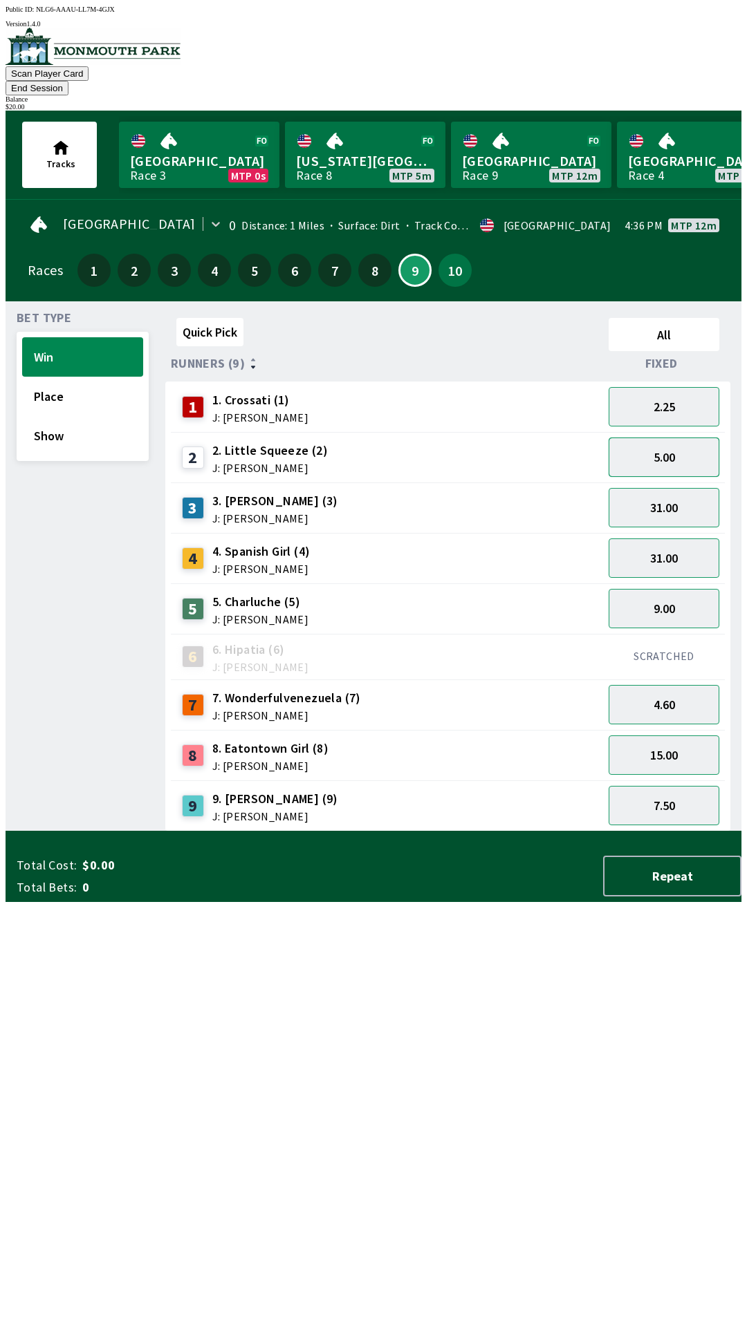
click at [674, 442] on button "5.00" at bounding box center [663, 457] width 111 height 39
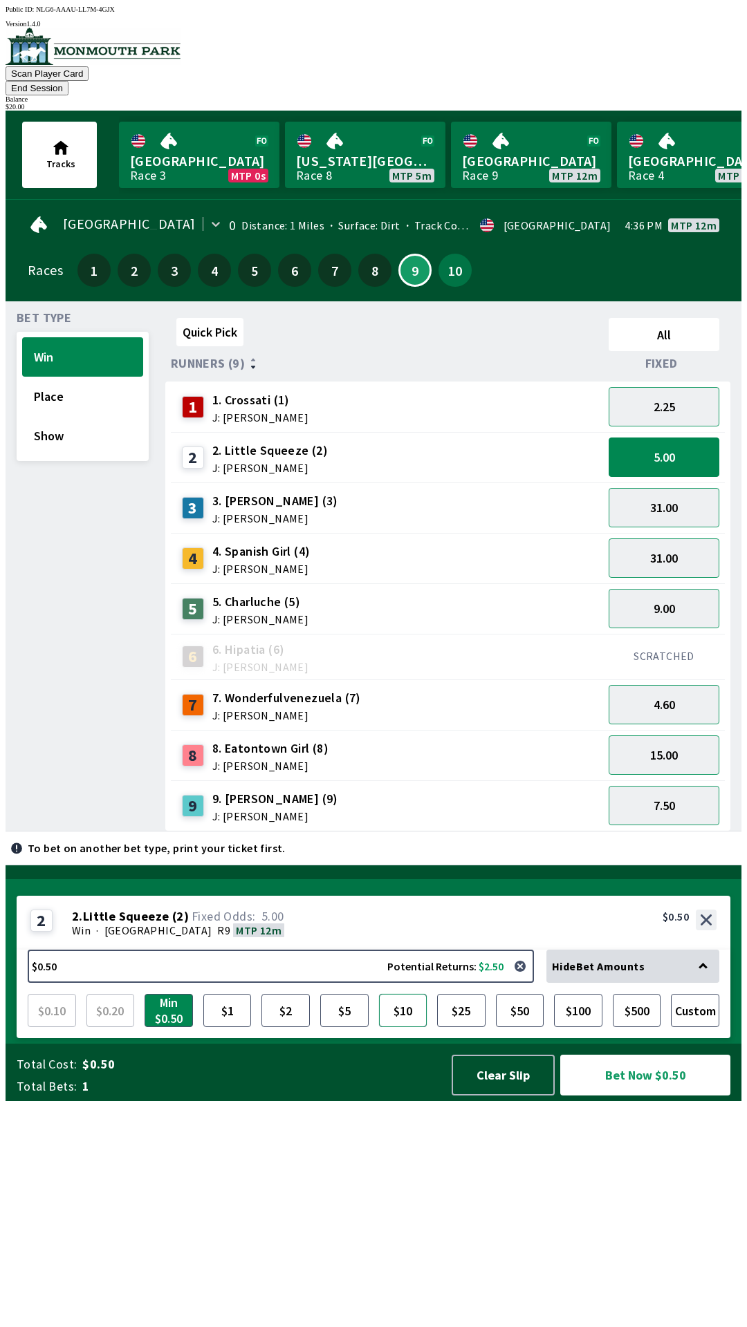
click at [395, 1027] on button "$10" at bounding box center [403, 1010] width 48 height 33
click at [659, 1096] on button "Bet Now $10.00" at bounding box center [645, 1075] width 170 height 41
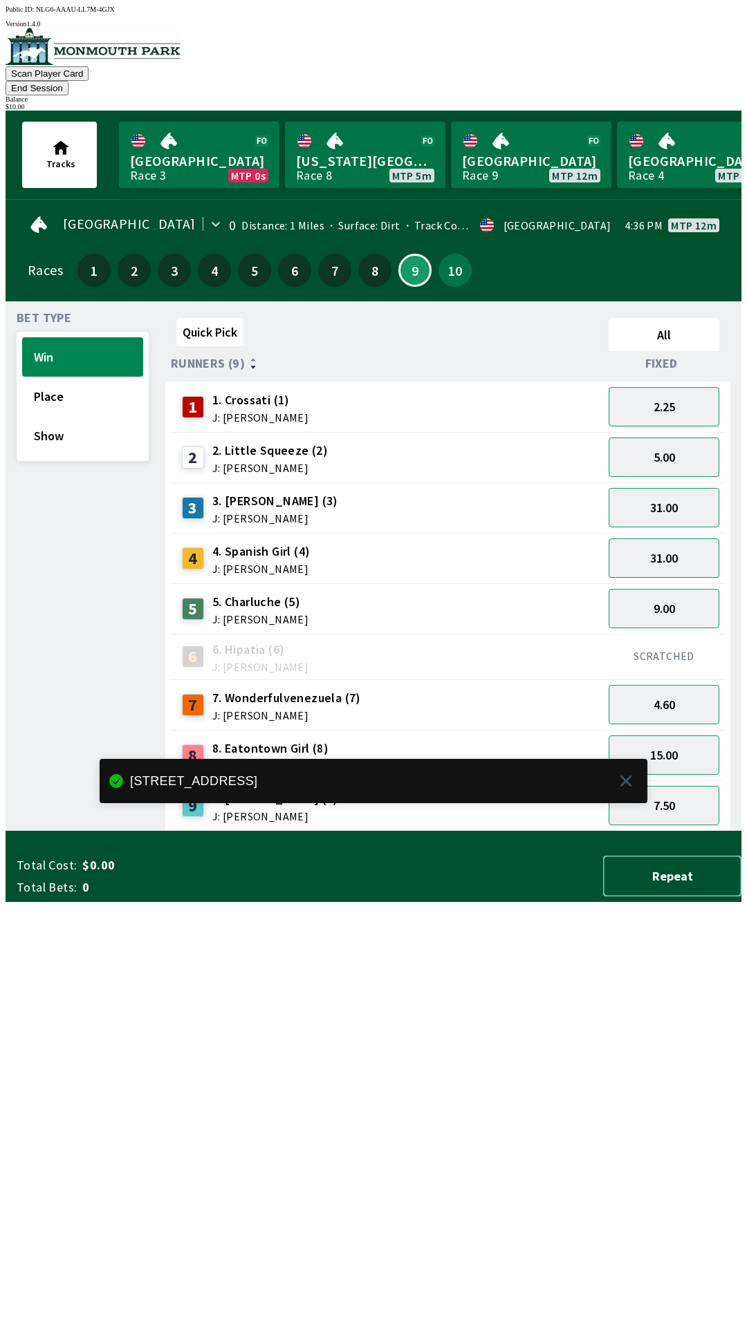
click at [691, 897] on button "Repeat" at bounding box center [672, 876] width 138 height 41
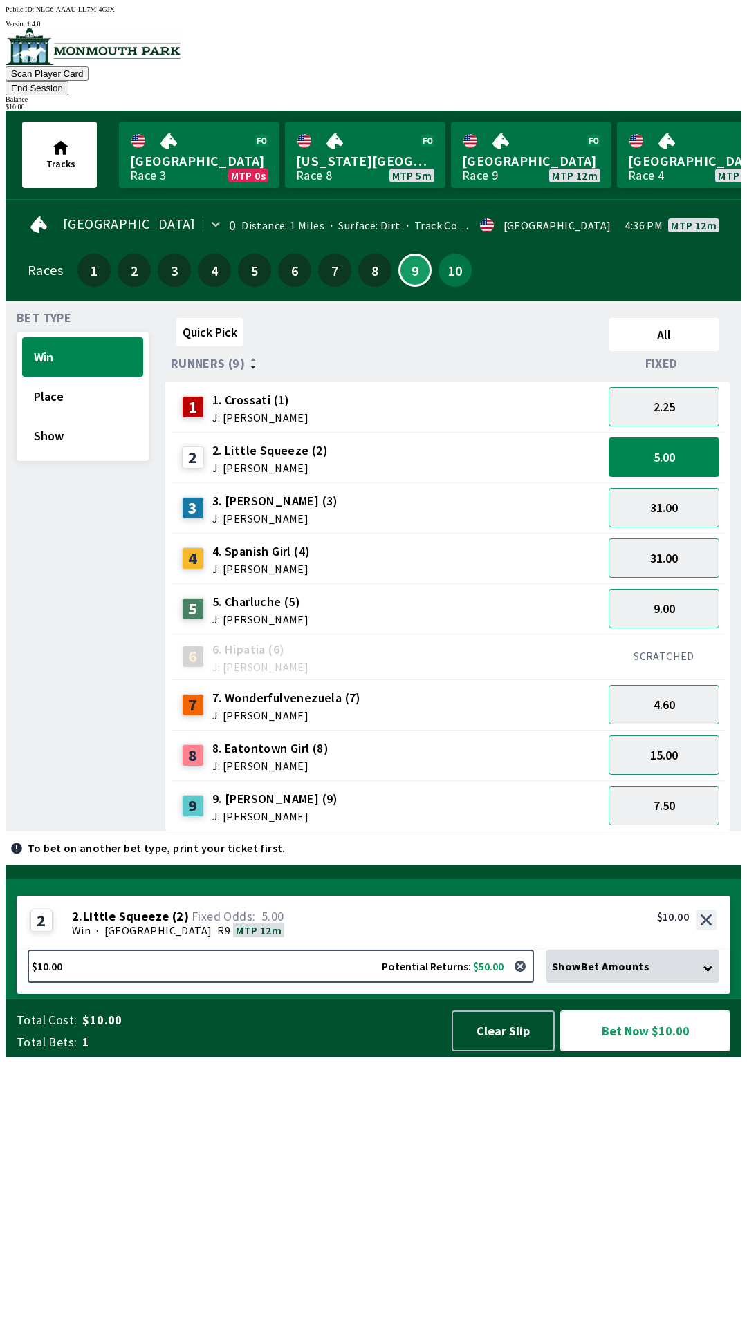
click at [663, 1051] on button "Bet Now $10.00" at bounding box center [645, 1031] width 170 height 41
